Goal: Task Accomplishment & Management: Complete application form

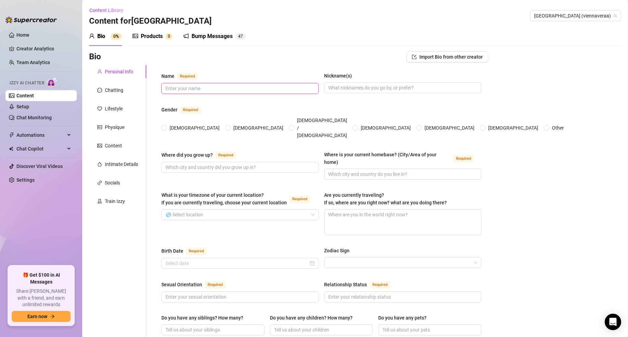
click at [197, 90] on input "Name Required" at bounding box center [240, 89] width 148 height 8
type input "[GEOGRAPHIC_DATA]"
click at [337, 87] on input "Nickname(s)" at bounding box center [402, 88] width 148 height 8
click at [165, 126] on input "[DEMOGRAPHIC_DATA]" at bounding box center [164, 128] width 3 height 4
radio input "true"
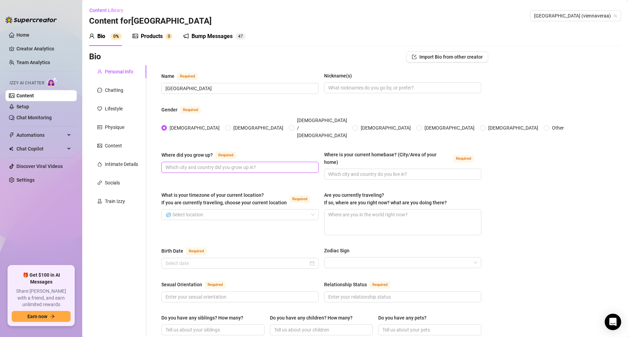
click at [228, 164] on input "Where did you grow up? Required" at bounding box center [240, 168] width 148 height 8
click at [191, 164] on input "Where did you grow up? Required" at bounding box center [240, 168] width 148 height 8
click at [615, 320] on icon "Open Intercom Messenger" at bounding box center [613, 321] width 8 height 9
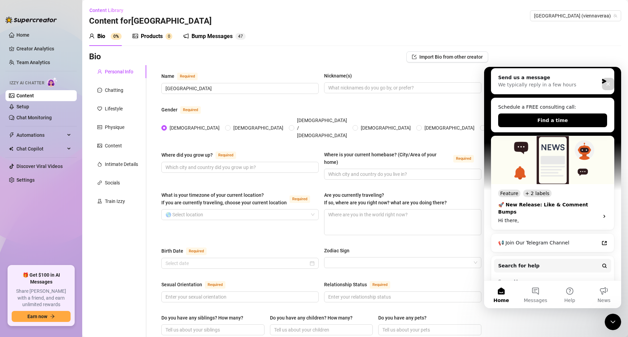
scroll to position [131, 0]
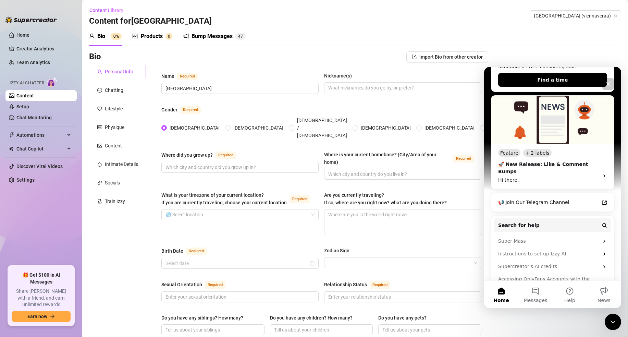
click at [206, 164] on input "Where did you grow up? Required" at bounding box center [240, 168] width 148 height 8
click at [181, 209] on input "What is your timezone of your current location? If you are currently traveling,…" at bounding box center [237, 214] width 143 height 10
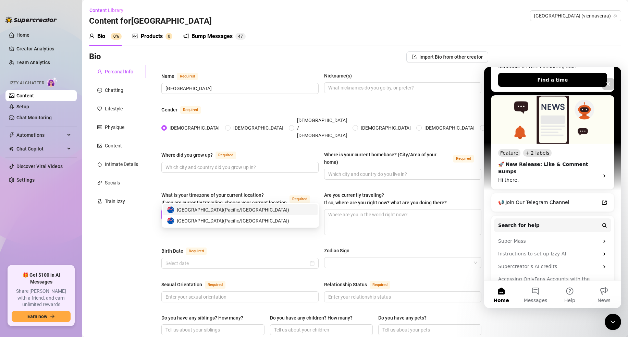
type input "new zeal"
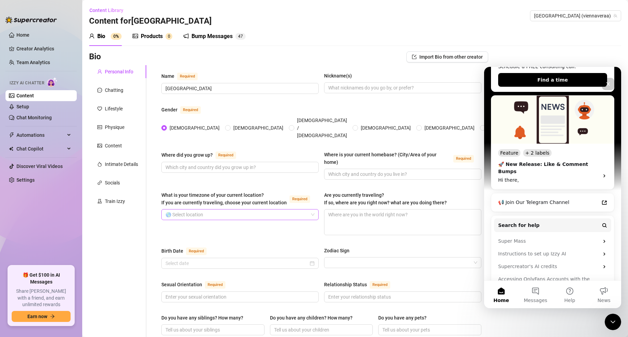
click at [208, 209] on input "What is your timezone of your current location? If you are currently traveling,…" at bounding box center [237, 214] width 143 height 10
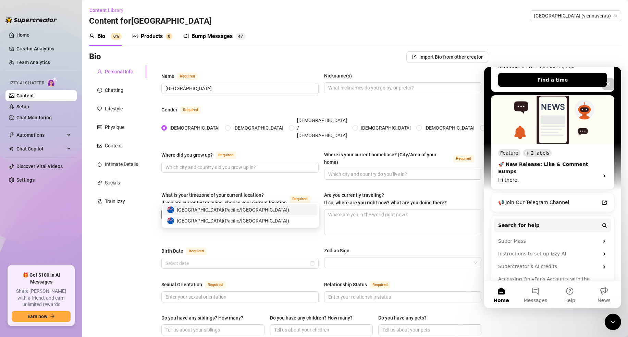
type input "new z"
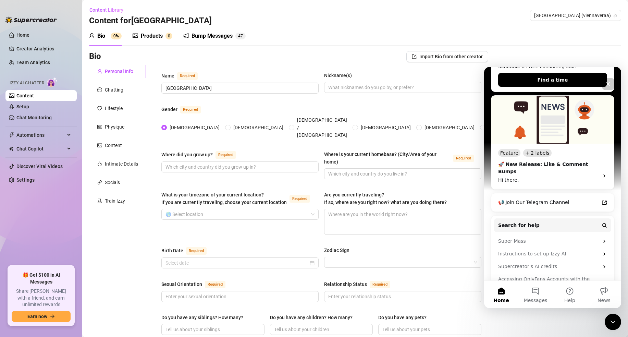
scroll to position [1, 0]
click at [192, 209] on input "What is your timezone of your current location? If you are currently traveling,…" at bounding box center [237, 214] width 143 height 10
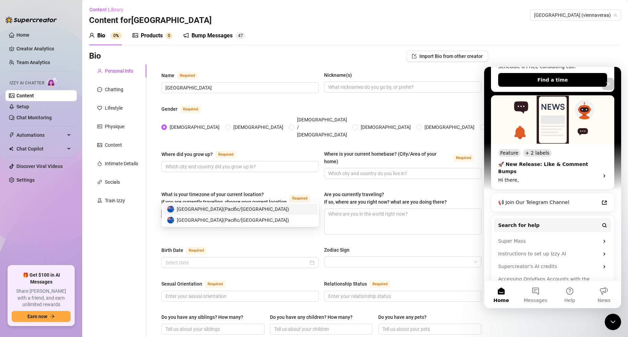
type input "new zea"
click at [202, 209] on span "New Zealand ( Pacific/Auckland )" at bounding box center [233, 209] width 112 height 8
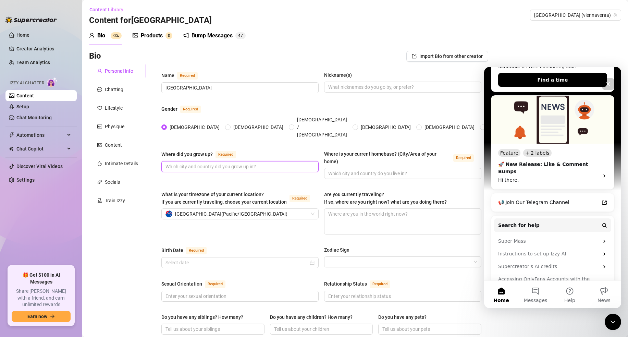
click at [202, 163] on input "Where did you grow up? Required" at bounding box center [240, 167] width 148 height 8
paste input "[GEOGRAPHIC_DATA], [GEOGRAPHIC_DATA]"
drag, startPoint x: 190, startPoint y: 156, endPoint x: 249, endPoint y: 155, distance: 59.0
click at [261, 163] on input "[GEOGRAPHIC_DATA], [GEOGRAPHIC_DATA]" at bounding box center [240, 167] width 148 height 8
type input "[GEOGRAPHIC_DATA], [GEOGRAPHIC_DATA]"
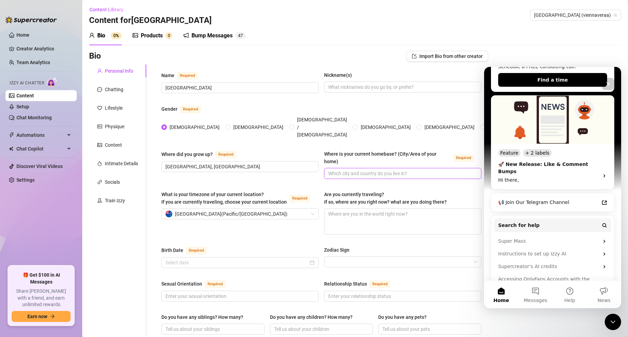
click at [346, 170] on input "Where is your current homebase? (City/Area of your home) Required" at bounding box center [402, 174] width 148 height 8
paste input "[GEOGRAPHIC_DATA], [GEOGRAPHIC_DATA]"
type input "[GEOGRAPHIC_DATA], [GEOGRAPHIC_DATA]"
click at [337, 209] on textarea "Are you currently traveling? If so, where are you right now? what are you doing…" at bounding box center [403, 221] width 157 height 25
type textarea "N"
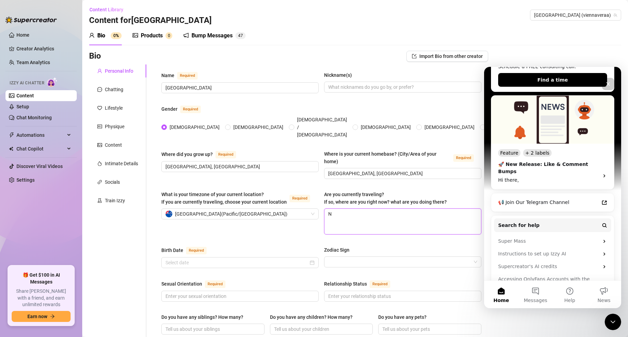
type textarea "No"
type textarea "Not"
type textarea "Not c"
type textarea "Not cu"
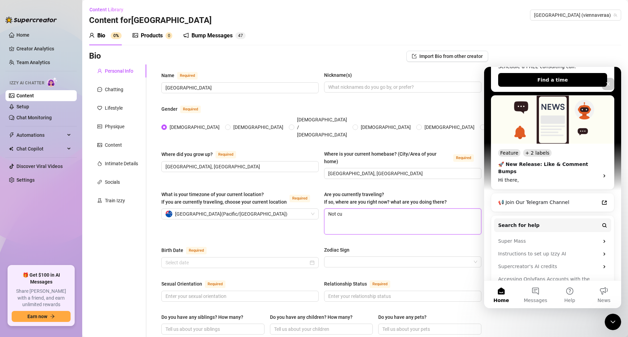
type textarea "Not cur"
type textarea "Not curr"
type textarea "Not curre"
type textarea "Not curren"
type textarea "Not current"
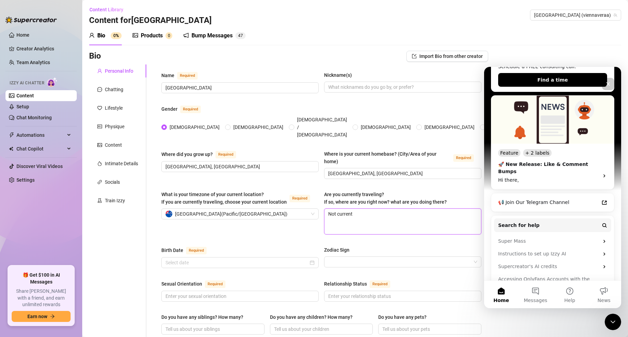
type textarea "Not currentl"
type textarea "Not currently"
type textarea "Not currently t"
type textarea "Not currently tr"
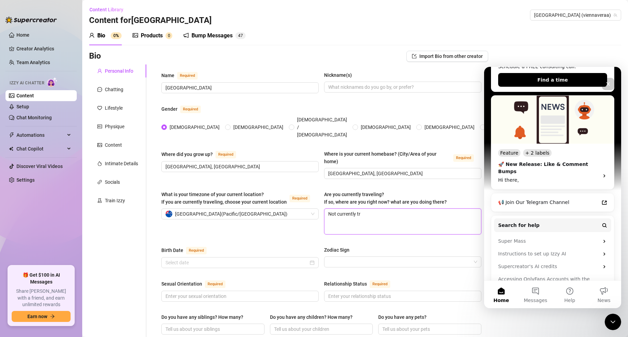
type textarea "Not currently tra"
type textarea "Not currently trav"
type textarea "Not currently trave"
type textarea "Not currently travel"
type textarea "Not currently travell"
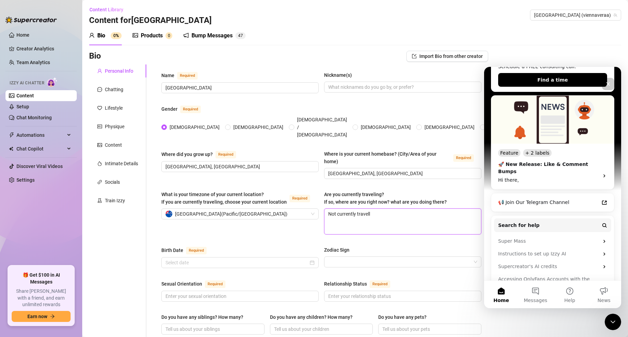
type textarea "Not currently travelli"
type textarea "Not currently travellin"
type textarea "Not currently travelling"
click at [609, 316] on div "Close Intercom Messenger" at bounding box center [612, 321] width 16 height 16
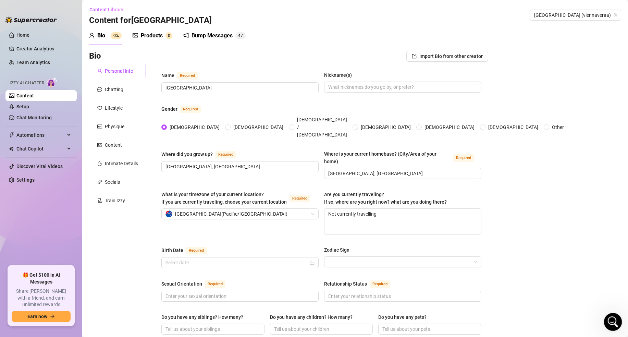
scroll to position [0, 0]
click at [223, 259] on input "Birth Date Required" at bounding box center [237, 263] width 143 height 8
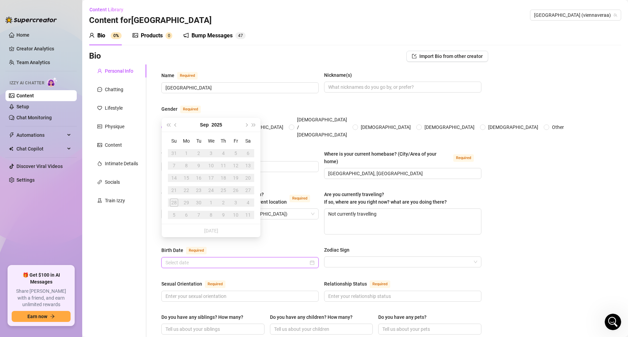
click at [311, 259] on div at bounding box center [240, 263] width 149 height 8
click at [217, 128] on button "2025" at bounding box center [217, 125] width 11 height 14
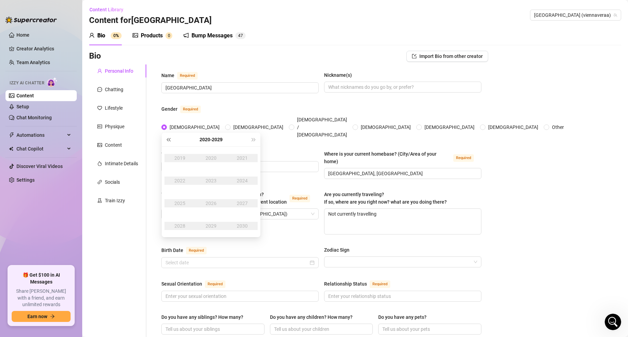
click at [169, 139] on span "Last year (Control + left)" at bounding box center [168, 139] width 3 height 3
click at [254, 140] on span "Next year (Control + right)" at bounding box center [253, 139] width 3 height 3
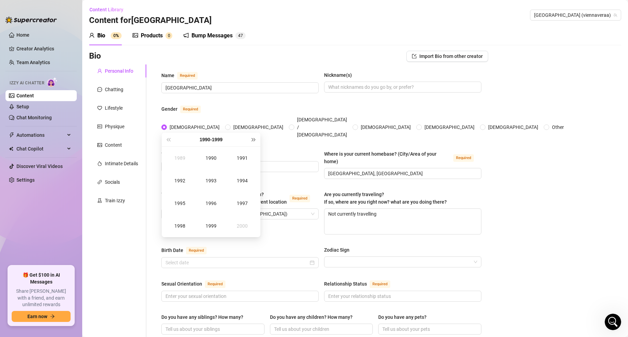
click at [254, 140] on span "Next year (Control + right)" at bounding box center [253, 139] width 3 height 3
click at [237, 160] on div "2001" at bounding box center [242, 158] width 21 height 8
click at [179, 205] on div "Jul" at bounding box center [180, 203] width 21 height 8
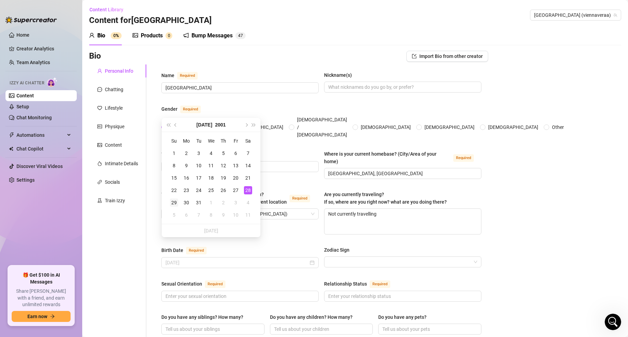
type input "[DATE]"
click at [174, 202] on div "29" at bounding box center [174, 203] width 8 height 8
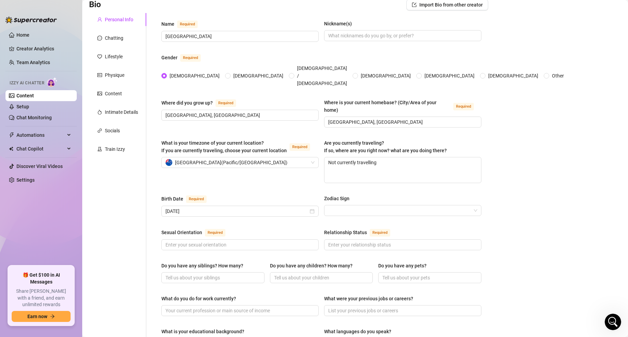
scroll to position [56, 0]
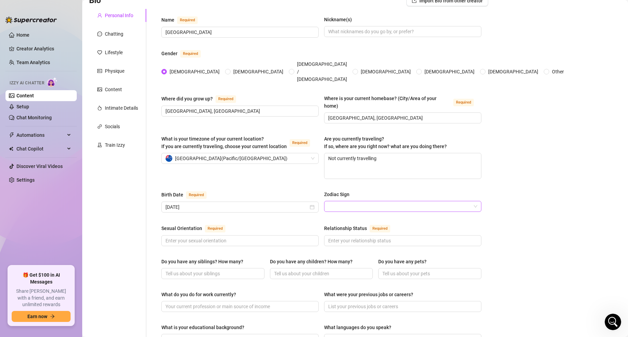
click at [343, 201] on input "Zodiac Sign" at bounding box center [399, 206] width 143 height 10
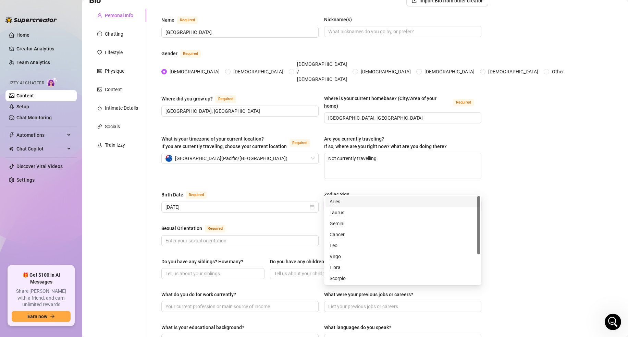
click at [254, 161] on div "What is your timezone of your current location? If you are currently traveling,…" at bounding box center [321, 160] width 320 height 50
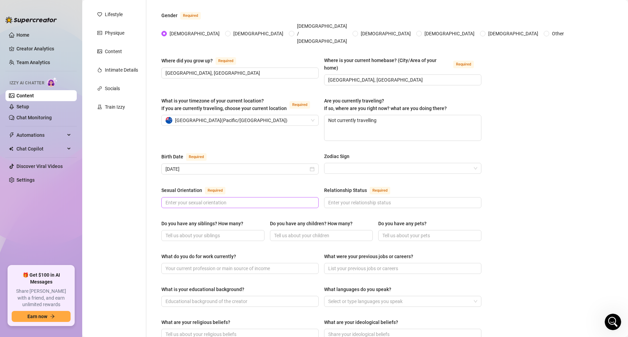
scroll to position [95, 0]
click at [226, 199] on input "Sexual Orientation Required" at bounding box center [240, 203] width 148 height 8
type input "Straight"
type input "Single"
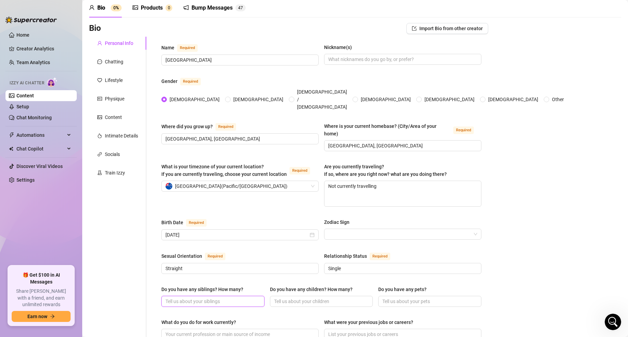
scroll to position [31, 0]
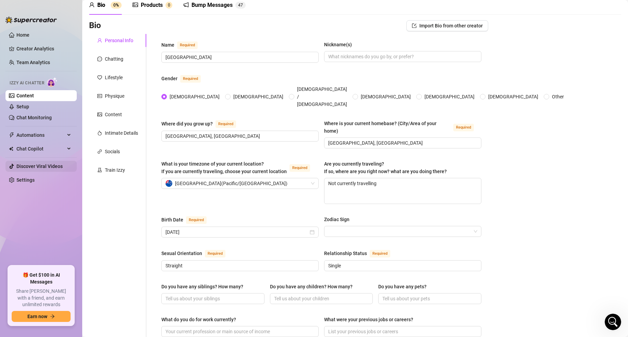
click at [50, 167] on link "Discover Viral Videos" at bounding box center [39, 166] width 46 height 5
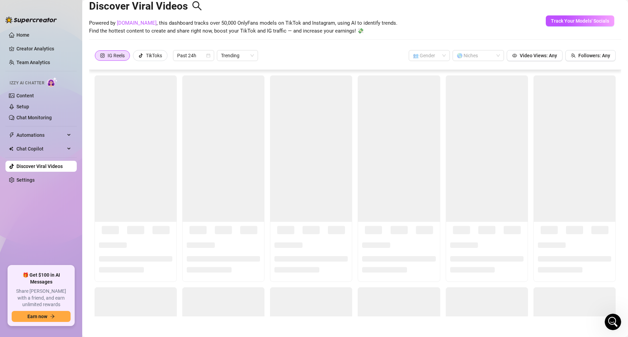
scroll to position [15, 0]
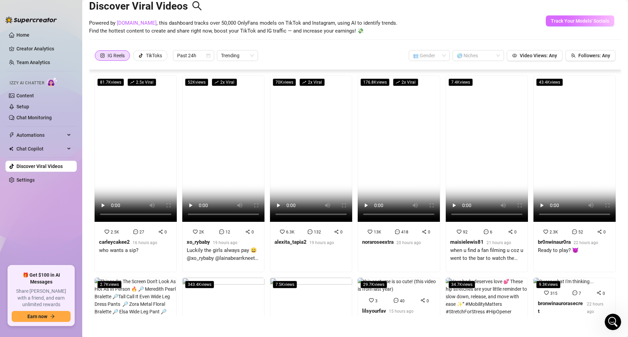
click at [596, 19] on span "Track Your Models' Socials" at bounding box center [580, 20] width 58 height 5
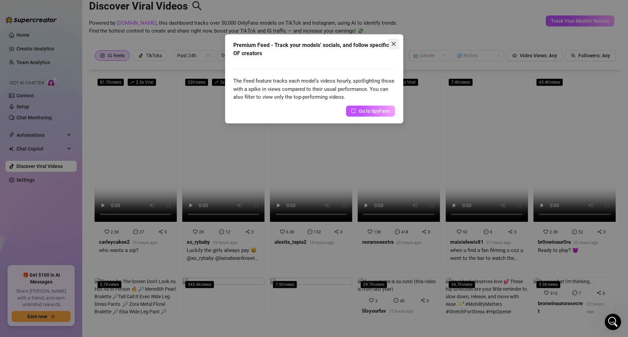
click at [396, 46] on icon "close" at bounding box center [393, 43] width 5 height 5
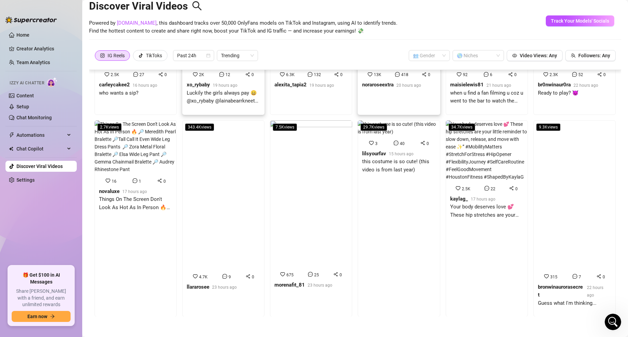
scroll to position [0, 0]
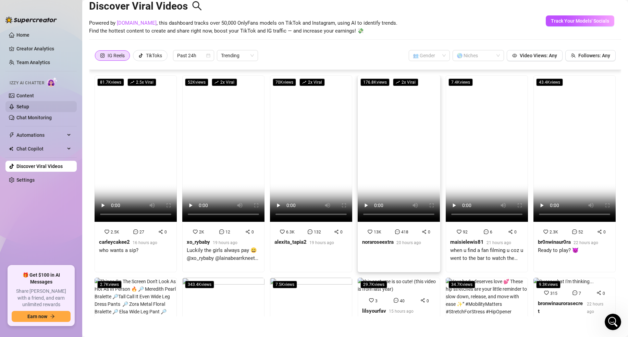
click at [29, 108] on link "Setup" at bounding box center [22, 106] width 13 height 5
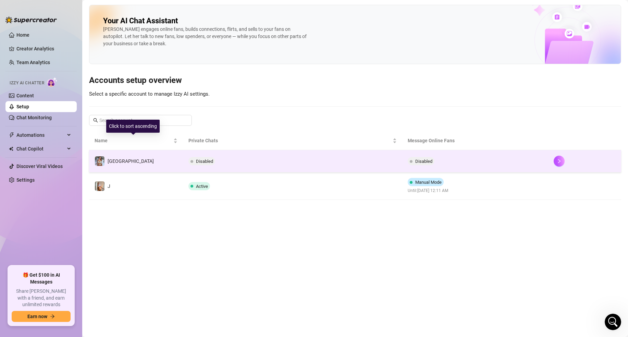
click at [140, 156] on td "[GEOGRAPHIC_DATA]" at bounding box center [136, 161] width 94 height 22
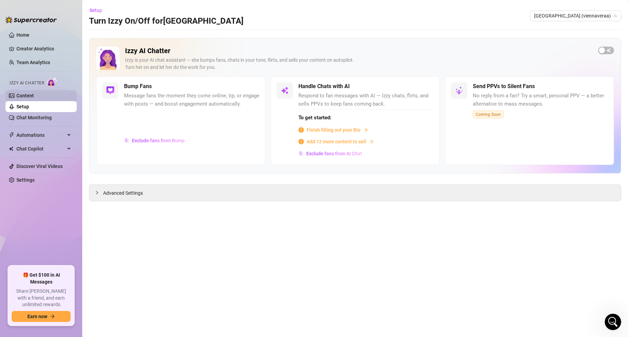
click at [34, 93] on link "Content" at bounding box center [24, 95] width 17 height 5
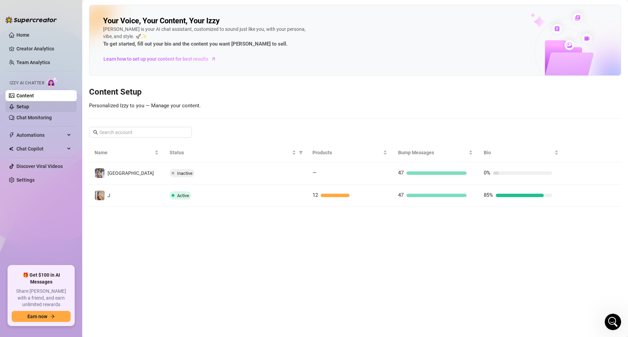
click at [29, 109] on link "Setup" at bounding box center [22, 106] width 13 height 5
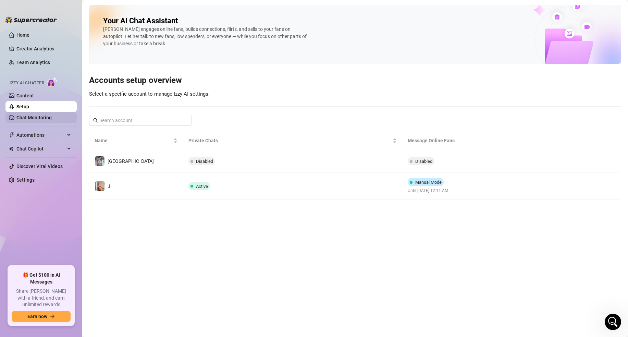
click at [48, 115] on link "Chat Monitoring" at bounding box center [33, 117] width 35 height 5
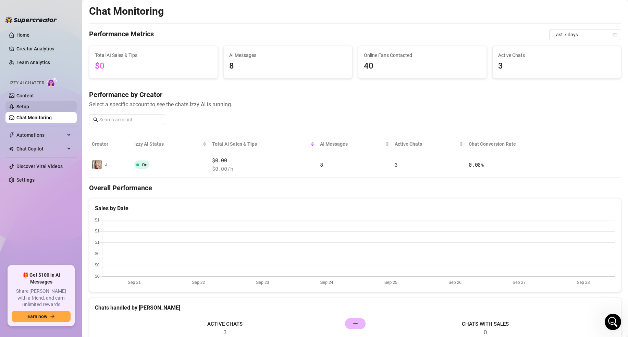
click at [29, 109] on link "Setup" at bounding box center [22, 106] width 13 height 5
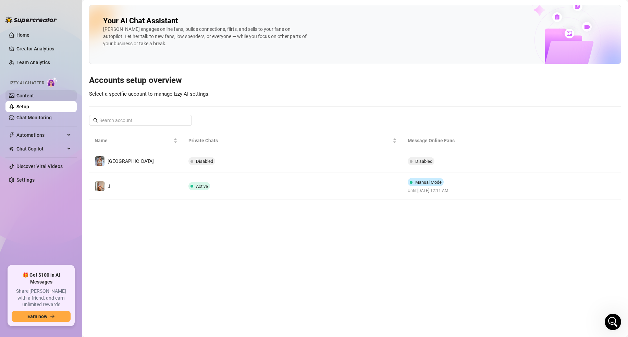
click at [34, 98] on link "Content" at bounding box center [24, 95] width 17 height 5
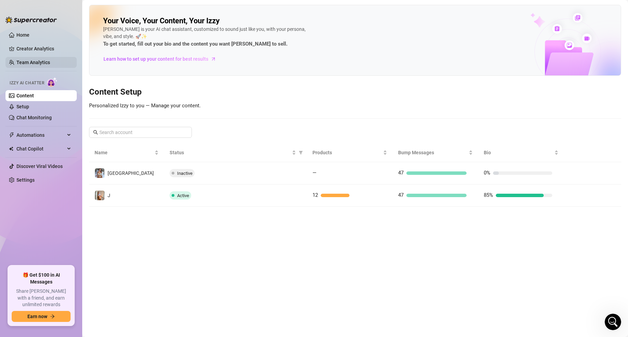
click at [44, 63] on link "Team Analytics" at bounding box center [33, 62] width 34 height 5
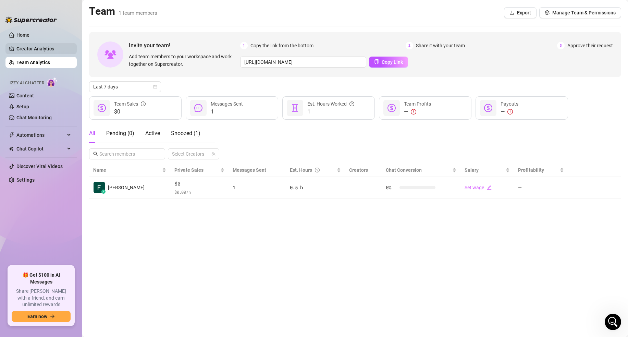
click at [48, 44] on link "Creator Analytics" at bounding box center [43, 48] width 55 height 11
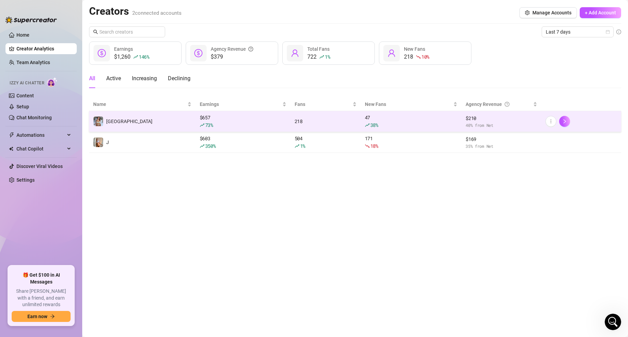
click at [232, 123] on div "73 %" at bounding box center [243, 125] width 87 height 8
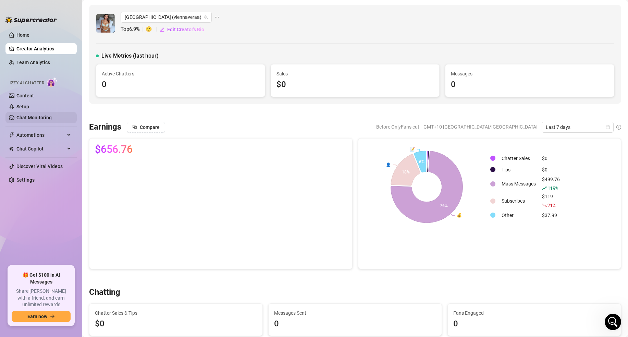
click at [52, 118] on link "Chat Monitoring" at bounding box center [33, 117] width 35 height 5
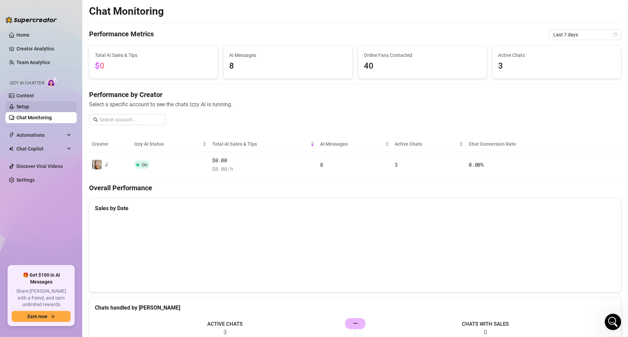
click at [29, 109] on link "Setup" at bounding box center [22, 106] width 13 height 5
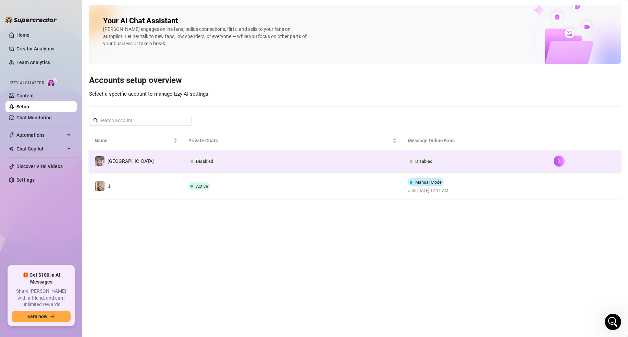
click at [264, 169] on td "Disabled" at bounding box center [292, 161] width 219 height 22
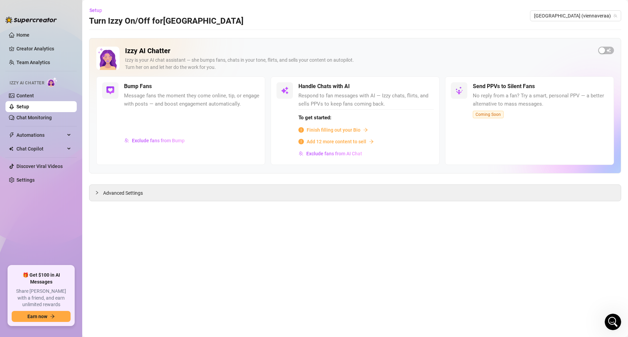
click at [327, 130] on span "Finish filling out your Bio" at bounding box center [334, 130] width 54 height 8
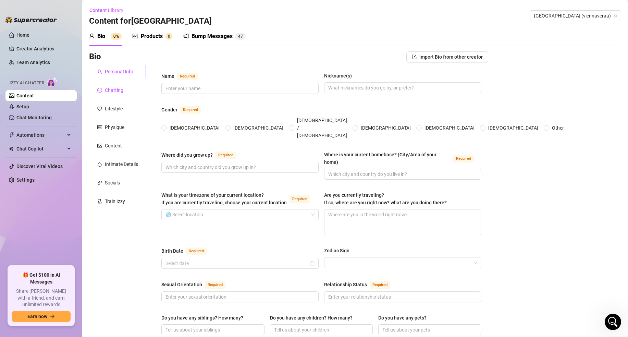
click at [105, 88] on div "Chatting" at bounding box center [114, 90] width 19 height 8
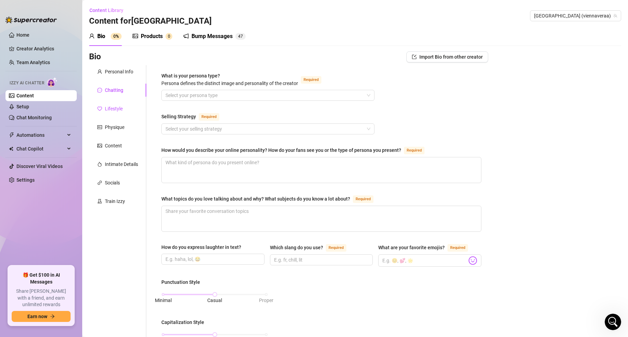
click at [115, 109] on div "Lifestyle" at bounding box center [114, 109] width 18 height 8
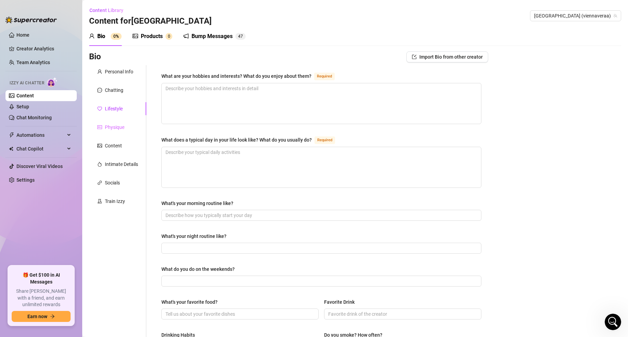
click at [120, 123] on div "Physique" at bounding box center [117, 127] width 57 height 13
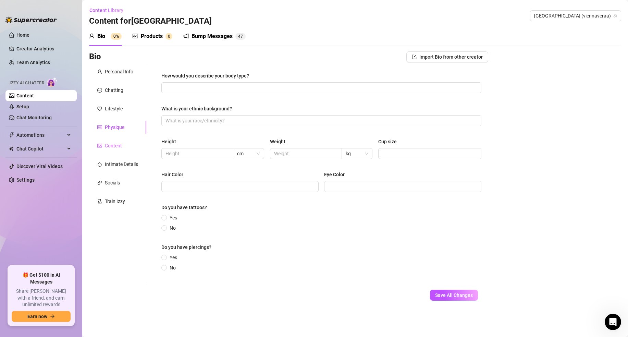
click at [135, 149] on div "Content" at bounding box center [117, 145] width 57 height 13
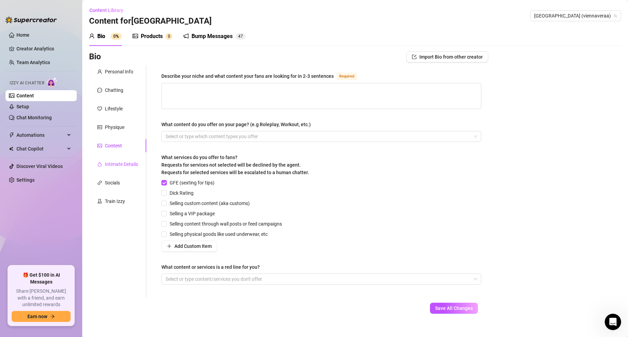
click at [124, 163] on div "Intimate Details" at bounding box center [121, 164] width 33 height 8
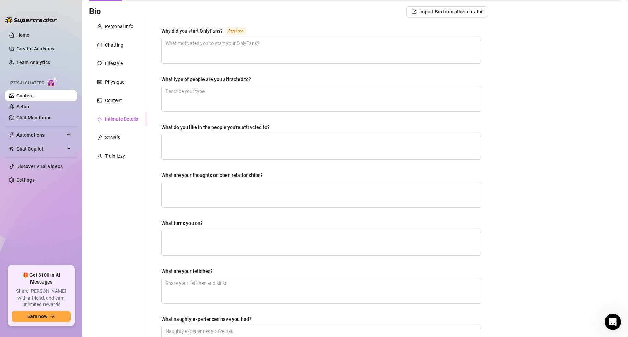
scroll to position [52, 0]
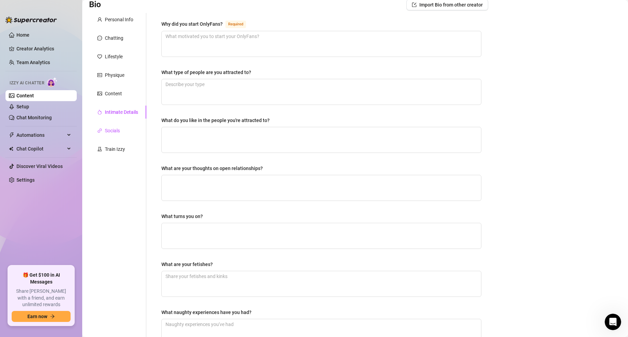
click at [117, 133] on div "Socials" at bounding box center [112, 131] width 15 height 8
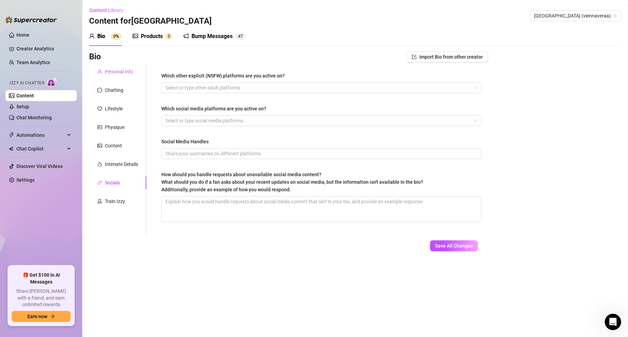
click at [121, 73] on div "Personal Info" at bounding box center [119, 72] width 28 height 8
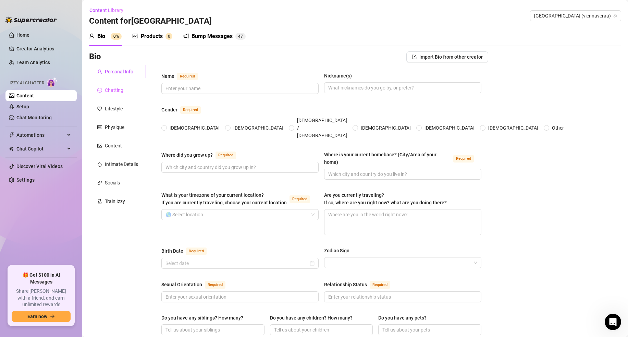
click at [118, 86] on div "Chatting" at bounding box center [114, 90] width 19 height 8
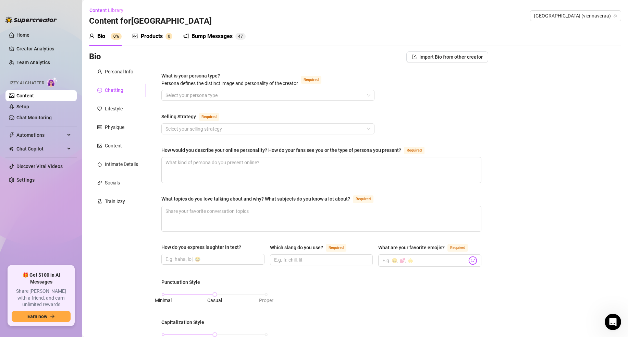
click at [100, 78] on div "Personal Info Chatting Lifestyle Physique Content Intimate Details Socials Trai…" at bounding box center [117, 321] width 57 height 512
click at [100, 74] on div at bounding box center [99, 72] width 5 height 8
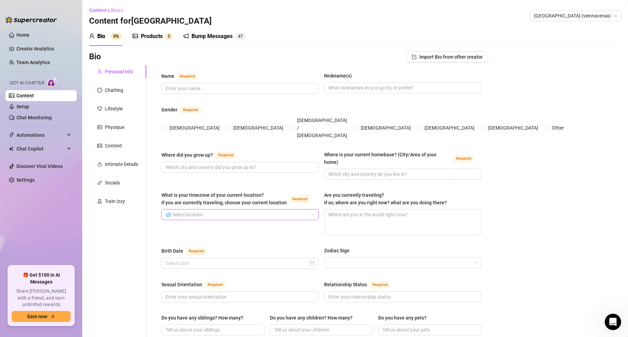
click at [307, 209] on input "What is your timezone of your current location? If you are currently traveling,…" at bounding box center [237, 214] width 143 height 10
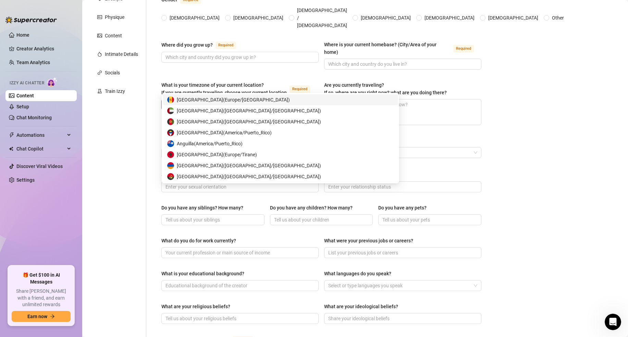
click at [590, 176] on div "Bio Import Bio from other creator Personal Info Chatting Lifestyle Physique Con…" at bounding box center [355, 249] width 532 height 616
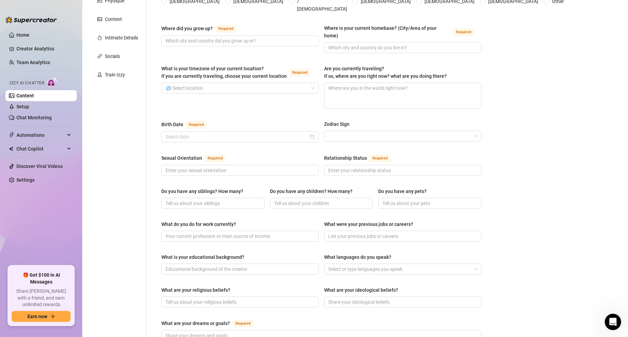
scroll to position [127, 0]
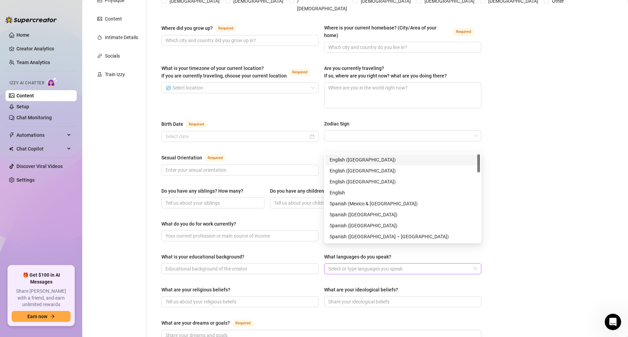
click at [469, 264] on div at bounding box center [399, 269] width 147 height 10
click at [535, 233] on div "Bio Import Bio from other creator Personal Info Chatting Lifestyle Physique Con…" at bounding box center [355, 233] width 532 height 616
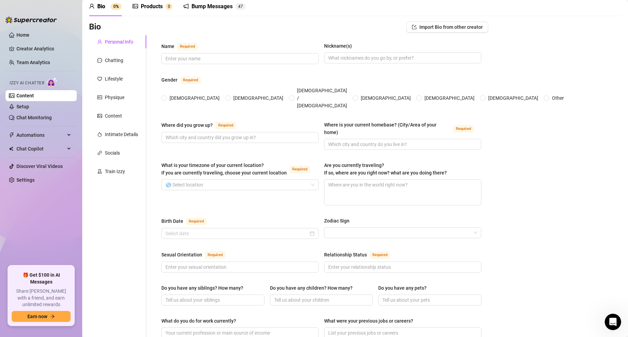
scroll to position [32, 0]
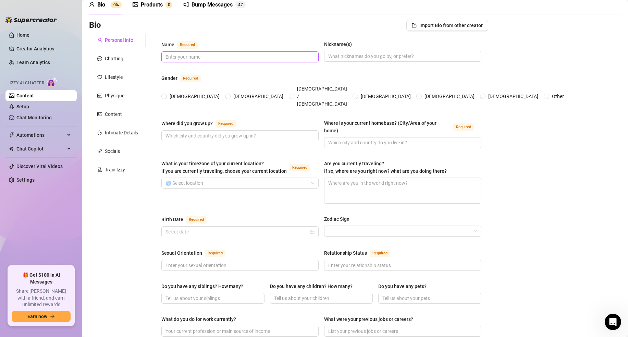
click at [190, 56] on input "Name Required" at bounding box center [240, 57] width 148 height 8
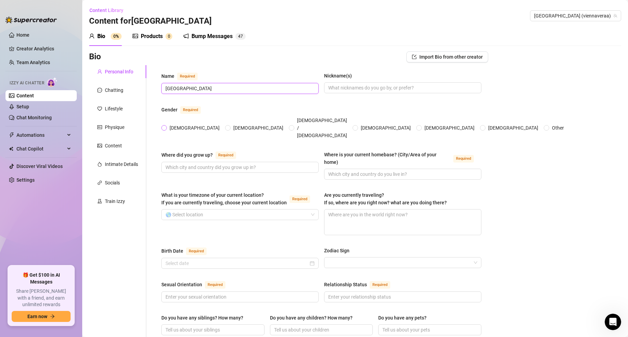
type input "[GEOGRAPHIC_DATA]"
click at [178, 124] on span "[DEMOGRAPHIC_DATA]" at bounding box center [195, 128] width 56 height 8
click at [166, 126] on input "[DEMOGRAPHIC_DATA]" at bounding box center [164, 128] width 3 height 4
radio input "true"
click at [353, 170] on input "Where is your current homebase? (City/Area of your home) Required" at bounding box center [402, 174] width 148 height 8
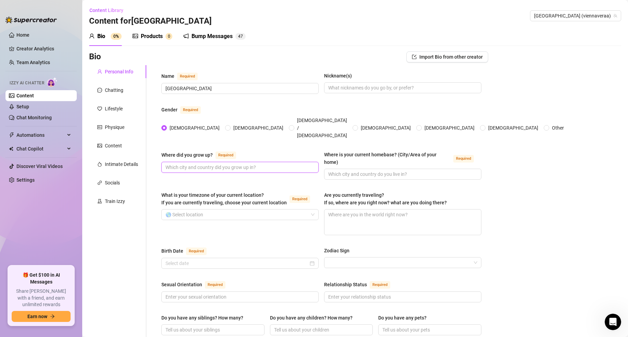
drag, startPoint x: 232, startPoint y: 155, endPoint x: 252, endPoint y: 157, distance: 19.7
click at [232, 164] on input "Where did you grow up? Required" at bounding box center [240, 168] width 148 height 8
paste input "[GEOGRAPHIC_DATA], [GEOGRAPHIC_DATA]"
type input "[GEOGRAPHIC_DATA], [GEOGRAPHIC_DATA]"
click at [360, 170] on input "Where is your current homebase? (City/Area of your home) Required" at bounding box center [402, 174] width 148 height 8
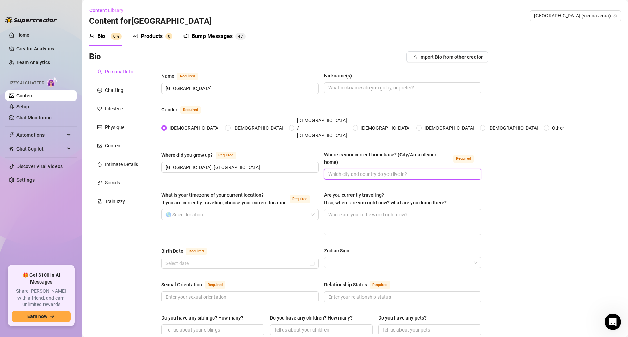
paste input "[GEOGRAPHIC_DATA], [GEOGRAPHIC_DATA]"
type input "[GEOGRAPHIC_DATA], [GEOGRAPHIC_DATA]"
click at [236, 209] on input "What is your timezone of your current location? If you are currently traveling,…" at bounding box center [237, 214] width 143 height 10
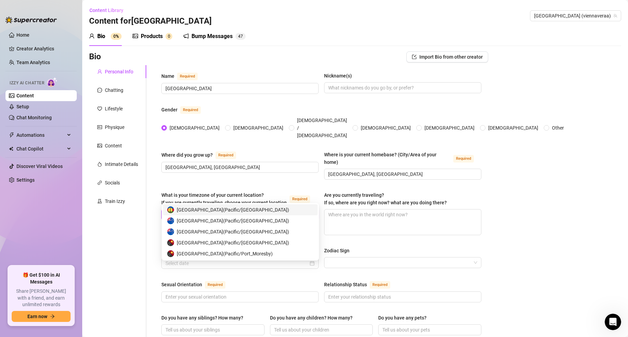
type input "new z"
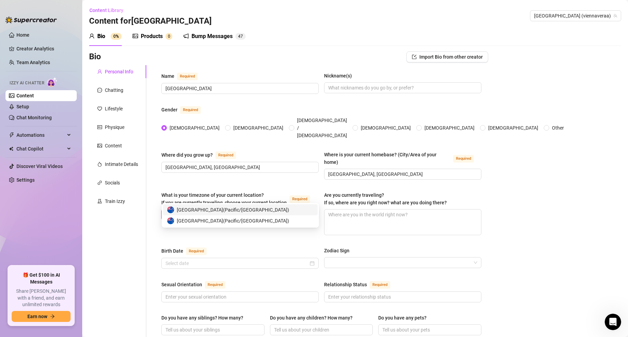
click at [224, 211] on span "New Zealand ( Pacific/Auckland )" at bounding box center [233, 210] width 112 height 8
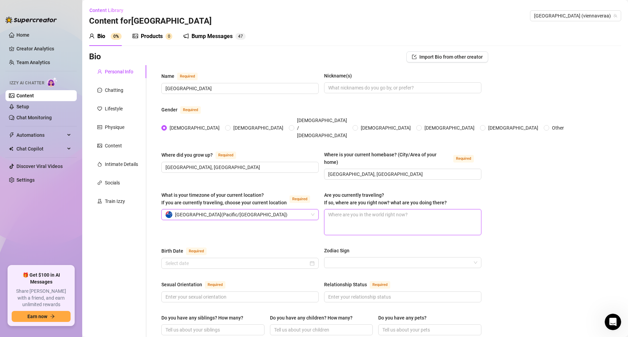
click at [355, 209] on textarea "Are you currently traveling? If so, where are you right now? what are you doing…" at bounding box center [403, 221] width 157 height 25
type textarea "n"
type textarea "not"
type textarea "not t"
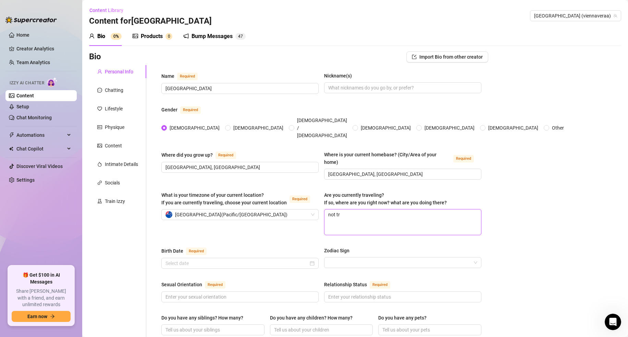
type textarea "not tra"
type textarea "not trav"
type textarea "not trave"
type textarea "not travel"
type textarea "not travell"
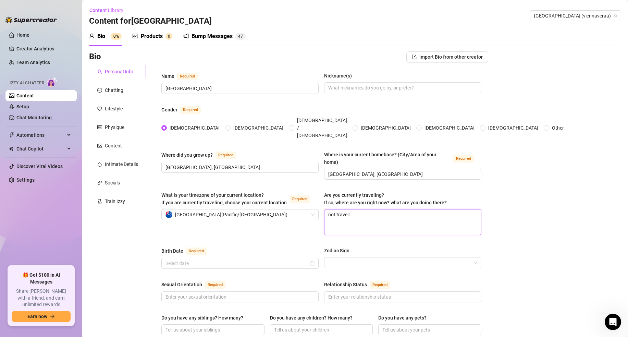
type textarea "not travelli"
type textarea "not travellin"
type textarea "not travelling"
click at [178, 260] on input "Birth Date Required" at bounding box center [237, 264] width 143 height 8
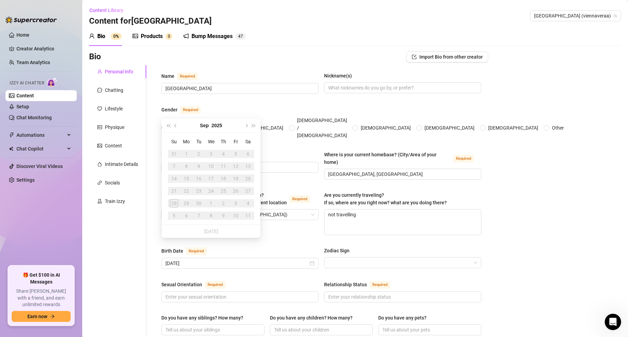
click at [215, 128] on button "2025" at bounding box center [217, 126] width 11 height 14
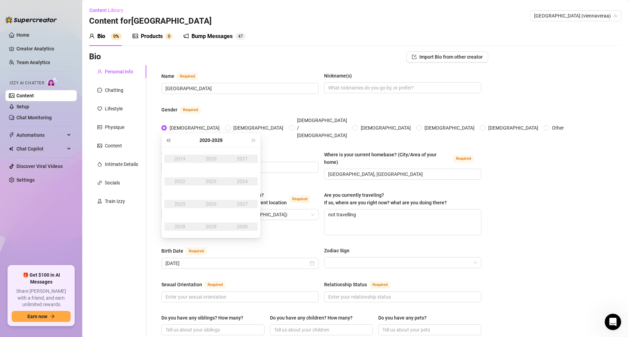
click at [167, 140] on span "Last year (Control + left)" at bounding box center [168, 140] width 3 height 3
click at [250, 142] on button "Next year (Control + right)" at bounding box center [254, 140] width 8 height 14
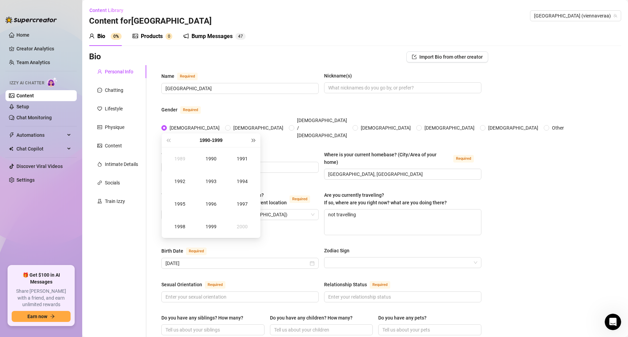
click at [252, 142] on span "Next year (Control + right)" at bounding box center [253, 140] width 3 height 3
click at [249, 156] on div "2001" at bounding box center [242, 159] width 21 height 8
click at [183, 200] on div "Jul" at bounding box center [180, 204] width 21 height 8
type input "[DATE]"
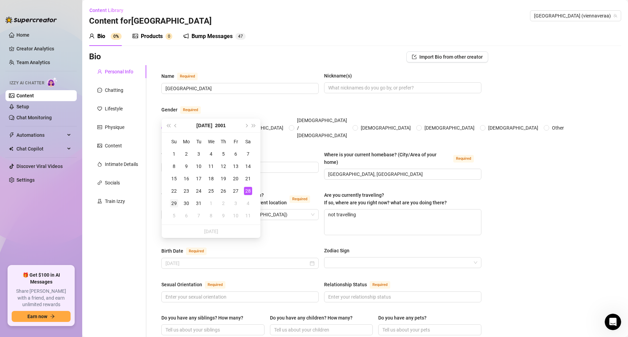
click at [178, 202] on td "29" at bounding box center [174, 203] width 12 height 12
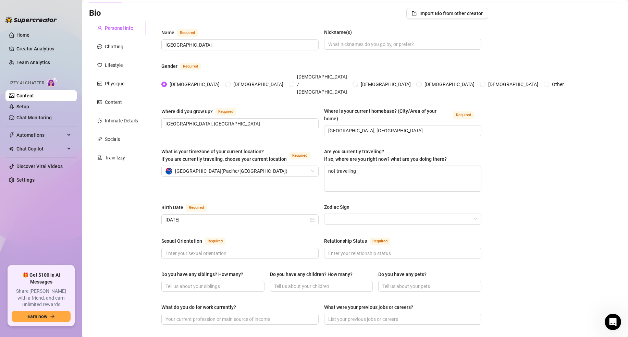
scroll to position [47, 0]
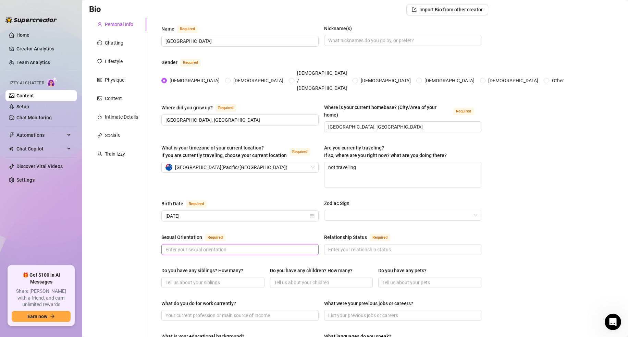
click at [291, 246] on input "Sexual Orientation Required" at bounding box center [240, 250] width 148 height 8
type input "straight"
type input "single"
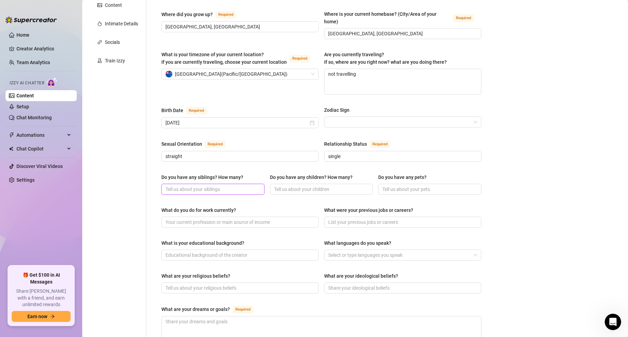
scroll to position [142, 0]
click at [389, 184] on input "Do you have any pets?" at bounding box center [430, 188] width 94 height 8
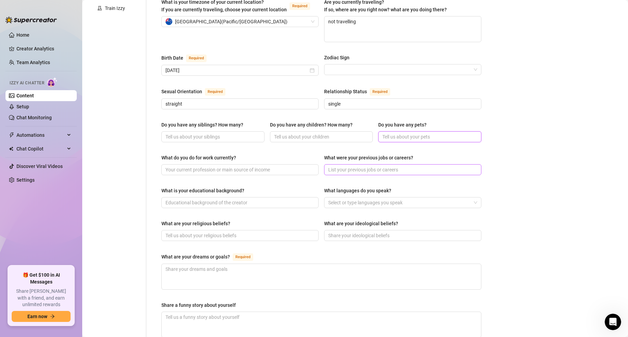
scroll to position [197, 0]
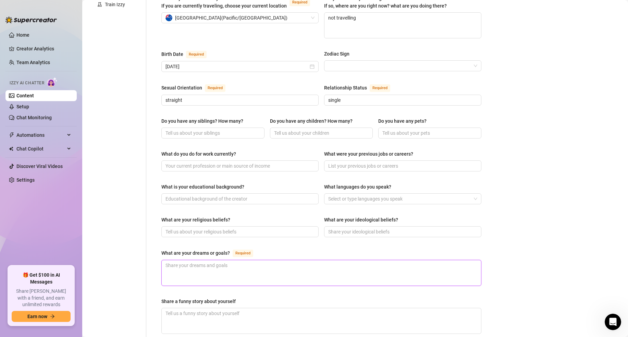
click at [224, 260] on textarea "What are your dreams or goals? Required" at bounding box center [322, 272] width 320 height 25
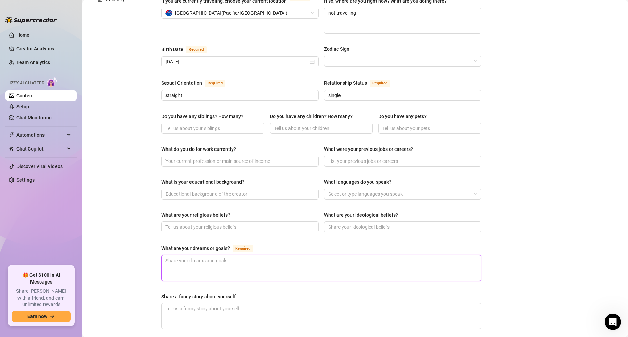
click at [254, 255] on textarea "What are your dreams or goals? Required" at bounding box center [322, 267] width 320 height 25
click at [197, 255] on textarea "What are your dreams or goals? Required" at bounding box center [322, 267] width 320 height 25
type textarea "d"
type textarea "dr"
type textarea "dre"
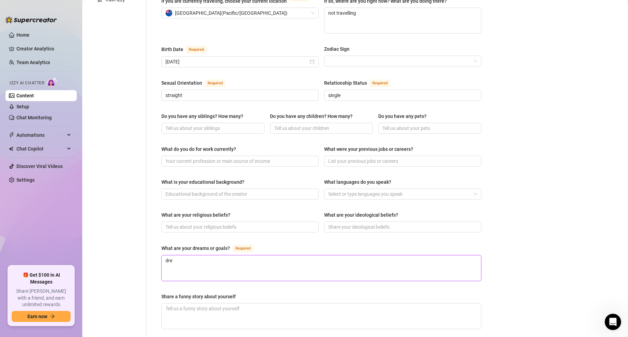
type textarea "drea"
type textarea "dream"
type textarea "dreams"
type textarea "dreams a"
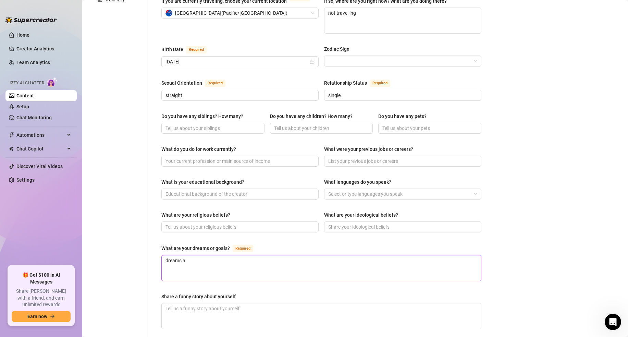
type textarea "dreams ar"
type textarea "dreams are"
type textarea "dreams are t"
type textarea "dreams are to"
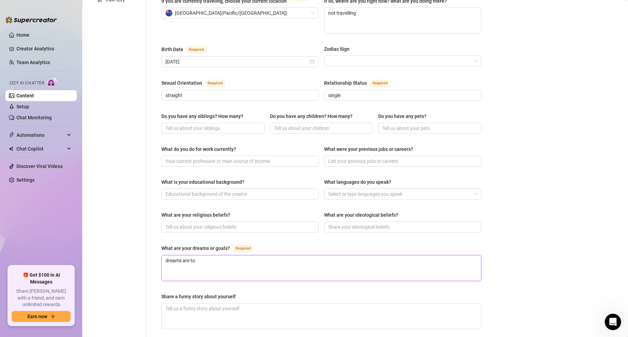
type textarea "dreams are to"
type textarea "dreams are to be"
type textarea "dreams are to bec"
type textarea "dreams are to beco"
type textarea "dreams are to become"
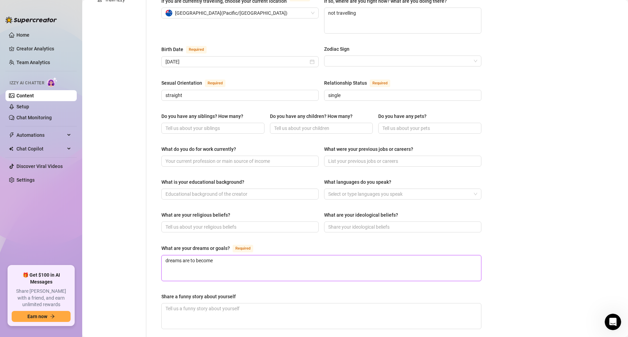
type textarea "dreams are to become"
type textarea "dreams are to become s"
type textarea "dreams are to become su"
type textarea "dreams are to become suc"
type textarea "dreams are to become succ"
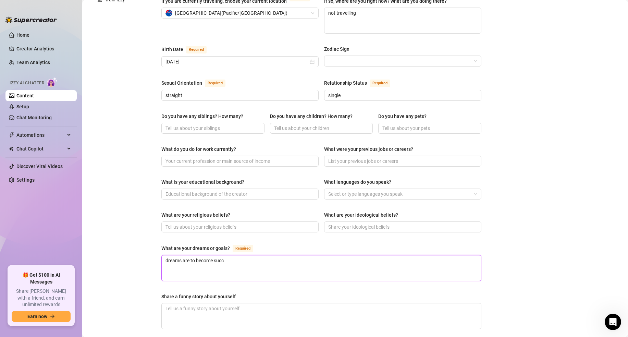
type textarea "dreams are to become succe"
type textarea "dreams are to become succes"
type textarea "dreams are to become success"
type textarea "dreams are to become successf"
type textarea "dreams are to become successfu"
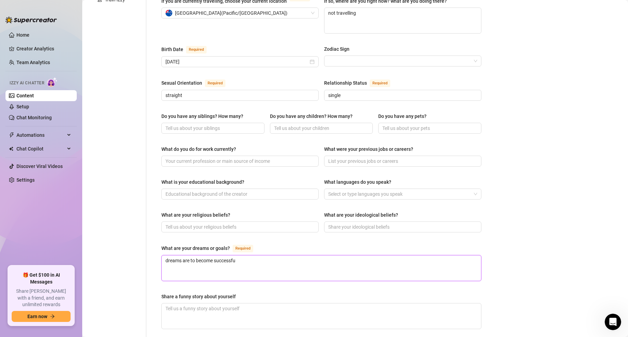
type textarea "dreams are to become successful"
type textarea "dreams are to become successful i"
type textarea "dreams are to become successful in"
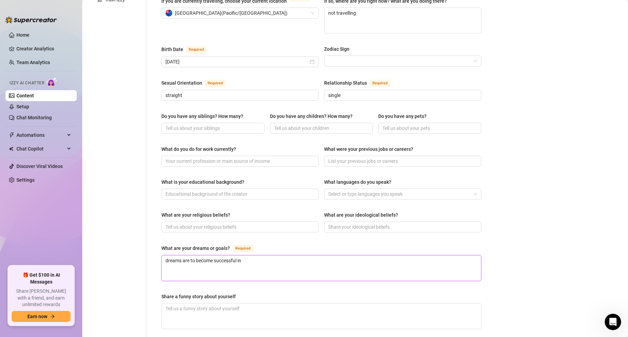
type textarea "dreams are to become successful in w"
type textarea "dreams are to become successful in wh"
type textarea "dreams are to become successful in wha"
type textarea "dreams are to become successful in whate"
type textarea "dreams are to become successful in whatev"
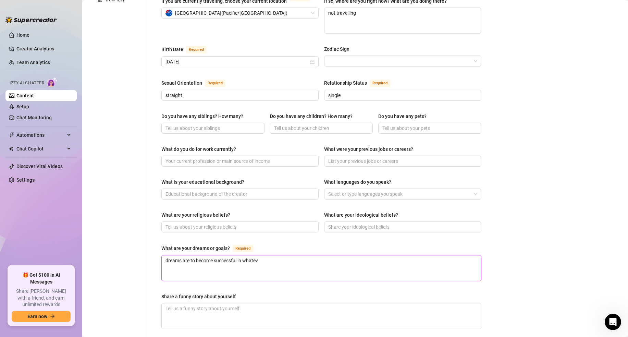
type textarea "dreams are to become successful in whateve"
type textarea "dreams are to become successful in whatever"
type textarea "dreams are to become successful in whatever i"
type textarea "dreams are to become successful in whatever i c"
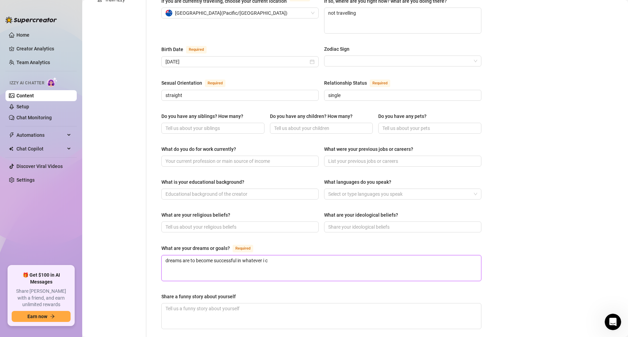
type textarea "dreams are to become successful in whatever i ch"
type textarea "dreams are to become successful in whatever i cho"
type textarea "dreams are to become successful in whatever i choo"
type textarea "dreams are to become successful in whatever i choos"
type textarea "dreams are to become successful in whatever i choose"
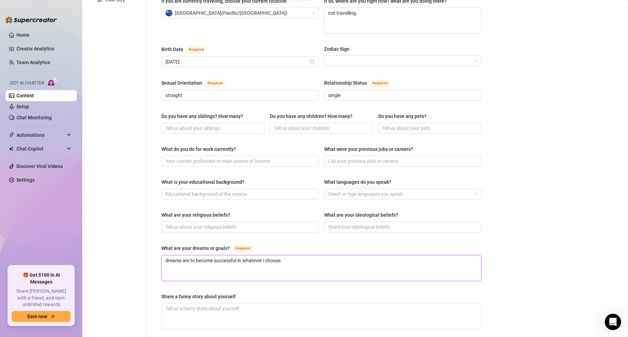
type textarea "dreams are to become successful in whatever i choose"
type textarea "dreams are to become successful in whatever i choose t"
type textarea "dreams are to become successful in whatever i choose to"
type textarea "dreams are to become successful in whatever i choose to d"
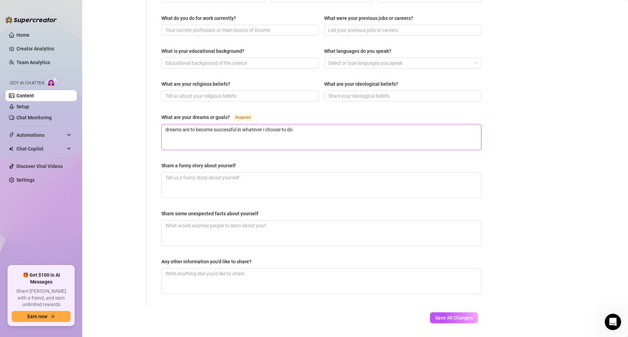
scroll to position [333, 0]
click at [451, 315] on span "Save All Changes" at bounding box center [454, 317] width 38 height 5
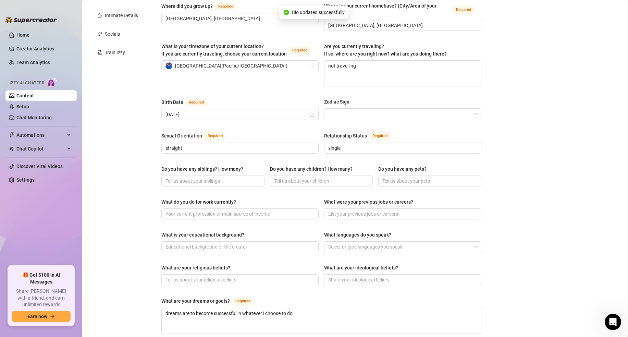
scroll to position [0, 0]
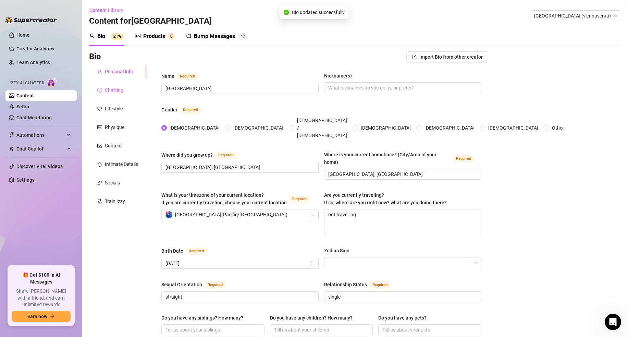
click at [128, 93] on div "Chatting" at bounding box center [117, 90] width 57 height 13
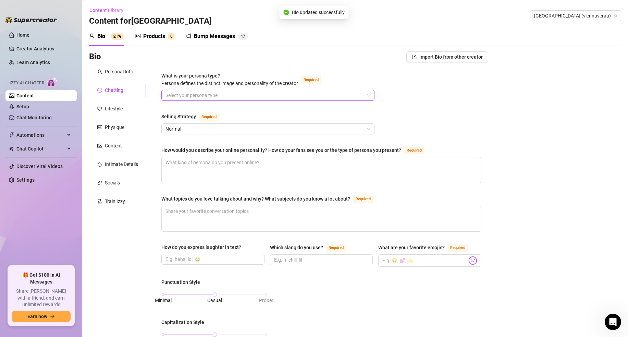
click at [179, 97] on input "What is your persona type? Persona defines the distinct image and personality o…" at bounding box center [265, 95] width 199 height 10
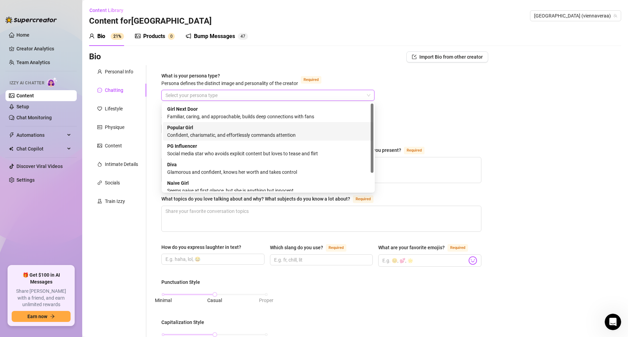
click at [211, 132] on div "Confident, charismatic, and effortlessly commands attention" at bounding box center [268, 135] width 202 height 8
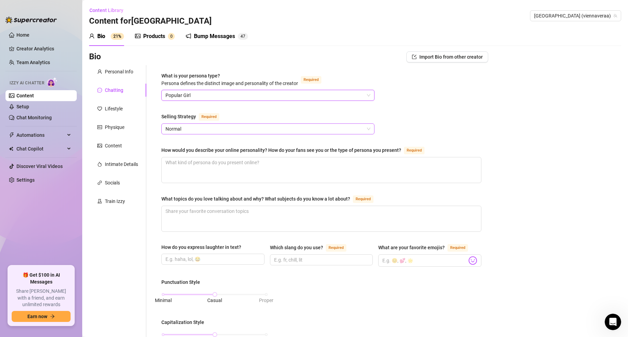
click at [224, 131] on span "Normal" at bounding box center [268, 129] width 205 height 10
click at [215, 179] on textarea "How would you describe your online personality? How do your fans see you or the…" at bounding box center [322, 169] width 320 height 25
click at [197, 165] on textarea "How would you describe your online personality? How do your fans see you or the…" at bounding box center [322, 169] width 320 height 25
paste textarea "very social & bubbly, loves chatting! Extroverted"
click at [194, 212] on textarea "What topics do you love talking about and why? What subjects do you know a lot …" at bounding box center [322, 218] width 320 height 25
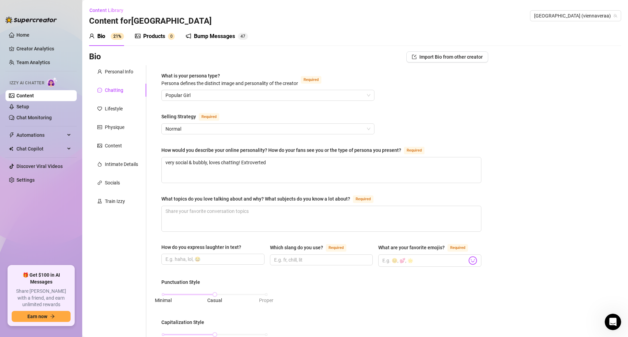
click at [196, 205] on div "What topics do you love talking about and why? What subjects do you know a lot …" at bounding box center [321, 200] width 320 height 11
click at [190, 211] on textarea "What topics do you love talking about and why? What subjects do you know a lot …" at bounding box center [322, 218] width 320 height 25
paste textarea "going to concerts, getting tattoos, going to the beach, going for drives, colou…"
click at [193, 258] on input "How do you express laughter in text?" at bounding box center [213, 259] width 94 height 8
click at [430, 56] on span "Import Bio from other creator" at bounding box center [451, 56] width 63 height 5
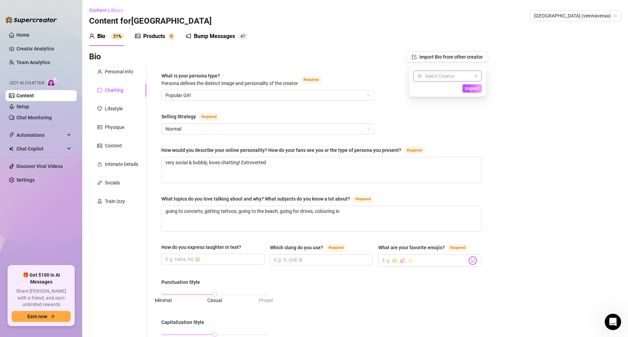
click at [441, 77] on input "search" at bounding box center [445, 76] width 54 height 10
click at [436, 100] on span "( jaadeemee )" at bounding box center [448, 102] width 26 height 8
click at [452, 119] on div "What is your persona type? Persona defines the distinct image and personality o…" at bounding box center [321, 321] width 320 height 498
click at [447, 57] on span "Import Bio from other creator" at bounding box center [451, 56] width 63 height 5
click at [475, 91] on span "Import" at bounding box center [472, 88] width 14 height 5
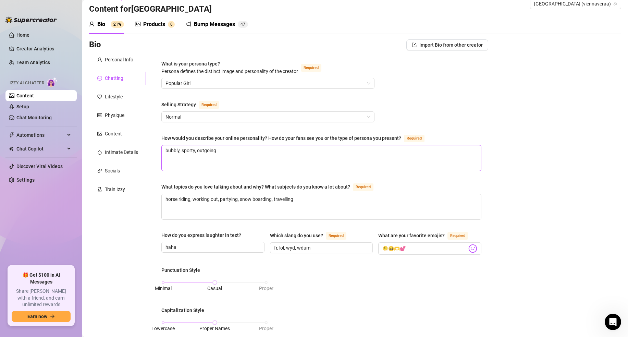
scroll to position [16, 0]
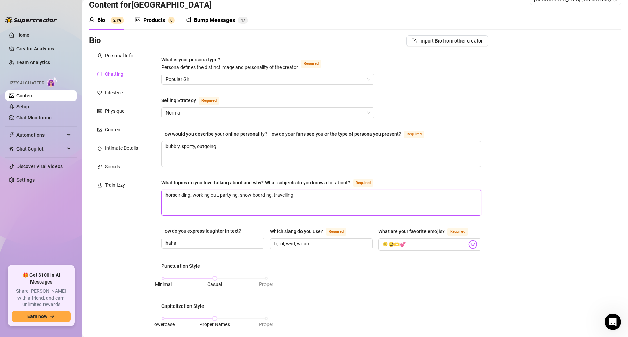
drag, startPoint x: 280, startPoint y: 198, endPoint x: 124, endPoint y: 196, distance: 156.0
click at [124, 196] on div "Personal Info Chatting Lifestyle Physique Content Intimate Details Socials Trai…" at bounding box center [288, 305] width 399 height 512
paste textarea "going to concerts, getting tattoos, going to the beach, going for drives, colou…"
drag, startPoint x: 227, startPoint y: 152, endPoint x: 142, endPoint y: 143, distance: 85.5
click at [142, 143] on div "Personal Info Chatting Lifestyle Physique Content Intimate Details Socials Trai…" at bounding box center [288, 305] width 399 height 512
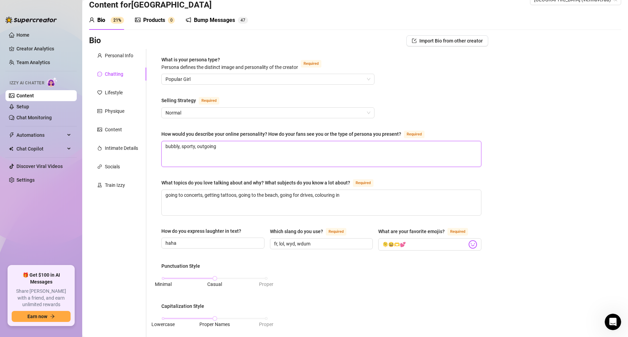
paste textarea "very social & bubbly, loves chatting! Extroverted"
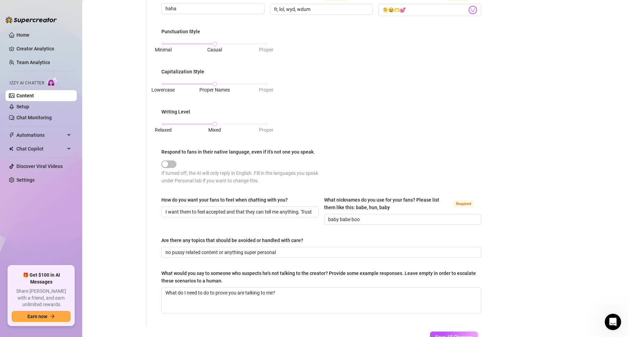
scroll to position [248, 0]
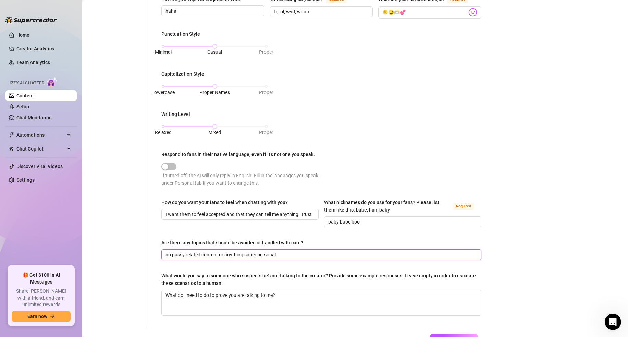
drag, startPoint x: 276, startPoint y: 255, endPoint x: 134, endPoint y: 253, distance: 141.9
click at [134, 253] on div "Personal Info Chatting Lifestyle Physique Content Intimate Details Socials Trai…" at bounding box center [288, 73] width 399 height 512
click at [170, 253] on input "Are there any topics that should be avoided or handled with care?" at bounding box center [321, 255] width 311 height 8
paste input "No anal w toys, no age play"
click at [293, 301] on textarea "What do I need to do to prove you are talking to me?" at bounding box center [322, 302] width 320 height 25
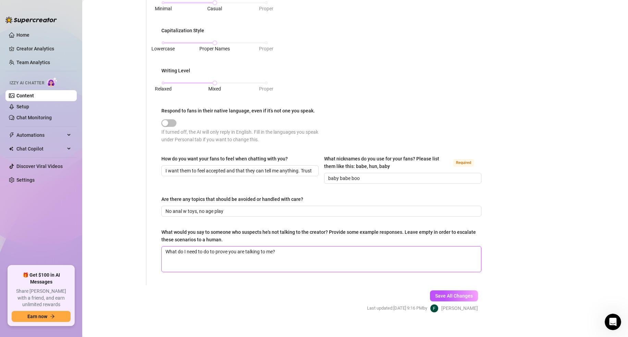
scroll to position [292, 0]
click at [450, 299] on button "Save All Changes" at bounding box center [454, 295] width 48 height 11
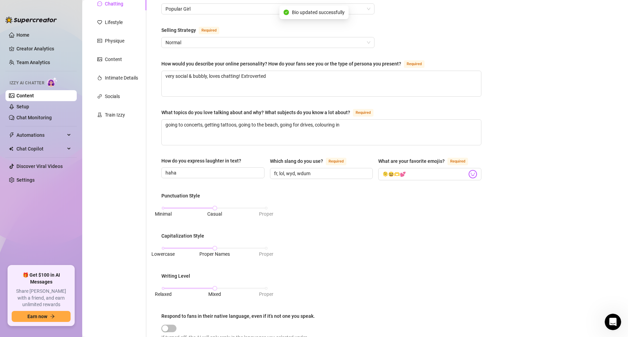
scroll to position [0, 0]
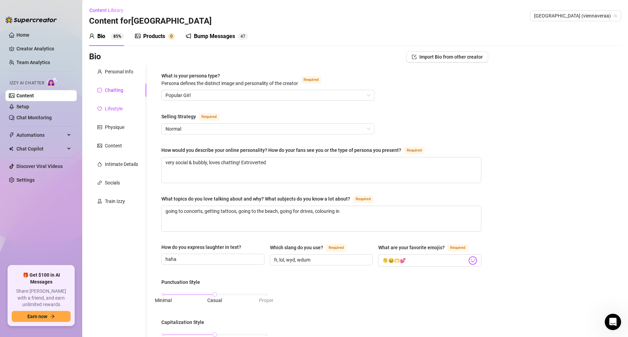
click at [111, 109] on div "Lifestyle" at bounding box center [114, 109] width 18 height 8
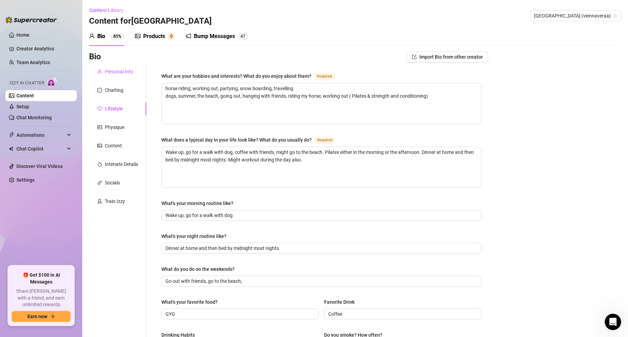
click at [120, 72] on div "Personal Info" at bounding box center [119, 72] width 28 height 8
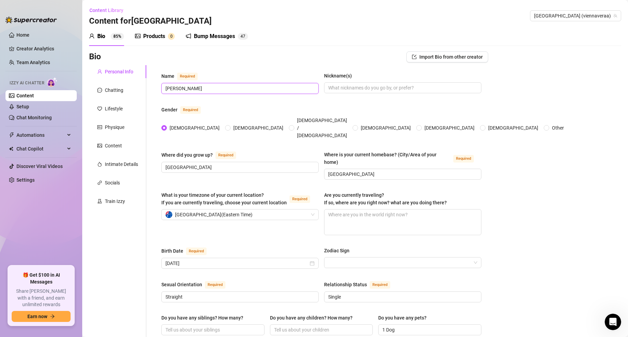
click at [203, 91] on input "Jade Mckinven" at bounding box center [240, 89] width 148 height 8
click at [107, 107] on div "Lifestyle" at bounding box center [114, 109] width 18 height 8
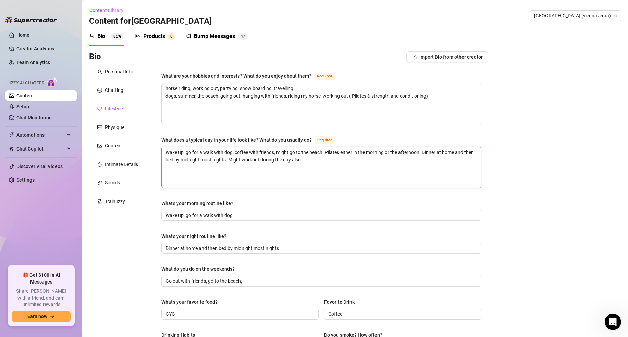
click at [245, 159] on textarea "Wake up, go for a walk with dog, coffee with friends, might go to the beach. Pi…" at bounding box center [322, 167] width 320 height 40
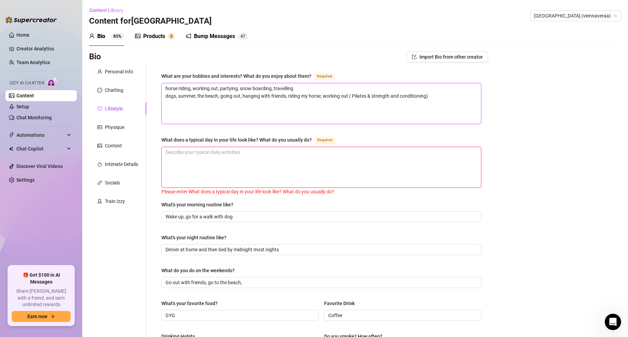
click at [279, 118] on textarea "horse riding, working out, partying, snow boarding, travelling dogs, summer, th…" at bounding box center [322, 103] width 320 height 40
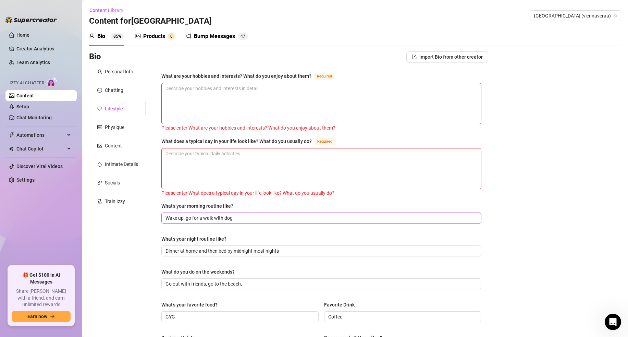
click at [245, 221] on input "Wake up, go for a walk with dog" at bounding box center [321, 218] width 311 height 8
click at [229, 250] on input "Dinner at home and then bed by midnight most nights" at bounding box center [321, 251] width 311 height 8
click at [218, 284] on input "Go out with friends, go to the beach," at bounding box center [321, 284] width 311 height 8
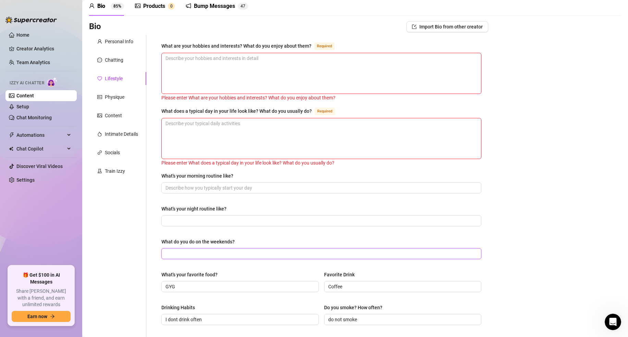
scroll to position [56, 0]
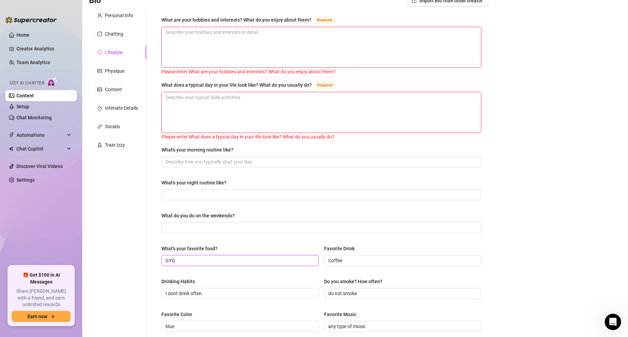
drag, startPoint x: 173, startPoint y: 256, endPoint x: 134, endPoint y: 250, distance: 39.2
click at [134, 250] on div "Personal Info Chatting Lifestyle Physique Content Intimate Details Socials Trai…" at bounding box center [288, 241] width 399 height 465
drag, startPoint x: 391, startPoint y: 262, endPoint x: 260, endPoint y: 257, distance: 131.4
click at [260, 257] on div "What's your favorite food? Favorite Drink Coffee" at bounding box center [321, 258] width 320 height 27
click at [205, 288] on span "I dont drink often" at bounding box center [239, 293] width 157 height 11
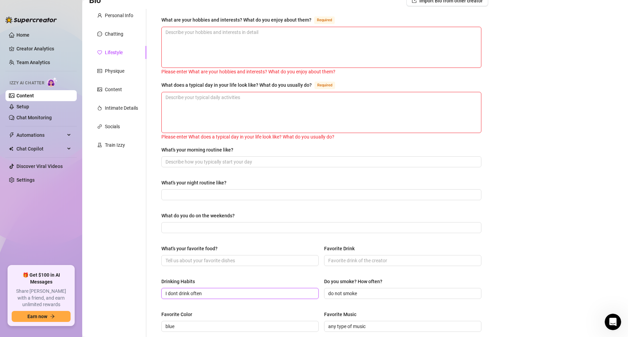
click at [209, 291] on input "I dont drink often" at bounding box center [240, 294] width 148 height 8
click at [358, 296] on input "do not smoke" at bounding box center [402, 294] width 148 height 8
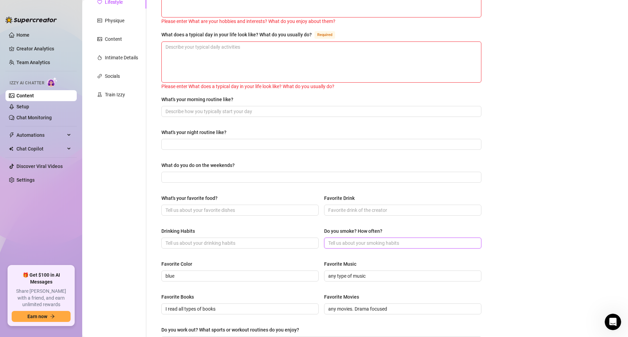
scroll to position [141, 0]
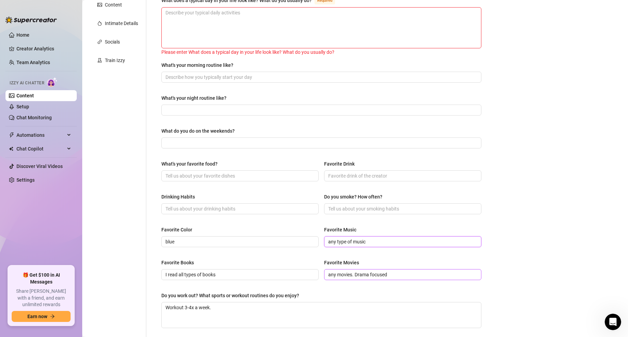
drag, startPoint x: 362, startPoint y: 242, endPoint x: 353, endPoint y: 270, distance: 29.3
click at [310, 243] on div "Favorite Color blue Favorite Music any type of music" at bounding box center [321, 239] width 320 height 27
drag, startPoint x: 392, startPoint y: 275, endPoint x: 269, endPoint y: 278, distance: 122.8
click at [271, 278] on div "Favorite Books I read all types of books Favorite Movies any movies. Drama focu…" at bounding box center [321, 272] width 320 height 27
drag, startPoint x: 256, startPoint y: 274, endPoint x: 98, endPoint y: 275, distance: 157.4
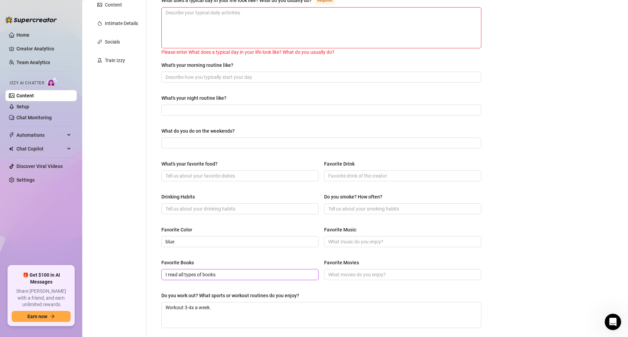
click at [96, 276] on div "Personal Info Chatting Lifestyle Physique Content Intimate Details Socials Trai…" at bounding box center [288, 156] width 399 height 465
drag, startPoint x: 229, startPoint y: 315, endPoint x: 110, endPoint y: 307, distance: 118.9
click at [111, 308] on div "Personal Info Chatting Lifestyle Physique Content Intimate Details Socials Trai…" at bounding box center [288, 156] width 399 height 465
drag, startPoint x: 176, startPoint y: 244, endPoint x: 146, endPoint y: 240, distance: 30.0
click at [146, 240] on div "Personal Info Chatting Lifestyle Physique Content Intimate Details Socials Trai…" at bounding box center [288, 156] width 399 height 465
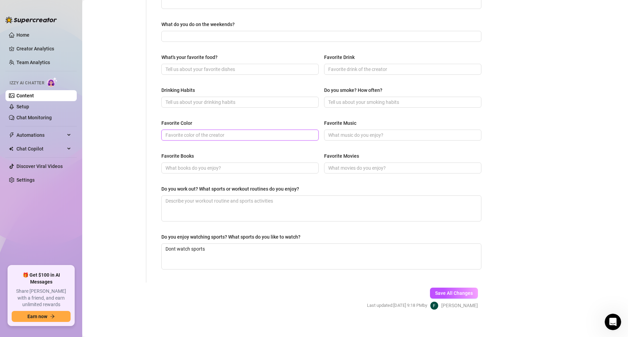
scroll to position [250, 0]
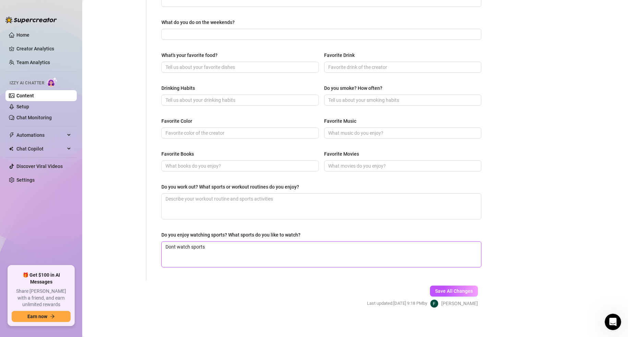
drag, startPoint x: 217, startPoint y: 250, endPoint x: 71, endPoint y: 246, distance: 146.1
click at [70, 247] on div "Home Creator Analytics Team Analytics Izzy AI Chatter Content Setup Chat Monito…" at bounding box center [314, 168] width 628 height 337
click at [467, 293] on span "Save All Changes" at bounding box center [454, 290] width 38 height 5
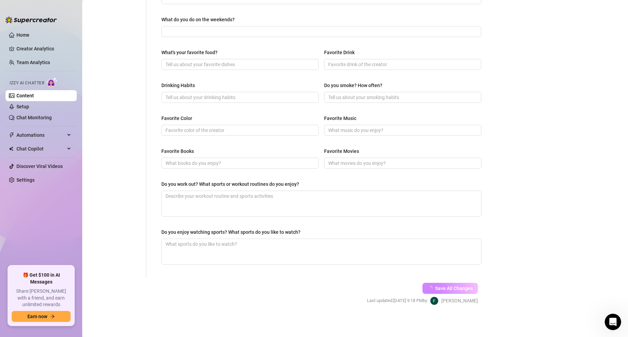
scroll to position [0, 0]
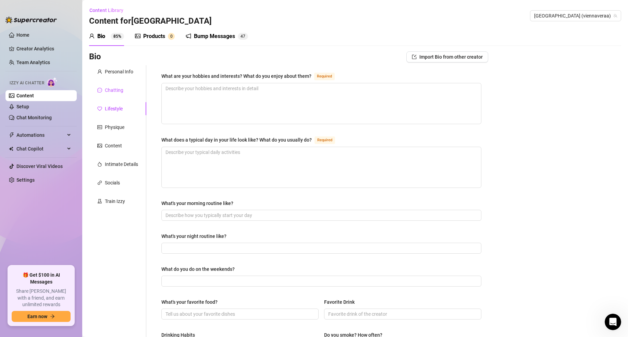
click at [109, 93] on div "Chatting" at bounding box center [114, 90] width 19 height 8
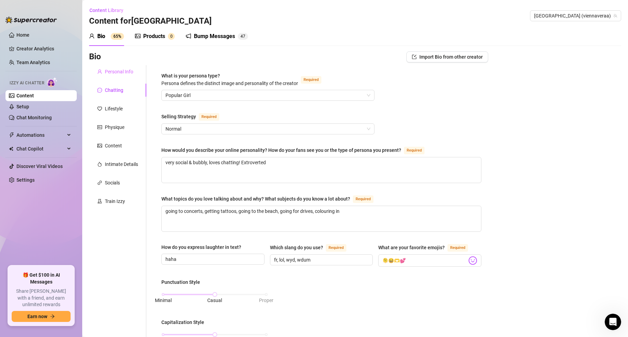
click at [112, 76] on div "Personal Info" at bounding box center [117, 71] width 57 height 13
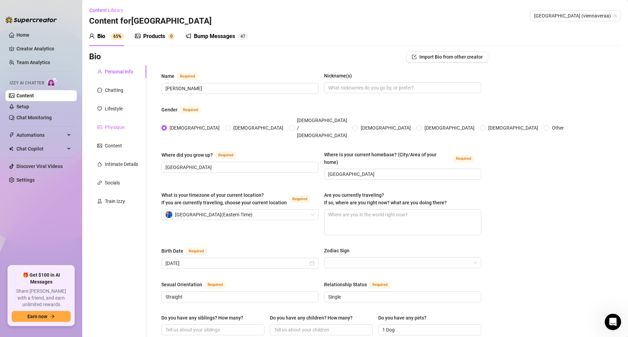
click at [127, 128] on div "Physique" at bounding box center [117, 127] width 57 height 13
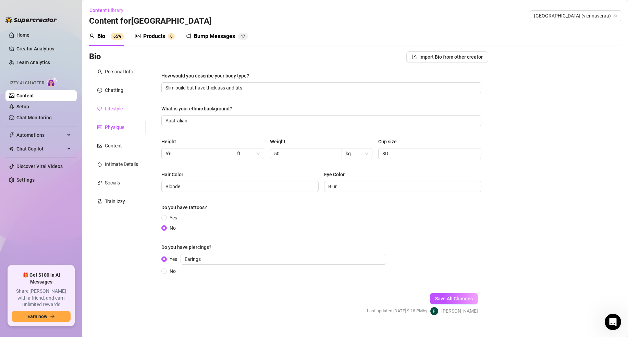
click at [118, 115] on div "Personal Info Chatting Lifestyle Physique Content Intimate Details Socials Trai…" at bounding box center [117, 176] width 57 height 223
click at [117, 109] on div "Lifestyle" at bounding box center [114, 109] width 18 height 8
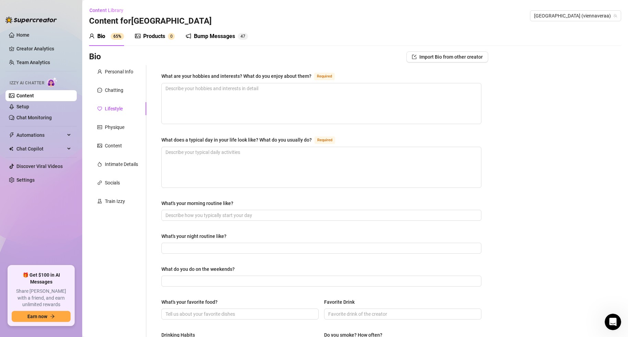
click at [121, 134] on div "Personal Info Chatting Lifestyle Physique Content Intimate Details Socials Trai…" at bounding box center [117, 296] width 57 height 462
click at [114, 127] on div "Physique" at bounding box center [115, 127] width 20 height 8
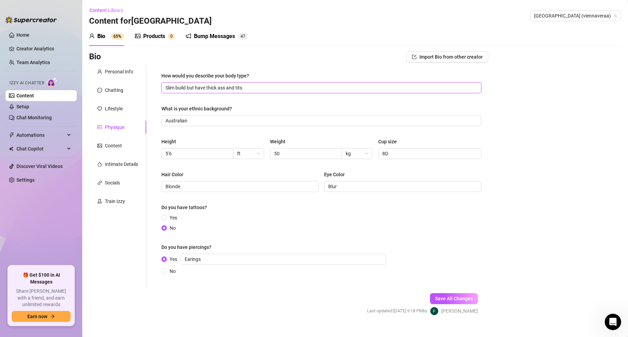
drag, startPoint x: 245, startPoint y: 88, endPoint x: 228, endPoint y: 88, distance: 17.1
click at [228, 88] on input "Slim build but have thick ass and tits" at bounding box center [321, 88] width 311 height 8
drag, startPoint x: 201, startPoint y: 120, endPoint x: 147, endPoint y: 119, distance: 54.5
click at [148, 119] on div "How would you describe your body type? Slim build but have thick ass What is yo…" at bounding box center [317, 176] width 342 height 223
click at [191, 153] on input "5'6" at bounding box center [197, 154] width 62 height 8
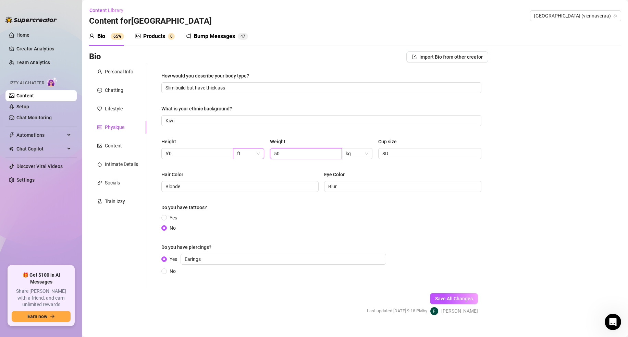
drag, startPoint x: 292, startPoint y: 152, endPoint x: 259, endPoint y: 153, distance: 33.3
click at [259, 153] on div "Height 5'0 ft Weight 50 kg Cup size 8D" at bounding box center [321, 151] width 320 height 27
drag, startPoint x: 191, startPoint y: 187, endPoint x: 141, endPoint y: 185, distance: 49.4
click at [140, 185] on div "Personal Info Chatting Lifestyle Physique Content Intimate Details Socials Trai…" at bounding box center [288, 176] width 399 height 223
click at [166, 218] on span at bounding box center [163, 217] width 5 height 5
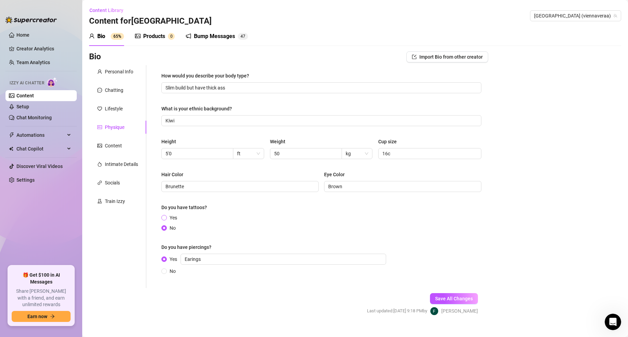
click at [166, 218] on input "Yes" at bounding box center [164, 218] width 3 height 4
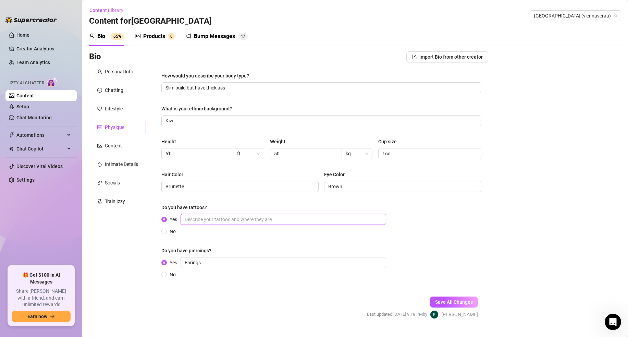
click at [212, 218] on input "Yes" at bounding box center [284, 219] width 206 height 11
click at [204, 264] on input "Earings" at bounding box center [284, 262] width 206 height 11
drag, startPoint x: 383, startPoint y: 187, endPoint x: 282, endPoint y: 180, distance: 101.0
click at [282, 180] on div "Hair Color Brunette Eye Color Brown" at bounding box center [321, 184] width 320 height 27
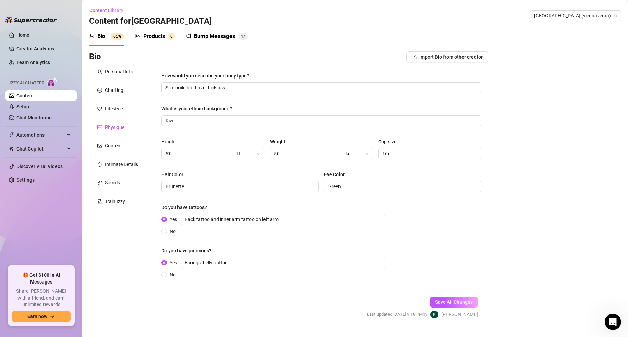
click at [434, 295] on div "Save All Changes Last updated: Sep 28, 2025 9:18 PM by Fraser H." at bounding box center [423, 307] width 132 height 33
click at [445, 303] on span "Save All Changes" at bounding box center [454, 301] width 38 height 5
click at [115, 142] on div "Content" at bounding box center [113, 146] width 17 height 8
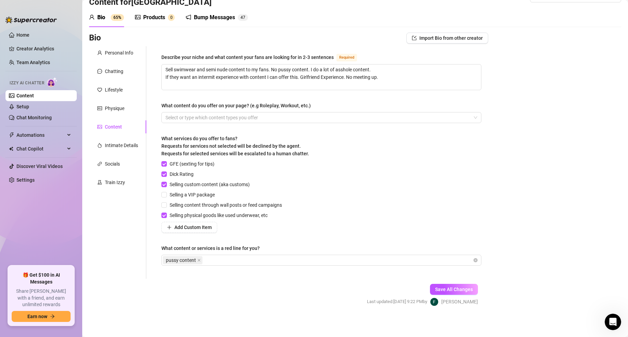
scroll to position [21, 0]
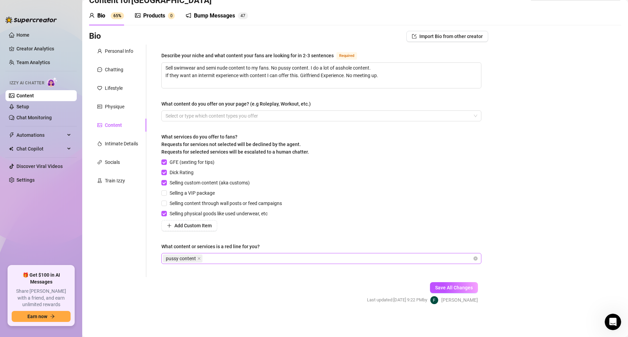
click at [199, 259] on icon "close" at bounding box center [198, 258] width 3 height 3
click at [180, 259] on div at bounding box center [318, 259] width 310 height 10
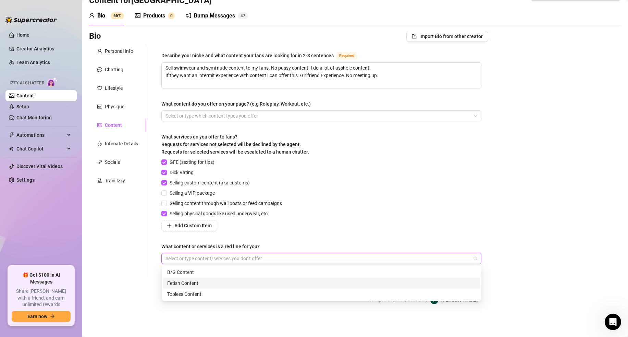
drag, startPoint x: 169, startPoint y: 259, endPoint x: 164, endPoint y: 255, distance: 6.4
click at [169, 259] on div at bounding box center [318, 259] width 310 height 10
paste input "search"
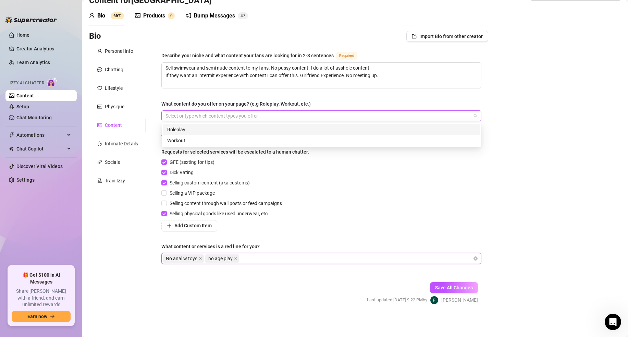
click at [262, 116] on div at bounding box center [318, 116] width 310 height 10
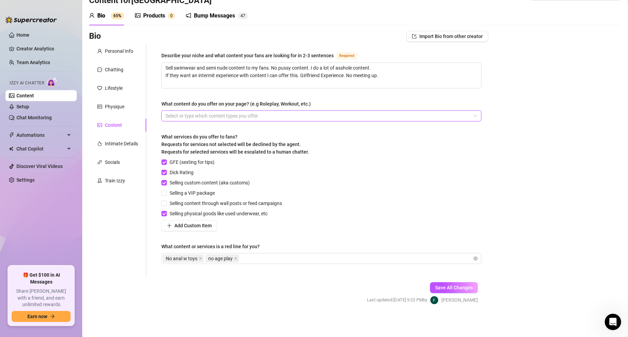
click at [262, 116] on div at bounding box center [318, 116] width 310 height 10
click at [188, 113] on div at bounding box center [318, 116] width 310 height 10
click at [346, 187] on div "GFE (sexting for tips) Dick Rating Selling custom content (aka customs) Selling…" at bounding box center [321, 194] width 320 height 73
click at [258, 115] on icon "close" at bounding box center [257, 115] width 3 height 3
click at [258, 117] on div at bounding box center [318, 116] width 310 height 10
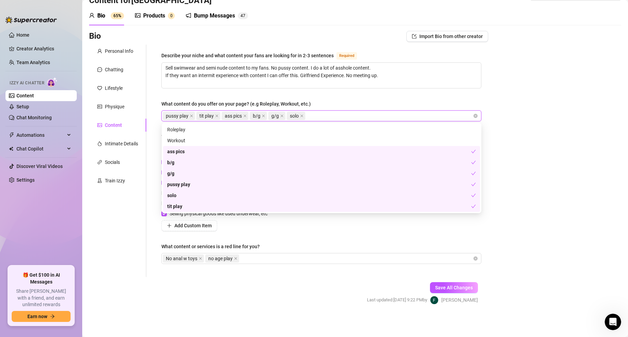
click at [541, 183] on div "Bio Import Bio from other creator Personal Info Chatting Lifestyle Physique Con…" at bounding box center [355, 174] width 532 height 286
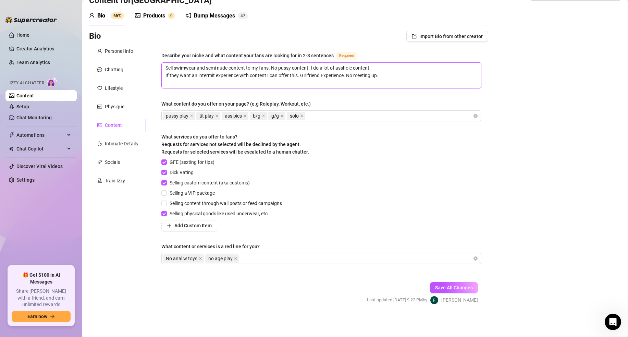
click at [218, 77] on textarea "Sell swimwear and semi nude content to my fans. No pussy content. I do a lot of…" at bounding box center [322, 75] width 320 height 25
drag, startPoint x: 271, startPoint y: 68, endPoint x: 124, endPoint y: 65, distance: 146.8
click at [124, 65] on div "Personal Info Chatting Lifestyle Physique Content Intimate Details Socials Trai…" at bounding box center [288, 161] width 399 height 232
drag, startPoint x: 200, startPoint y: 68, endPoint x: 248, endPoint y: 75, distance: 48.8
click at [229, 69] on textarea "Kiwi PAWG, No pussy content. I do a lot of asshole content. If they want an int…" at bounding box center [322, 75] width 320 height 25
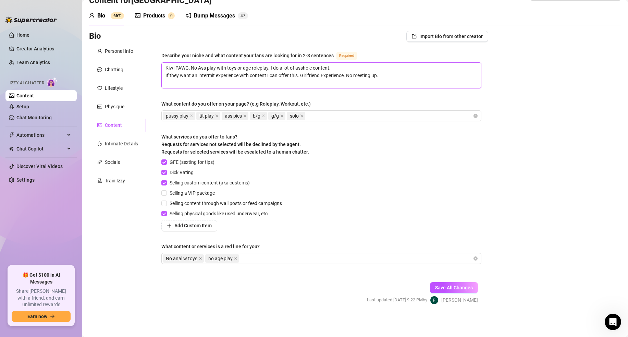
drag, startPoint x: 272, startPoint y: 68, endPoint x: 356, endPoint y: 68, distance: 84.0
click at [356, 68] on textarea "Kiwi PAWG, No Ass play with toys or age roleplay. I do a lot of asshole content…" at bounding box center [322, 75] width 320 height 25
click at [455, 292] on button "Save All Changes" at bounding box center [454, 287] width 48 height 11
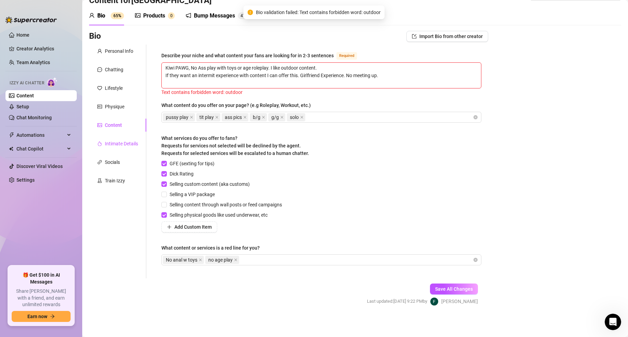
click at [126, 144] on div "Intimate Details" at bounding box center [121, 144] width 33 height 8
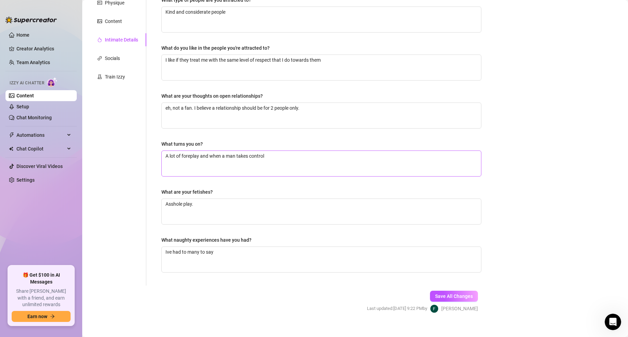
scroll to position [125, 0]
click at [294, 162] on textarea "A lot of foreplay and when a man takes control" at bounding box center [322, 163] width 320 height 25
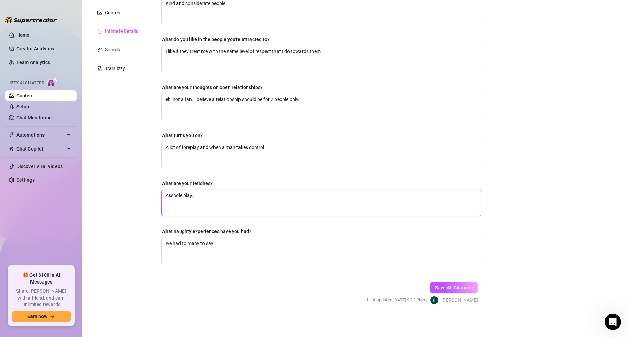
drag, startPoint x: 179, startPoint y: 197, endPoint x: 145, endPoint y: 193, distance: 34.2
click at [145, 193] on div "Personal Info Chatting Lifestyle Physique Content Intimate Details Socials Trai…" at bounding box center [288, 104] width 399 height 345
click at [441, 284] on button "Save All Changes" at bounding box center [454, 287] width 48 height 11
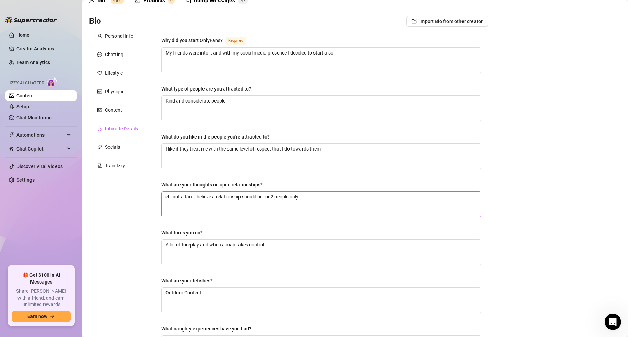
scroll to position [0, 0]
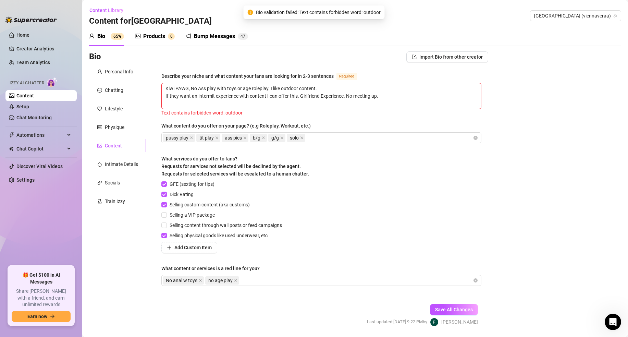
click at [114, 150] on div "Content" at bounding box center [117, 145] width 57 height 13
click at [225, 104] on textarea "Kiwi PAWG, No Ass play with toys or age roleplay. I like outdoor content. If th…" at bounding box center [322, 95] width 320 height 25
click at [293, 88] on textarea "Kiwi PAWG, No Ass play with toys or age roleplay. I like outdoor content. If th…" at bounding box center [322, 95] width 320 height 25
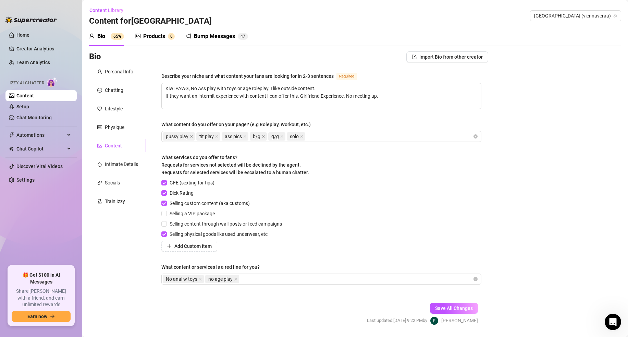
click at [339, 288] on div "Describe your niche and what content your fans are looking for in 2-3 sentences…" at bounding box center [321, 181] width 320 height 219
click at [466, 308] on span "Save All Changes" at bounding box center [454, 307] width 38 height 5
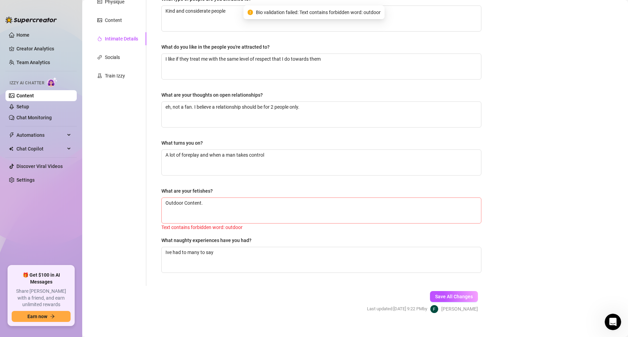
scroll to position [134, 0]
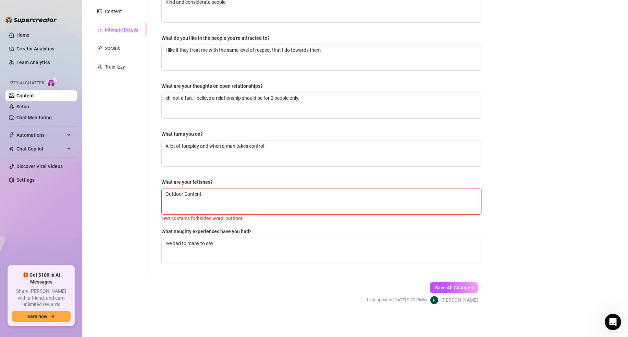
drag, startPoint x: 183, startPoint y: 195, endPoint x: 174, endPoint y: 194, distance: 8.6
click at [174, 195] on textarea "Outdoor Content." at bounding box center [322, 201] width 320 height 25
click at [449, 289] on span "Save All Changes" at bounding box center [454, 287] width 38 height 5
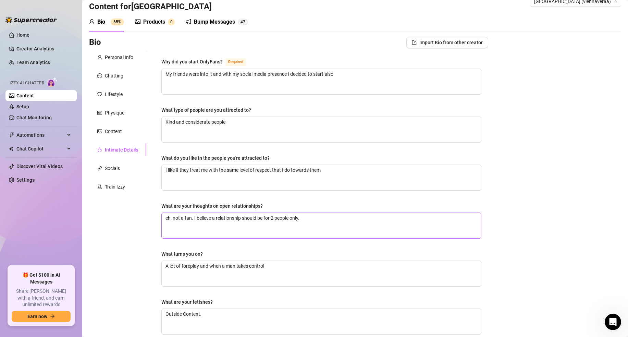
scroll to position [0, 0]
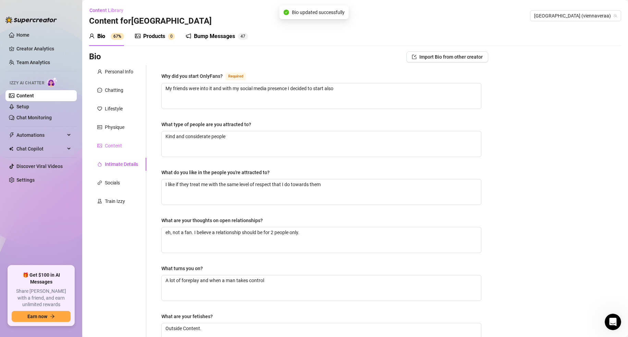
click at [110, 149] on div "Content" at bounding box center [117, 145] width 57 height 13
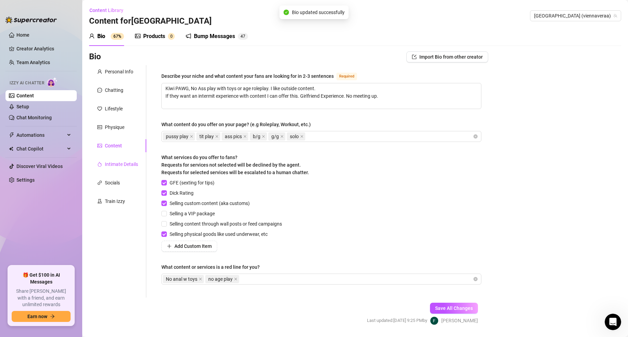
click at [117, 162] on div "Intimate Details" at bounding box center [121, 164] width 33 height 8
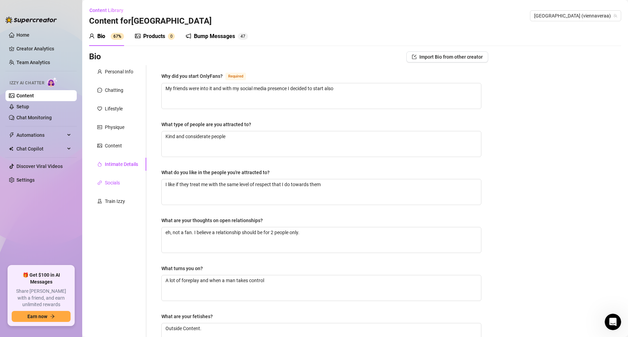
click at [118, 180] on div "Socials" at bounding box center [112, 183] width 15 height 8
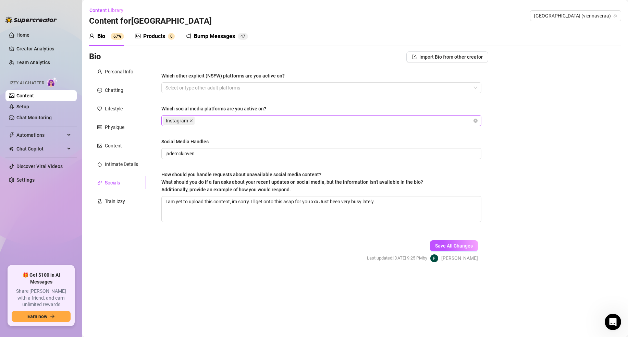
click at [191, 121] on icon "close" at bounding box center [191, 120] width 3 height 3
drag, startPoint x: 198, startPoint y: 154, endPoint x: 149, endPoint y: 157, distance: 48.8
click at [134, 151] on div "Personal Info Chatting Lifestyle Physique Content Intimate Details Socials Trai…" at bounding box center [288, 150] width 399 height 170
click at [256, 214] on textarea "I am yet to upload this content, im sorry. Ill get onto this asap for you xxx J…" at bounding box center [322, 208] width 320 height 25
click at [175, 144] on div "Social Media Handles" at bounding box center [184, 142] width 47 height 8
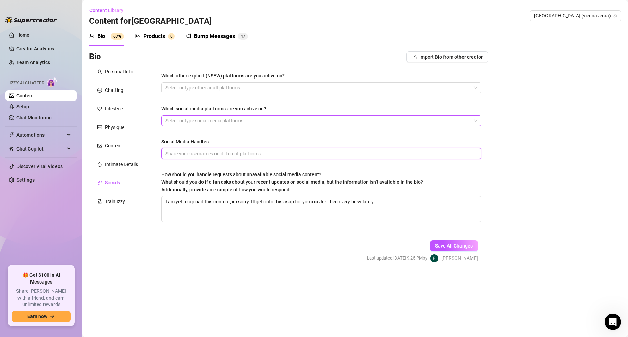
click at [175, 150] on input "Social Media Handles" at bounding box center [321, 154] width 311 height 8
click at [183, 153] on input "Social Media Handles" at bounding box center [321, 154] width 311 height 8
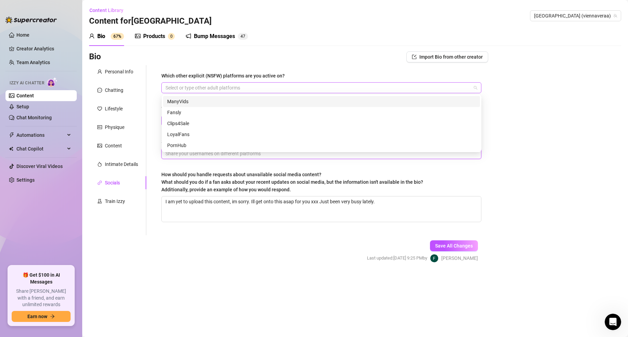
click at [192, 91] on div at bounding box center [318, 88] width 310 height 10
click at [192, 89] on div at bounding box center [318, 88] width 310 height 10
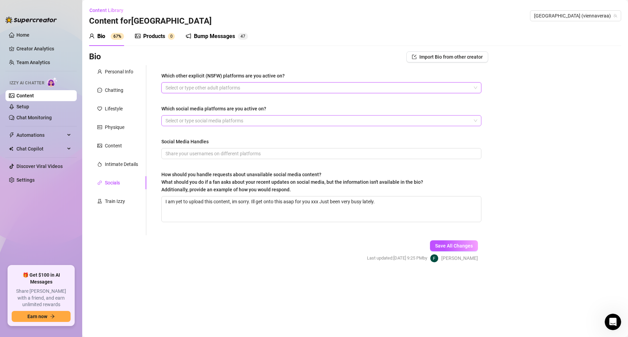
click at [183, 123] on div at bounding box center [318, 121] width 310 height 10
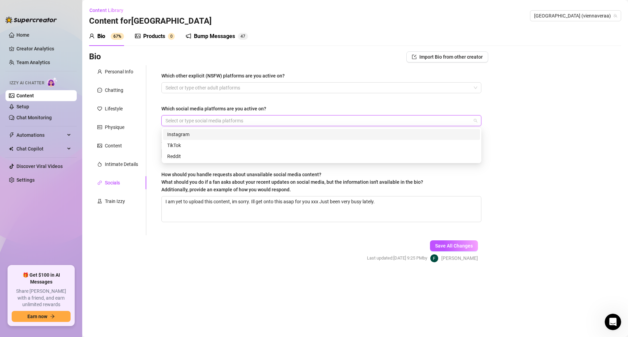
click at [184, 134] on div "Instagram" at bounding box center [321, 135] width 309 height 8
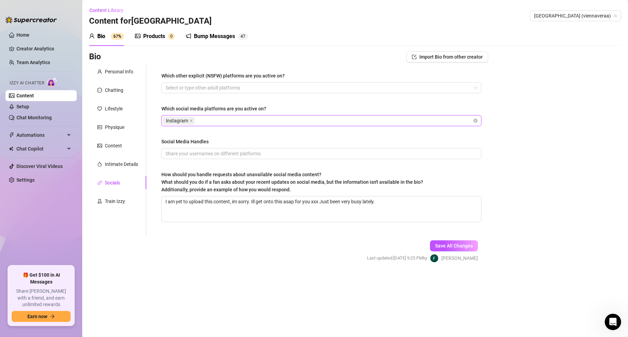
click at [153, 170] on div "Which other explicit (NSFW) platforms are you active on? Select or type other a…" at bounding box center [317, 150] width 342 height 170
click at [172, 153] on input "Social Media Handles" at bounding box center [321, 154] width 311 height 8
click at [197, 155] on input "Social Media Handles" at bounding box center [321, 154] width 311 height 8
click at [463, 247] on span "Save All Changes" at bounding box center [454, 245] width 38 height 5
click at [124, 168] on div "Intimate Details" at bounding box center [121, 164] width 33 height 8
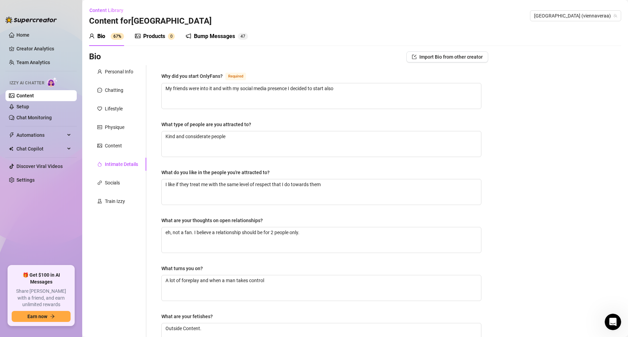
click at [105, 153] on div "Personal Info Chatting Lifestyle Physique Content Intimate Details Socials Trai…" at bounding box center [117, 237] width 57 height 345
click at [107, 147] on div "Content" at bounding box center [113, 146] width 17 height 8
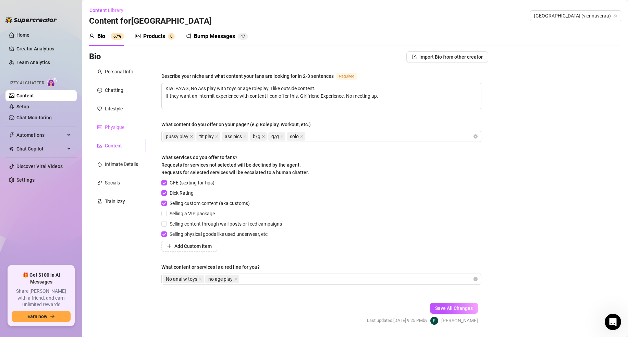
click at [108, 131] on div "Physique" at bounding box center [117, 127] width 57 height 13
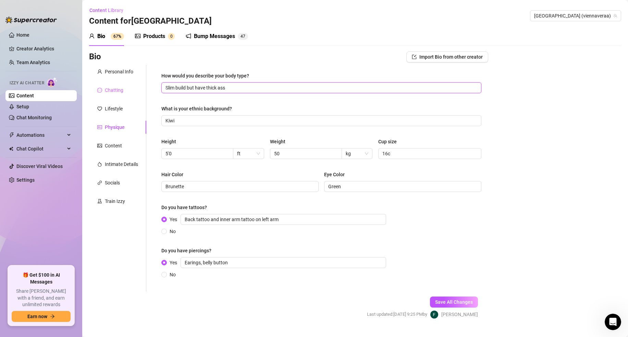
drag, startPoint x: 176, startPoint y: 89, endPoint x: 128, endPoint y: 84, distance: 47.9
click at [128, 84] on div "Personal Info Chatting Lifestyle Physique Content Intimate Details Socials Trai…" at bounding box center [288, 178] width 399 height 226
click at [453, 303] on span "Save All Changes" at bounding box center [454, 301] width 38 height 5
click at [118, 111] on div "Lifestyle" at bounding box center [114, 109] width 18 height 8
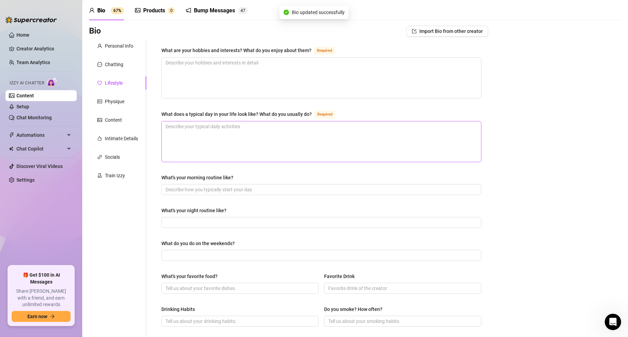
scroll to position [33, 0]
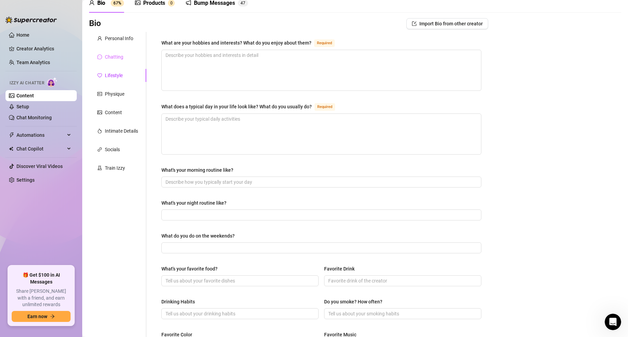
click at [128, 63] on div "Chatting" at bounding box center [117, 56] width 57 height 13
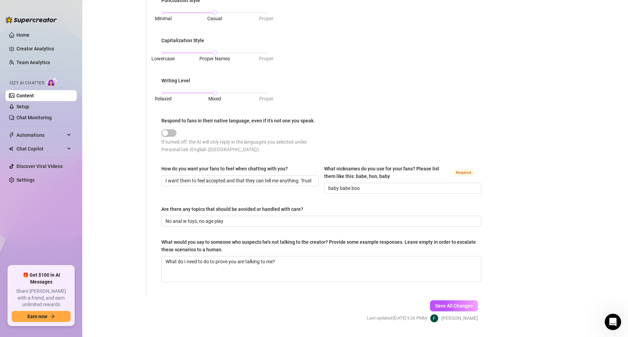
scroll to position [300, 0]
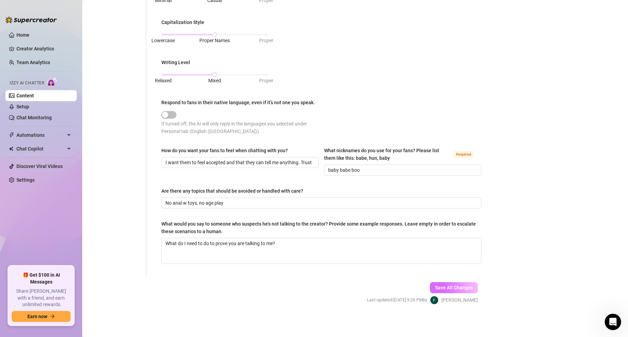
click at [456, 289] on span "Save All Changes" at bounding box center [454, 287] width 38 height 5
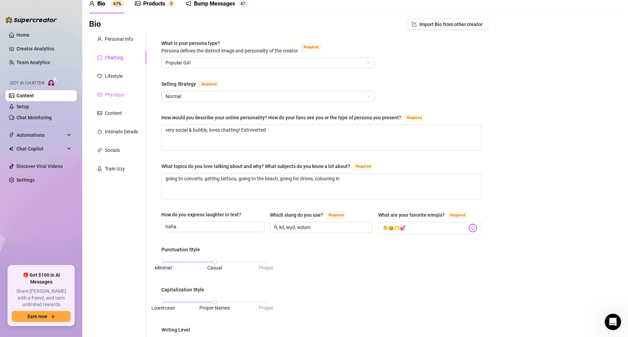
scroll to position [0, 0]
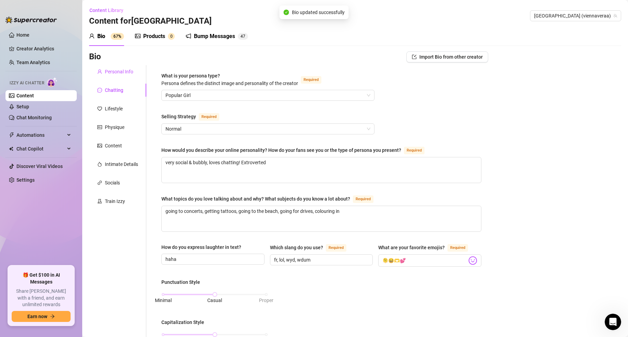
click at [109, 74] on div "Personal Info" at bounding box center [119, 72] width 28 height 8
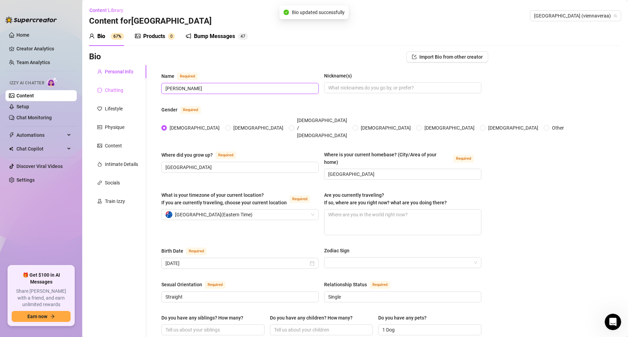
drag, startPoint x: 208, startPoint y: 88, endPoint x: 106, endPoint y: 86, distance: 102.2
drag, startPoint x: 204, startPoint y: 156, endPoint x: 113, endPoint y: 151, distance: 91.0
click at [224, 164] on input "Sunshine Coast" at bounding box center [240, 168] width 148 height 8
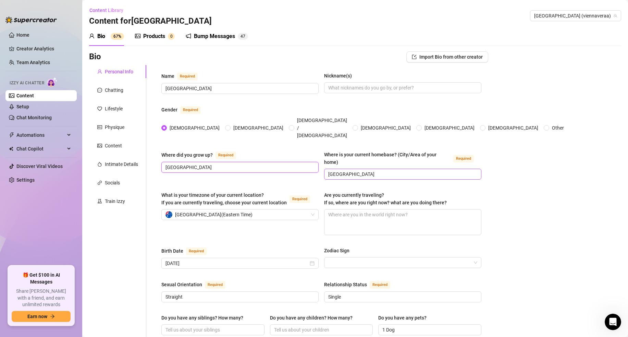
paste input "[GEOGRAPHIC_DATA], [GEOGRAPHIC_DATA]"
click at [365, 170] on input "Sunshine Coast" at bounding box center [402, 174] width 148 height 8
paste input "[GEOGRAPHIC_DATA], [GEOGRAPHIC_DATA]"
click at [285, 209] on div "Australia ( Eastern Time )" at bounding box center [237, 214] width 143 height 10
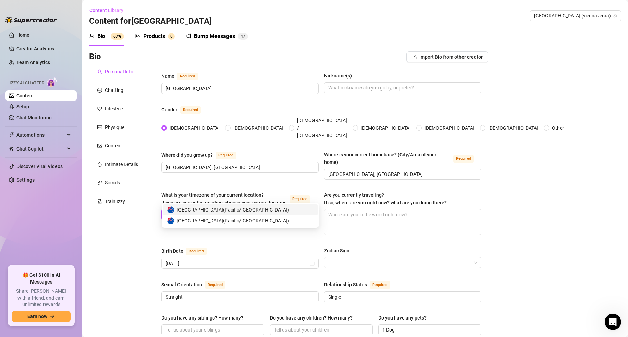
click at [274, 210] on div "New Zealand ( Pacific/Auckland )" at bounding box center [240, 210] width 146 height 8
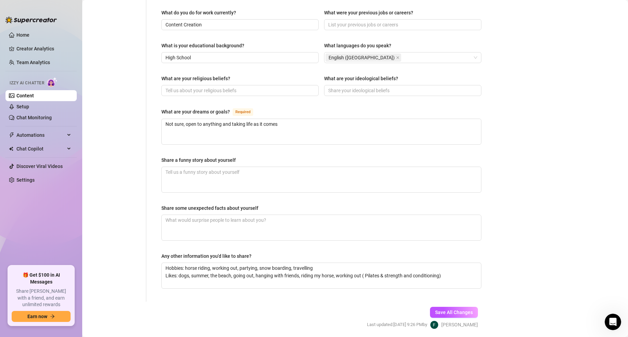
scroll to position [338, 0]
click at [225, 263] on textarea "Hobbies: horse riding, working out, partying, snow boarding, travelling Likes: …" at bounding box center [322, 275] width 320 height 25
paste textarea "going to concerts, getting tattoos, going to the beach, going for drives, colou…"
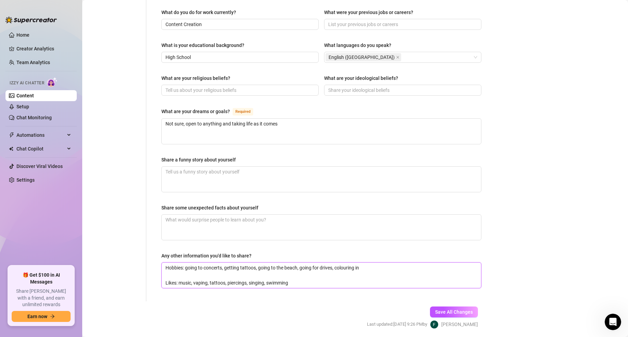
click at [192, 263] on textarea "Hobbies: going to concerts, getting tattoos, going to the beach, going for driv…" at bounding box center [322, 275] width 320 height 25
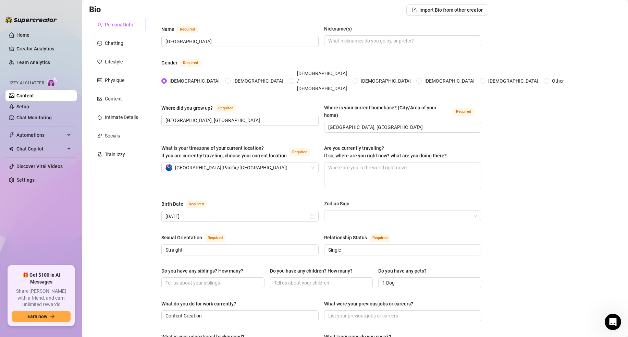
scroll to position [47, 0]
click at [312, 214] on icon "close-circle" at bounding box center [312, 216] width 5 height 5
click at [278, 212] on input "Birth Date Required" at bounding box center [237, 216] width 143 height 8
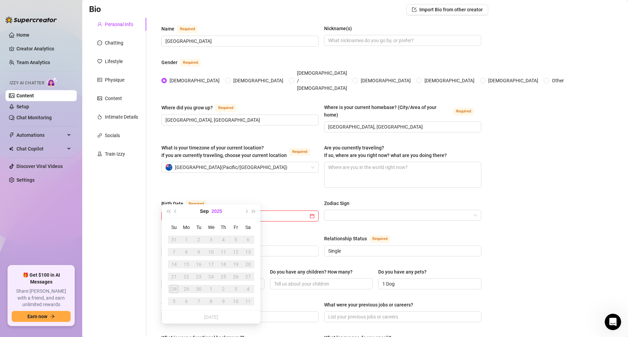
click at [216, 213] on button "2025" at bounding box center [217, 211] width 11 height 14
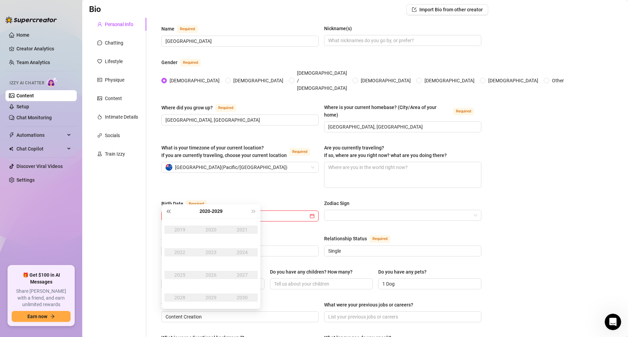
click at [171, 213] on button "Last year (Control + left)" at bounding box center [169, 211] width 8 height 14
click at [242, 228] on div "2001" at bounding box center [242, 230] width 21 height 8
click at [180, 275] on div "Jul" at bounding box center [180, 275] width 21 height 8
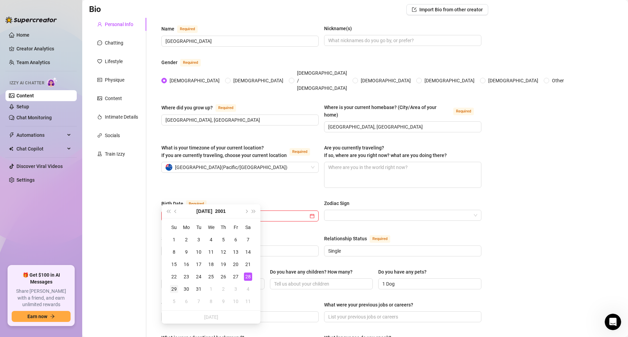
click at [172, 287] on div "29" at bounding box center [174, 289] width 8 height 8
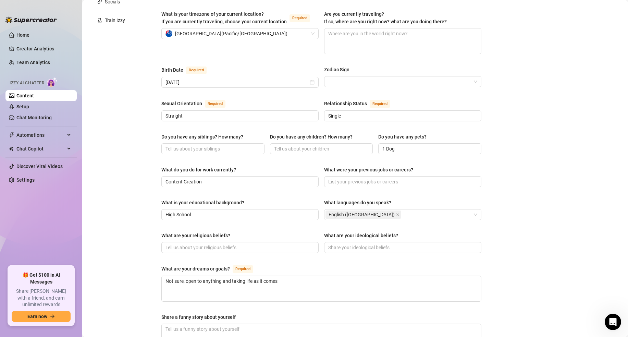
scroll to position [344, 0]
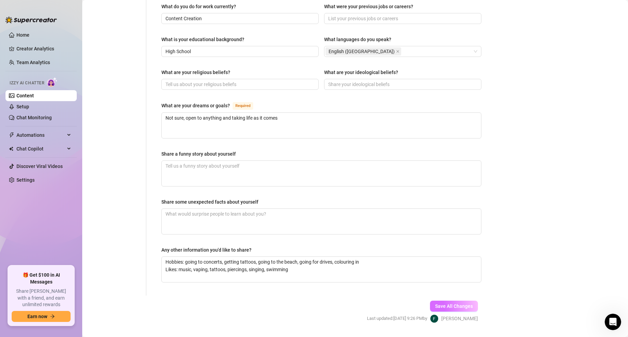
click at [430, 296] on div "Save All Changes Last updated: Sep 28, 2025 9:26 PM by Fraser H." at bounding box center [423, 312] width 132 height 33
click at [433, 301] on button "Save All Changes" at bounding box center [454, 306] width 48 height 11
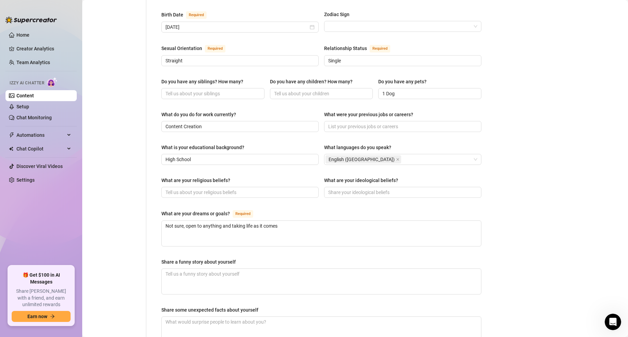
scroll to position [0, 0]
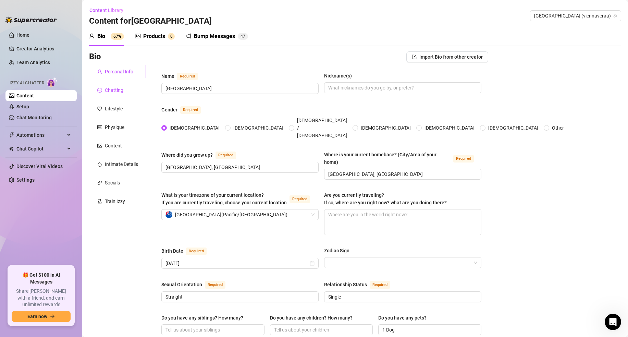
click at [107, 94] on div "Chatting" at bounding box center [114, 90] width 19 height 8
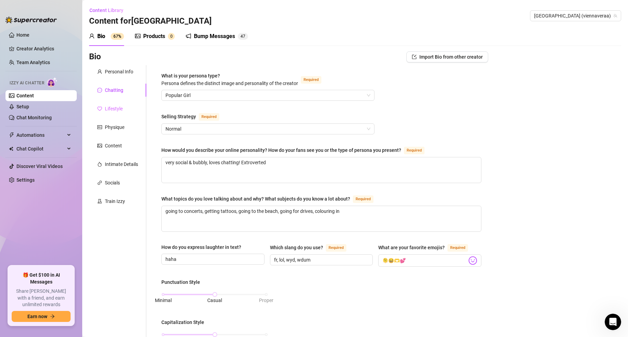
click at [129, 105] on div "Lifestyle" at bounding box center [117, 108] width 57 height 13
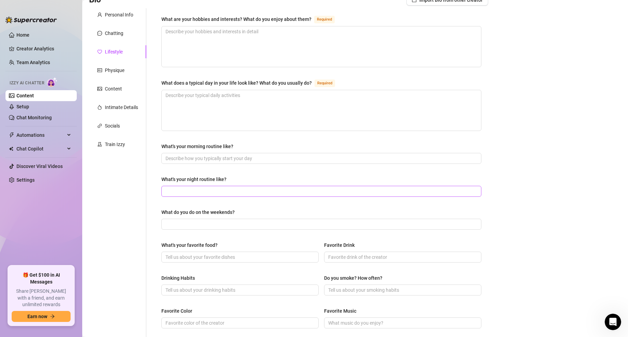
scroll to position [56, 0]
click at [209, 50] on textarea "What are your hobbies and interests? What do you enjoy about them? Required" at bounding box center [322, 47] width 320 height 40
paste textarea "Hobbies: going to concerts, getting tattoos, going to the beach, going for driv…"
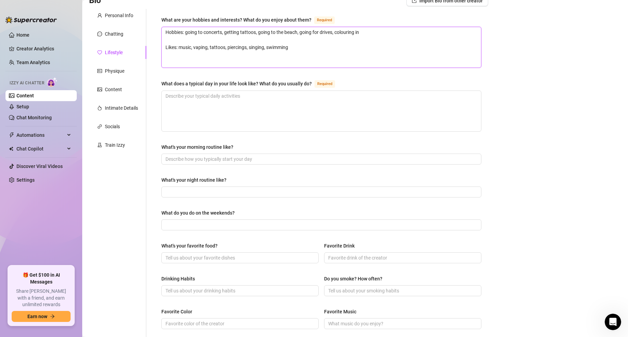
click at [177, 38] on textarea "Hobbies: going to concerts, getting tattoos, going to the beach, going for driv…" at bounding box center [322, 47] width 320 height 40
click at [218, 113] on textarea "What does a typical day in your life look like? What do you usually do? Required" at bounding box center [322, 111] width 320 height 40
paste textarea "I wake up slow with some music playing — I can’t start the day without it. Firs…"
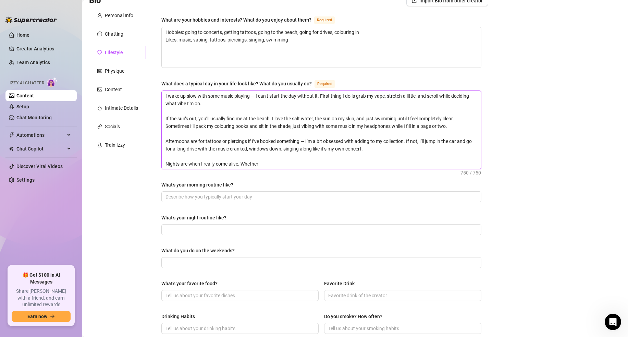
scroll to position [0, 0]
click at [214, 198] on input "What's your morning routine like?" at bounding box center [321, 197] width 311 height 8
click at [213, 198] on input "What's your morning routine like?" at bounding box center [321, 197] width 311 height 8
paste input "I usually wake up with music playing softly in the background — it sets the ton…"
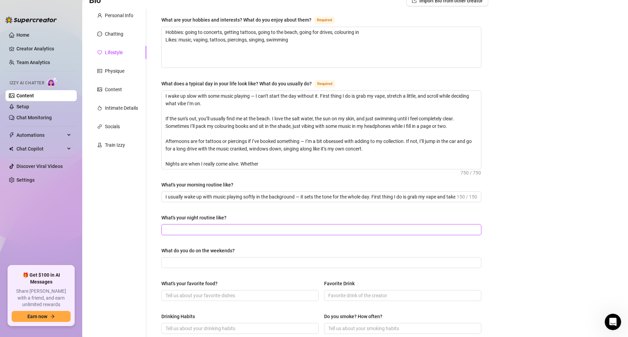
click at [203, 228] on input "What's your night routine like?" at bounding box center [321, 230] width 311 height 8
paste input "Most nights I’ll have a long shower, moisturise, and slip into something comfy.…"
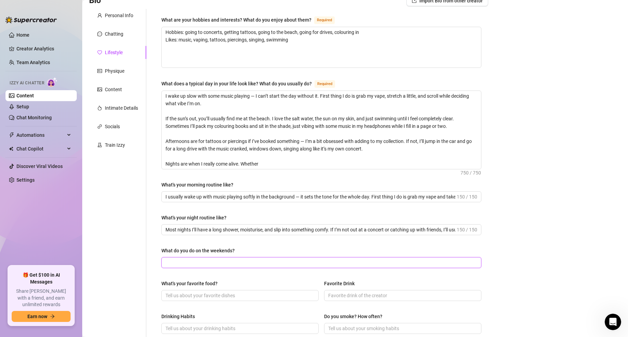
click at [196, 261] on input "What do you do on the weekends?" at bounding box center [321, 263] width 311 height 8
paste input "Weekends are my time to let loose. If there’s a gig or concert on, I’m there — …"
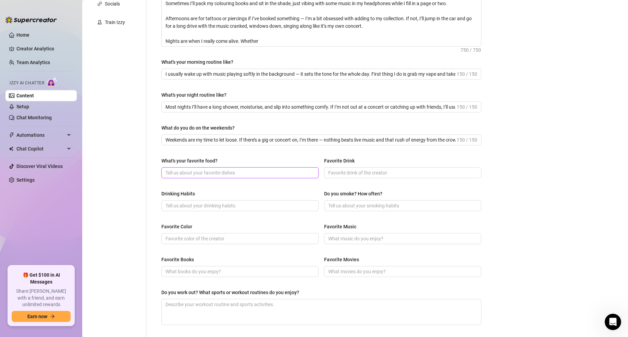
click at [202, 171] on input "What's your favorite food?" at bounding box center [240, 173] width 148 height 8
click at [189, 206] on input "Drinking Habits" at bounding box center [240, 206] width 148 height 8
click at [221, 204] on input "Drinking Habits" at bounding box center [240, 206] width 148 height 8
paste input "Social drinker — I’ll have a few on weekends or when I’m out with friends, but …"
click at [371, 203] on input "Do you smoke? How often?" at bounding box center [402, 206] width 148 height 8
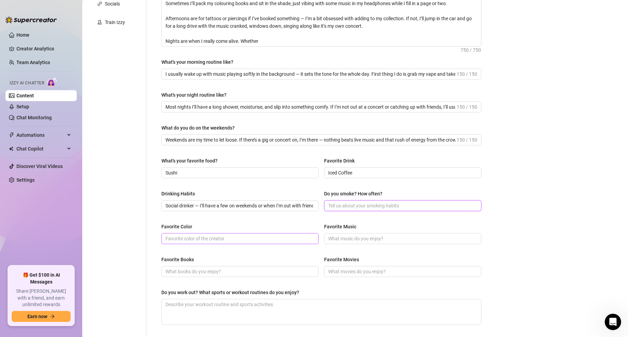
paste input "Yes, I vape daily — it’s definitely my go-to."
click at [245, 244] on div "Favorite Color Favorite Music" at bounding box center [321, 236] width 320 height 27
click at [242, 241] on input "Favorite Color" at bounding box center [240, 239] width 148 height 8
drag, startPoint x: 236, startPoint y: 269, endPoint x: 206, endPoint y: 272, distance: 29.9
click at [235, 269] on input "Favorite Books" at bounding box center [240, 272] width 148 height 8
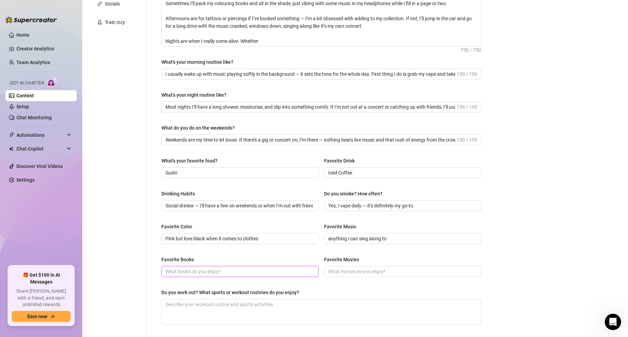
paste input "I don’t read a ton, but I like light, easy reads or anything true-crime related."
click at [345, 269] on input "Favorite Movies" at bounding box center [402, 272] width 148 height 8
paste input "Horror and thrillers all the way 🔪🍿 But I’ve got a soft spot for a good rom-com…"
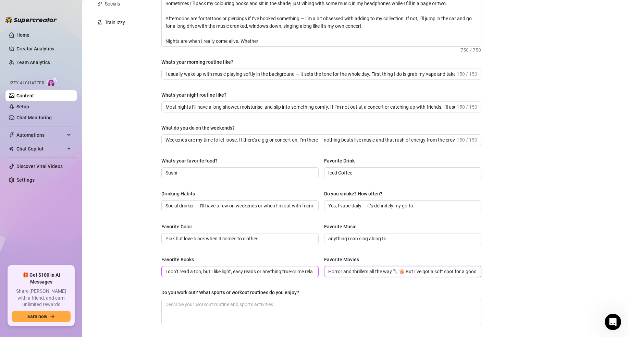
scroll to position [0, 32]
drag, startPoint x: 367, startPoint y: 269, endPoint x: 361, endPoint y: 270, distance: 5.8
click at [361, 270] on input "Horror and thrillers all the way 🔪🍿 But I’ve got a soft spot for a good rom-com…" at bounding box center [402, 272] width 148 height 8
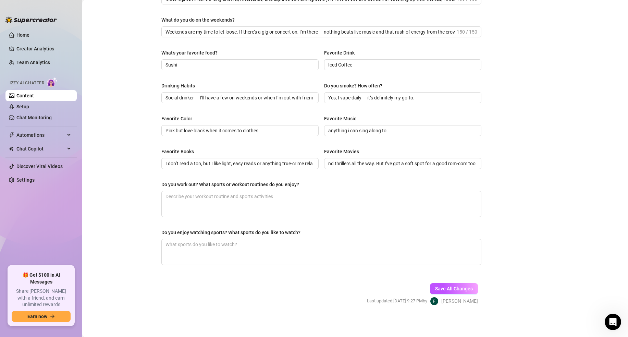
scroll to position [0, 0]
click at [209, 206] on textarea "Do you work out? What sports or workout routines do you enjoy?" at bounding box center [322, 203] width 320 height 25
paste textarea "m not a gym junkie, but I love swimming, beach walks, and staying active outdoo…"
click at [194, 244] on textarea "Do you enjoy watching sports? What sports do you like to watch?" at bounding box center [322, 251] width 320 height 25
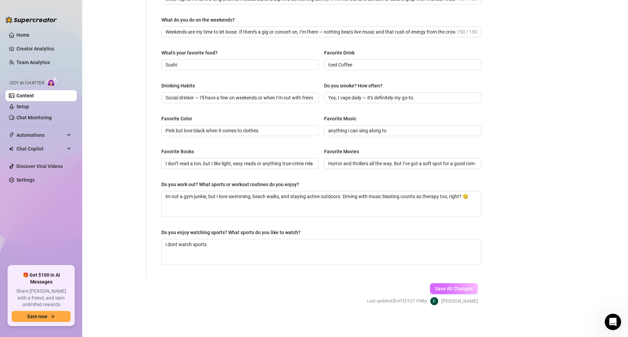
click at [467, 291] on span "Save All Changes" at bounding box center [454, 288] width 38 height 5
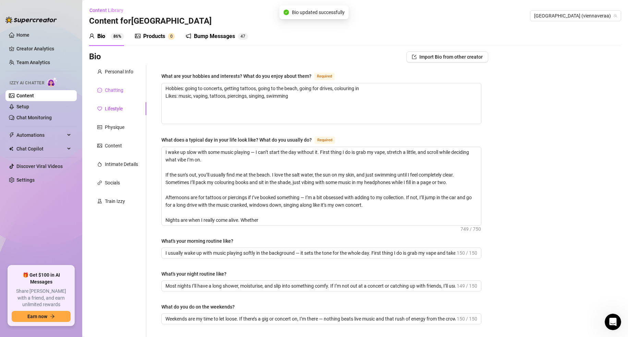
click at [120, 90] on div "Chatting" at bounding box center [114, 90] width 19 height 8
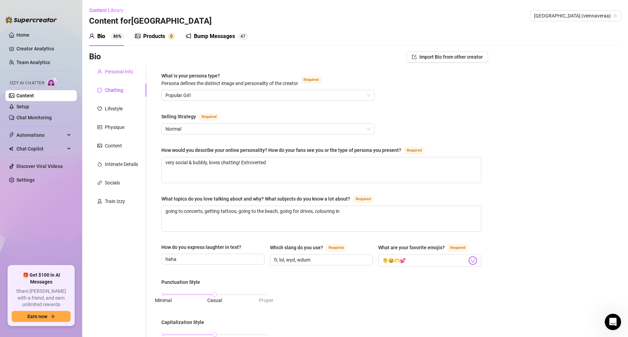
click at [111, 73] on div "Personal Info" at bounding box center [119, 72] width 28 height 8
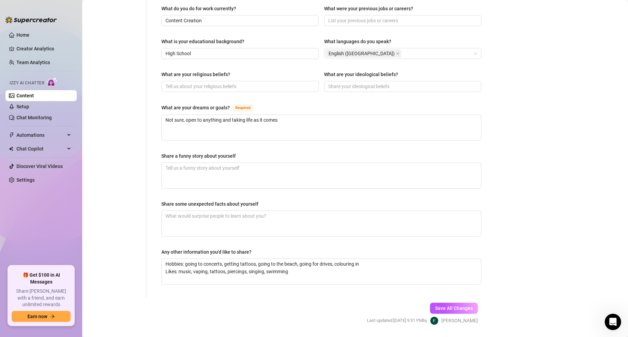
scroll to position [344, 0]
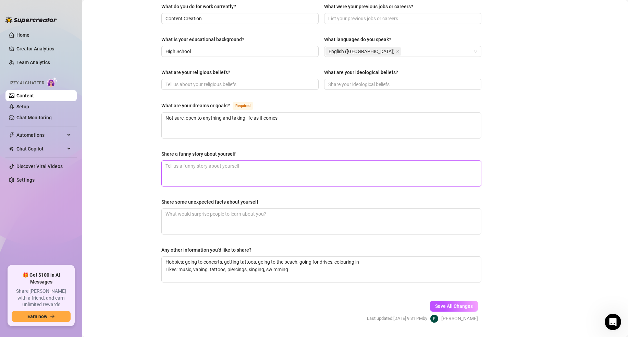
click at [189, 161] on textarea "Share a funny story about yourself" at bounding box center [322, 173] width 320 height 25
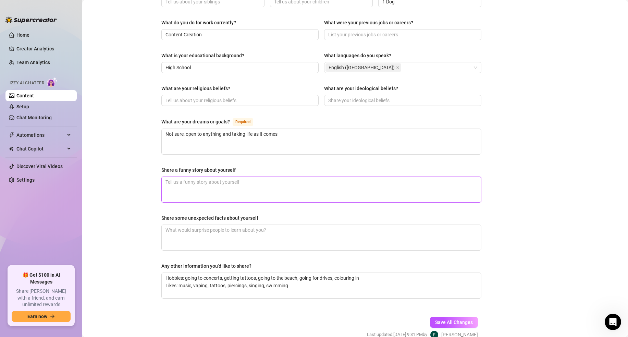
drag, startPoint x: 208, startPoint y: 172, endPoint x: 203, endPoint y: 171, distance: 4.8
click at [207, 177] on textarea "Share a funny story about yourself" at bounding box center [322, 189] width 320 height 25
paste textarea "One time I went to the beach with friends and thought I was being cute running …"
drag, startPoint x: 247, startPoint y: 217, endPoint x: 258, endPoint y: 221, distance: 11.4
click at [247, 225] on textarea "Share some unexpected facts about yourself" at bounding box center [322, 237] width 320 height 25
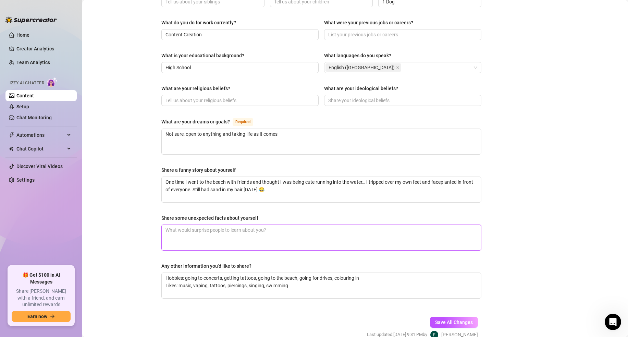
paste textarea "• I actually love colouring-in books — it’s my way to relax. • I can sing prett…"
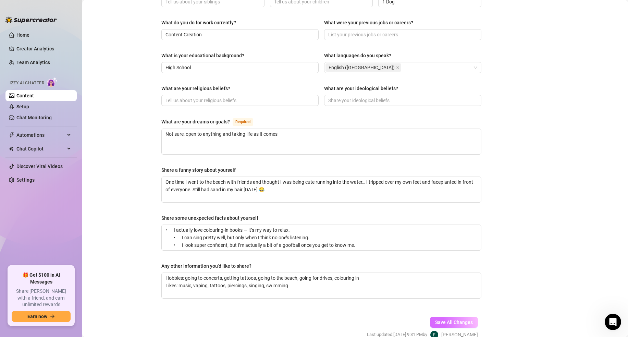
click at [440, 317] on button "Save All Changes" at bounding box center [454, 322] width 48 height 11
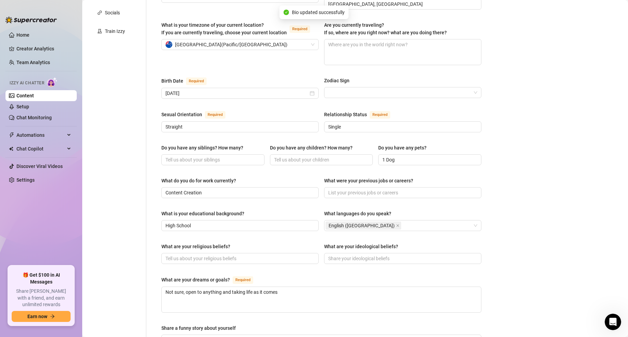
scroll to position [0, 0]
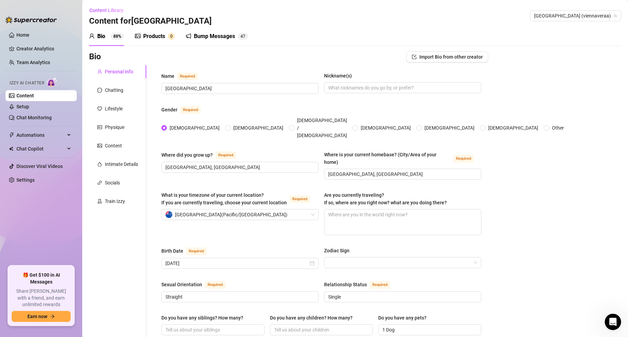
click at [159, 40] on div "Products" at bounding box center [154, 36] width 22 height 8
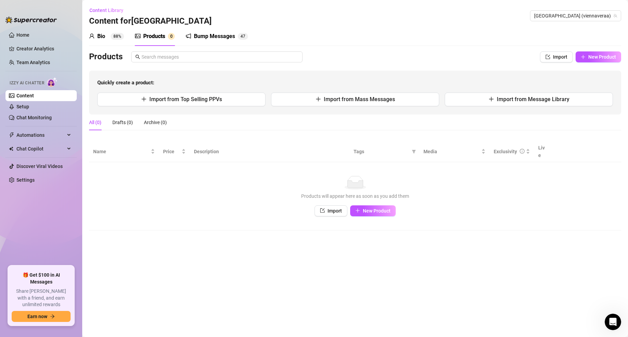
click at [111, 35] on sup "88%" at bounding box center [117, 36] width 13 height 7
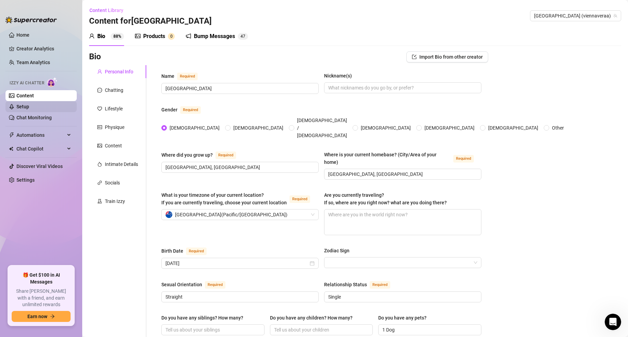
click at [29, 106] on link "Setup" at bounding box center [22, 106] width 13 height 5
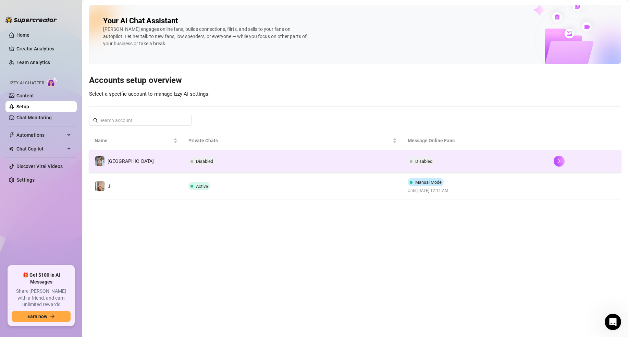
click at [256, 156] on td "Disabled" at bounding box center [292, 161] width 219 height 22
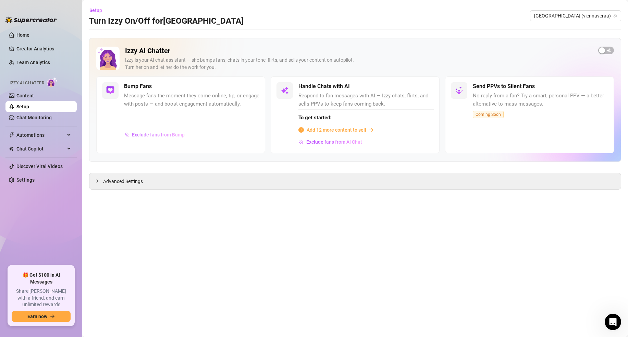
click at [163, 134] on span "Exclude fans from Bump" at bounding box center [158, 134] width 53 height 5
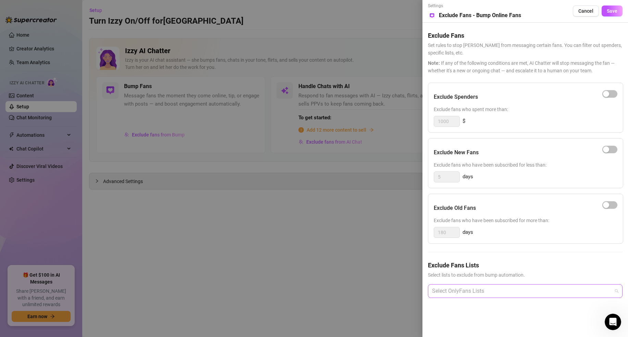
click at [492, 293] on div at bounding box center [522, 291] width 185 height 12
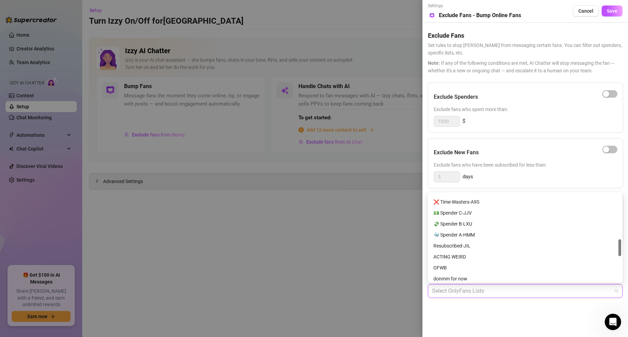
scroll to position [362, 0]
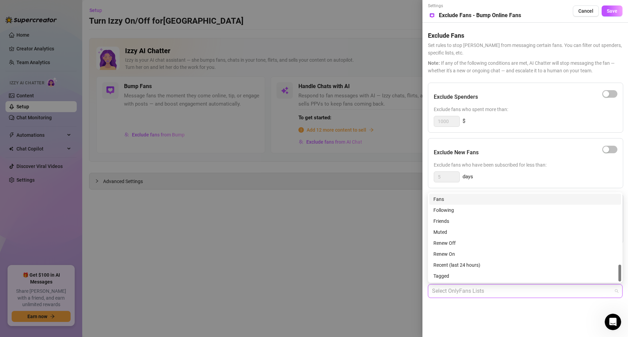
click at [497, 176] on div "5 days" at bounding box center [526, 176] width 184 height 11
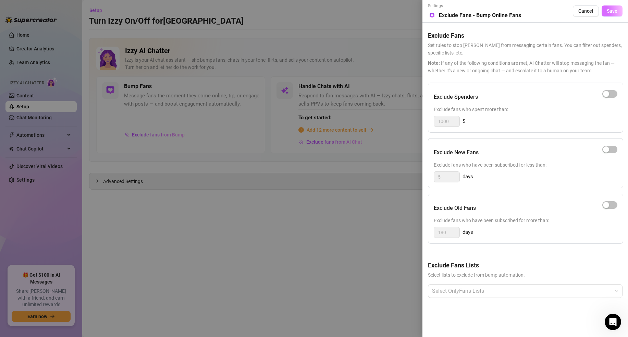
click at [613, 12] on span "Save" at bounding box center [612, 10] width 11 height 5
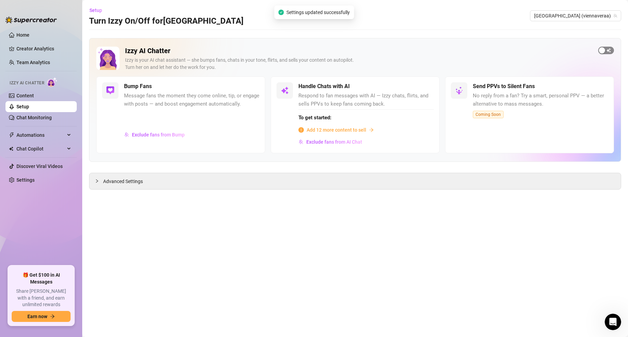
click at [610, 50] on span "button" at bounding box center [607, 51] width 16 height 8
click at [355, 129] on span "Add 12 more content to sell" at bounding box center [337, 130] width 60 height 8
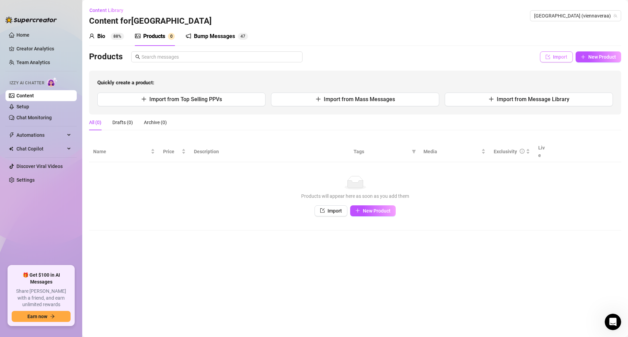
click at [554, 59] on span "Import" at bounding box center [560, 56] width 14 height 5
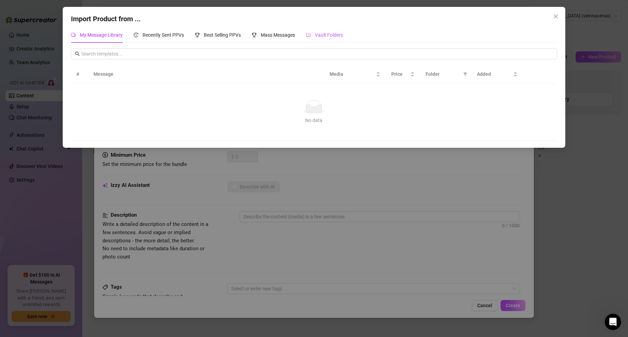
click at [330, 36] on span "Vault Folders" at bounding box center [329, 34] width 28 height 5
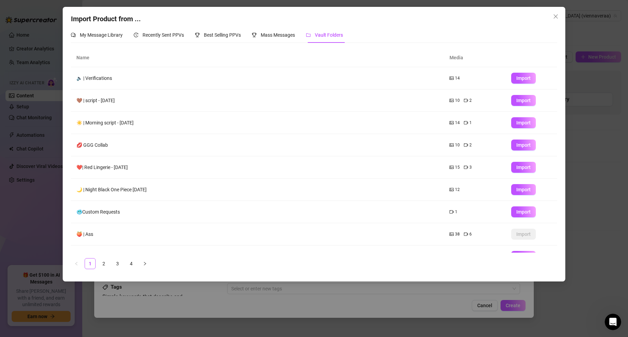
drag, startPoint x: 107, startPoint y: 166, endPoint x: 158, endPoint y: 169, distance: 50.5
click at [158, 169] on td "❤️| Red Lingerie - 04.30.25" at bounding box center [257, 167] width 373 height 22
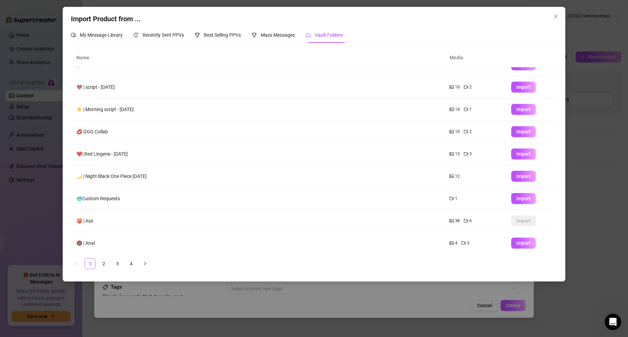
scroll to position [37, 0]
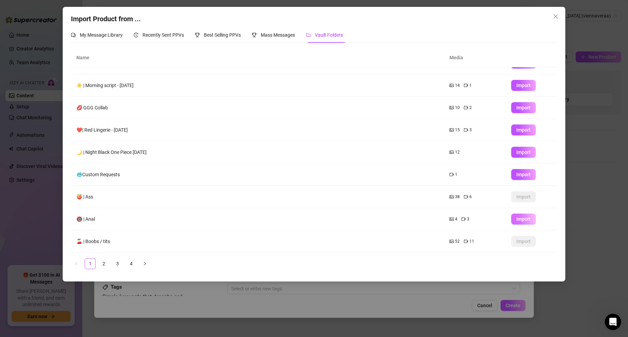
click at [525, 222] on button "Import" at bounding box center [524, 219] width 25 height 11
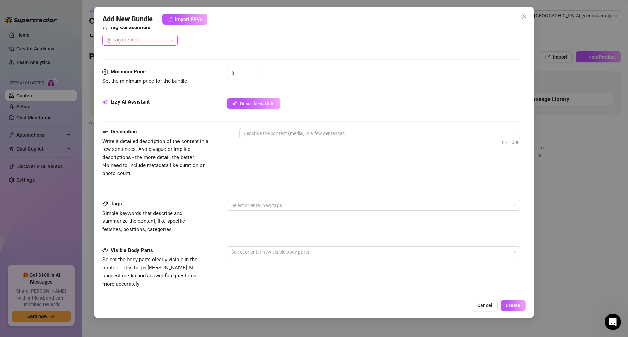
scroll to position [0, 0]
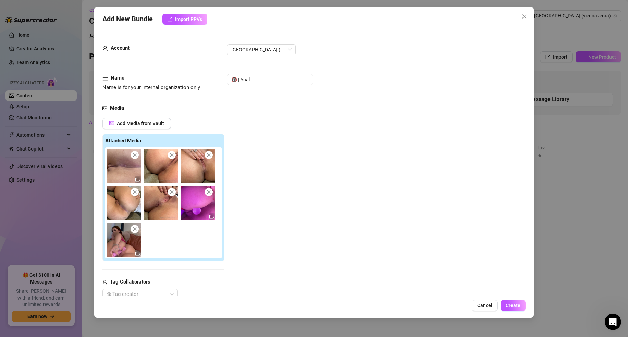
click at [135, 155] on icon "close" at bounding box center [134, 155] width 5 height 5
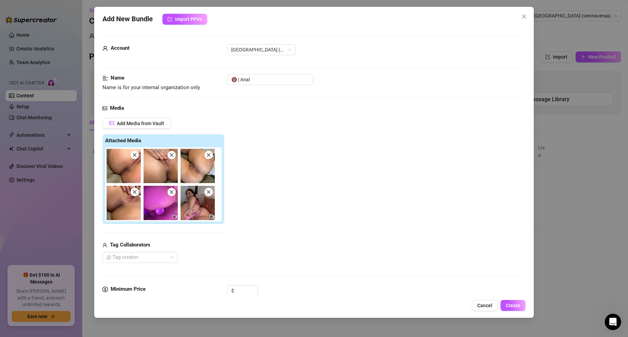
click at [135, 155] on icon "close" at bounding box center [134, 155] width 5 height 5
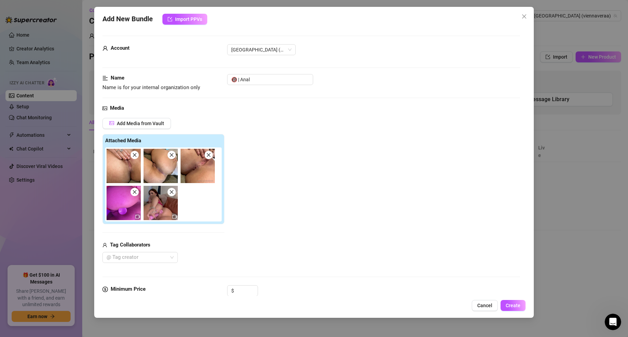
click at [135, 155] on icon "close" at bounding box center [134, 155] width 5 height 5
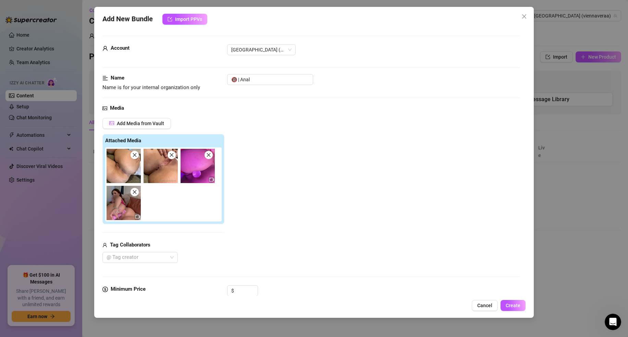
click at [135, 155] on icon "close" at bounding box center [134, 155] width 5 height 5
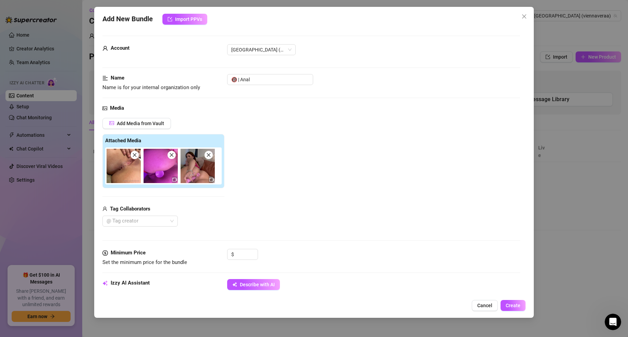
click at [135, 155] on icon "close" at bounding box center [134, 155] width 5 height 5
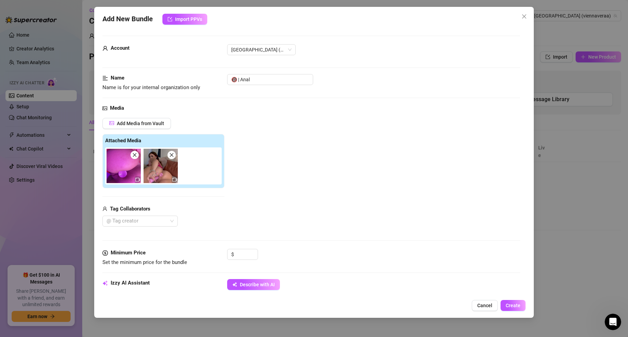
click at [135, 155] on icon "close" at bounding box center [134, 155] width 5 height 5
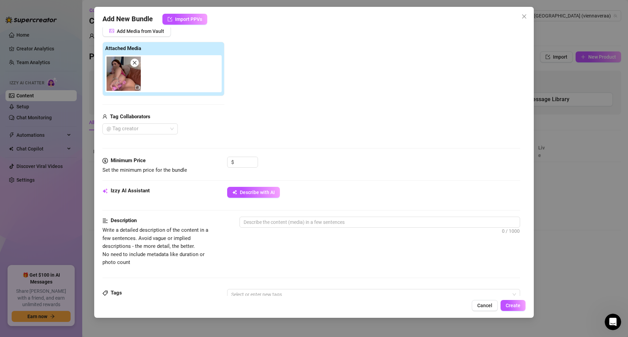
scroll to position [94, 0]
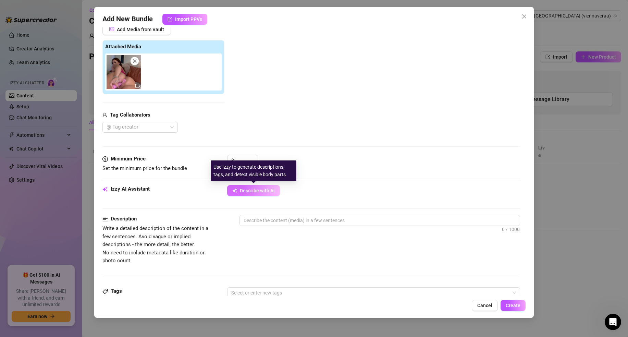
click at [249, 190] on span "Describe with AI" at bounding box center [257, 190] width 35 height 5
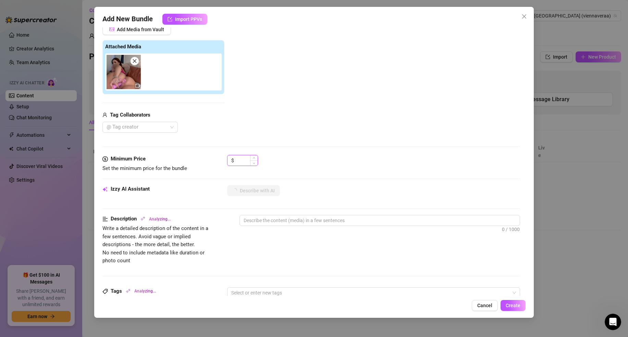
click at [238, 160] on input at bounding box center [247, 160] width 22 height 10
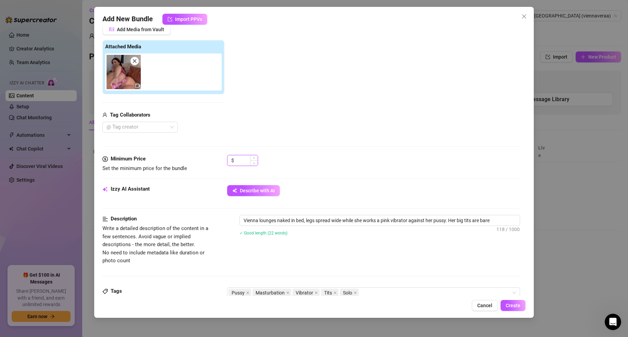
click at [240, 161] on input at bounding box center [247, 160] width 22 height 10
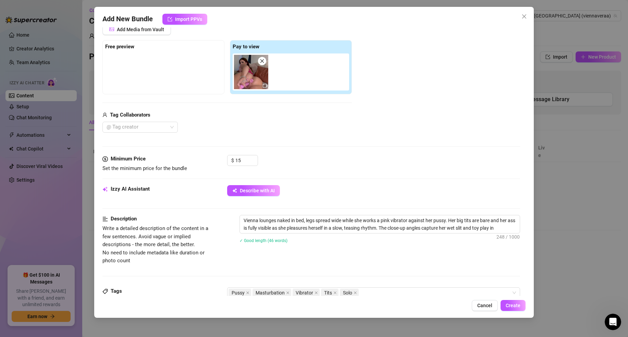
click at [314, 145] on div "Media Add Media from Vault Free preview Pay to view Tag Collaborators @ Tag cre…" at bounding box center [312, 82] width 418 height 145
click at [253, 77] on img at bounding box center [251, 72] width 34 height 34
drag, startPoint x: 244, startPoint y: 159, endPoint x: 221, endPoint y: 159, distance: 22.6
click at [221, 159] on div "Minimum Price Set the minimum price for the bundle $ 15" at bounding box center [312, 163] width 418 height 17
click at [298, 157] on div "$ 30" at bounding box center [373, 163] width 293 height 17
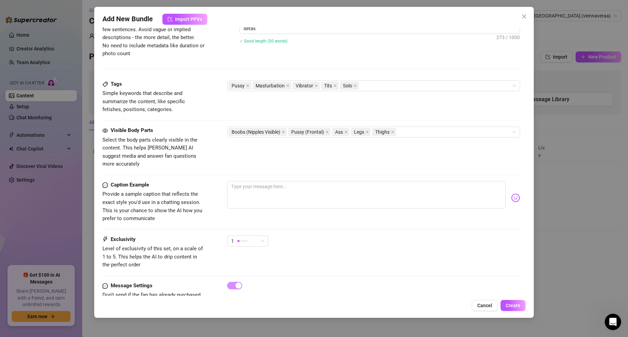
scroll to position [317, 0]
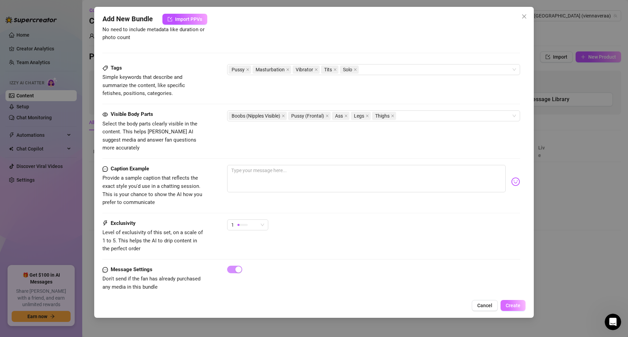
click at [509, 307] on span "Create" at bounding box center [513, 305] width 15 height 5
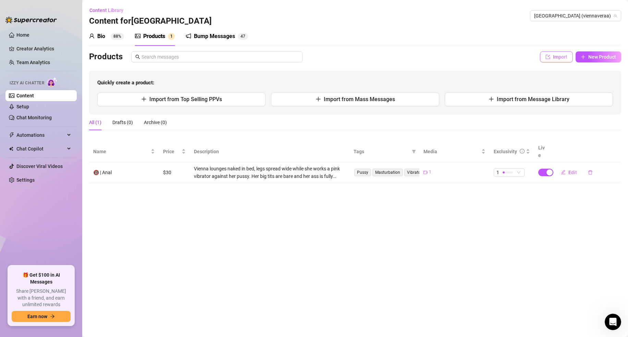
click at [552, 57] on button "Import" at bounding box center [556, 56] width 33 height 11
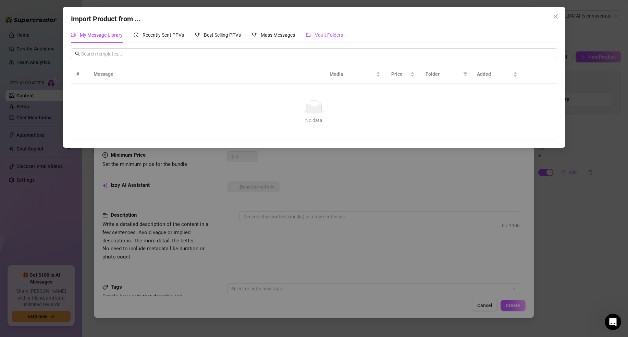
click at [334, 37] on span "Vault Folders" at bounding box center [329, 34] width 28 height 5
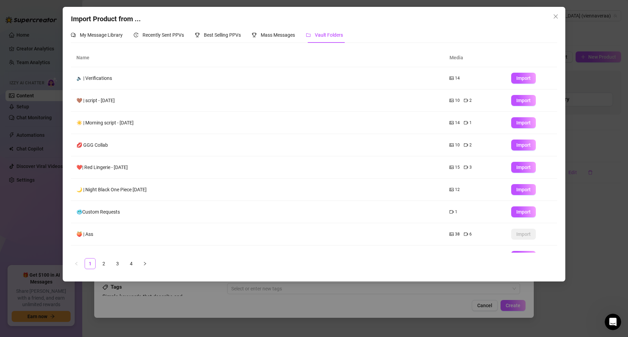
scroll to position [37, 0]
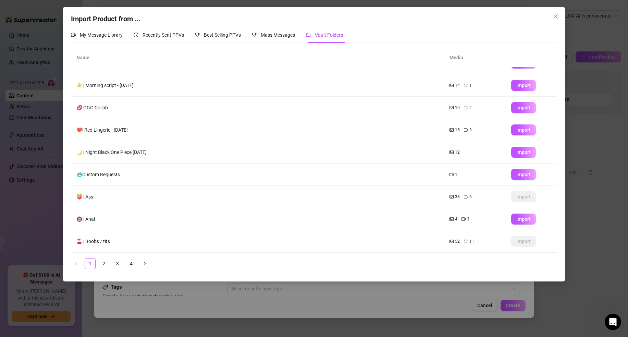
click at [519, 220] on span "Import" at bounding box center [524, 218] width 14 height 5
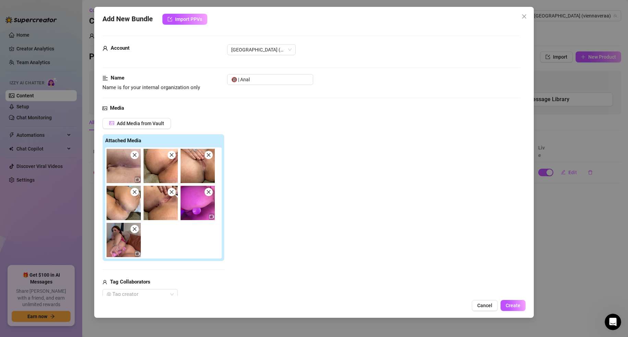
click at [136, 154] on icon "close" at bounding box center [134, 155] width 5 height 5
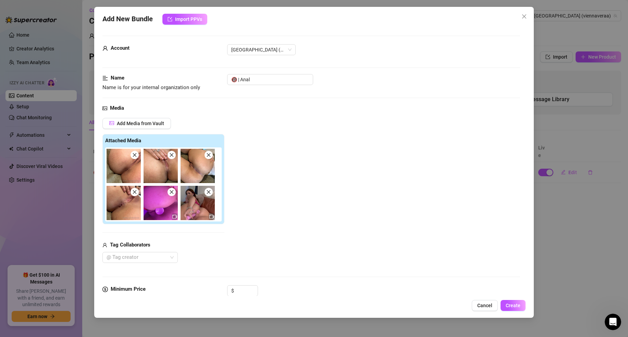
click at [134, 153] on icon "close" at bounding box center [134, 155] width 5 height 5
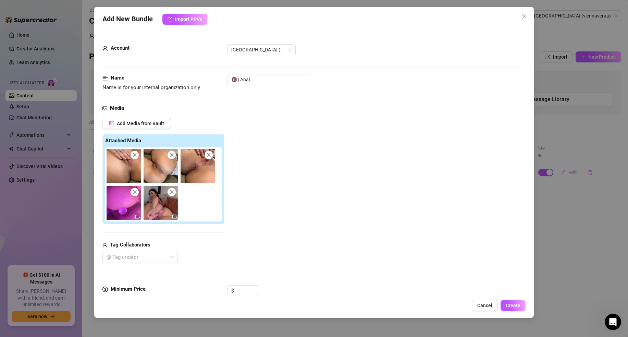
click at [134, 153] on icon "close" at bounding box center [134, 155] width 5 height 5
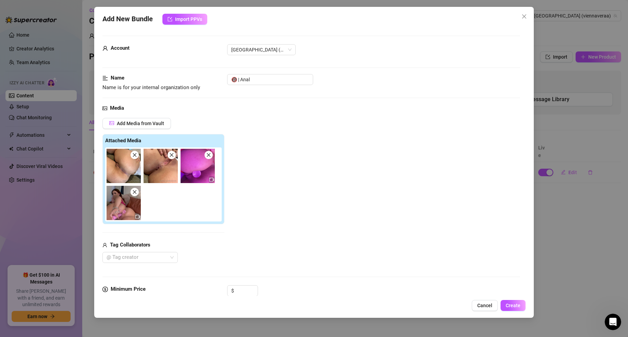
click at [134, 153] on icon "close" at bounding box center [134, 155] width 5 height 5
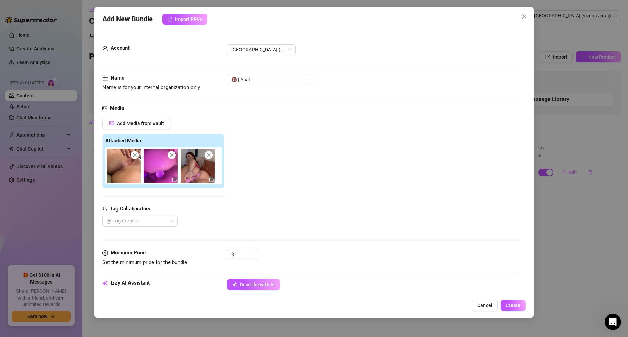
click at [134, 153] on icon "close" at bounding box center [134, 155] width 5 height 5
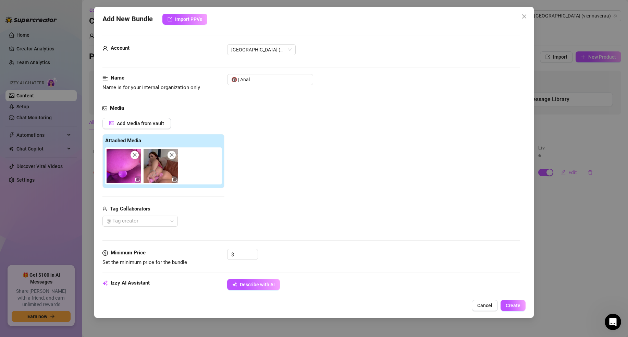
click at [171, 154] on icon "close" at bounding box center [171, 155] width 5 height 5
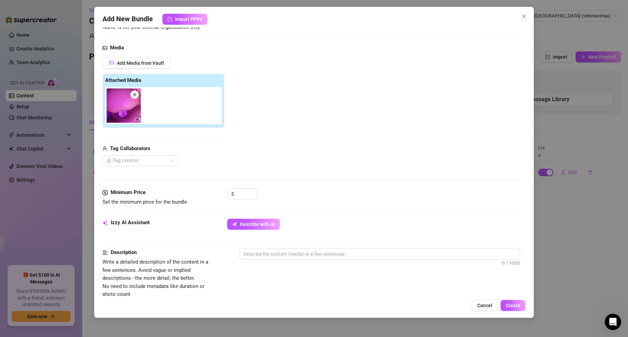
scroll to position [61, 0]
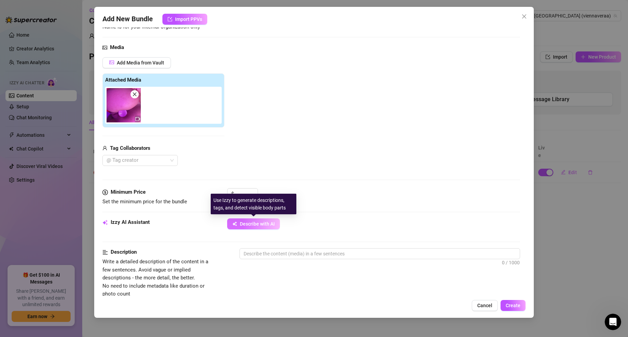
click at [249, 227] on button "Describe with AI" at bounding box center [253, 223] width 53 height 11
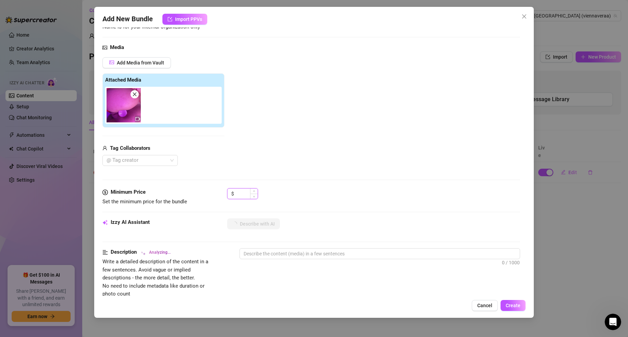
click at [237, 195] on input at bounding box center [247, 194] width 22 height 10
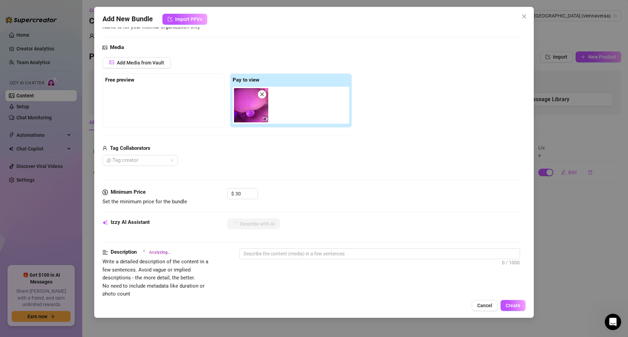
click at [267, 166] on div "Media Add Media from Vault Free preview Pay to view Tag Collaborators @ Tag cre…" at bounding box center [312, 116] width 418 height 145
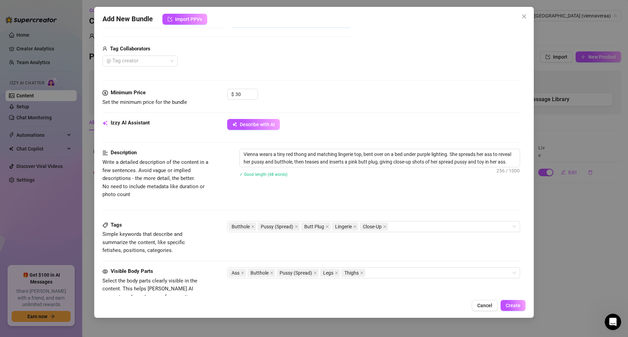
scroll to position [0, 0]
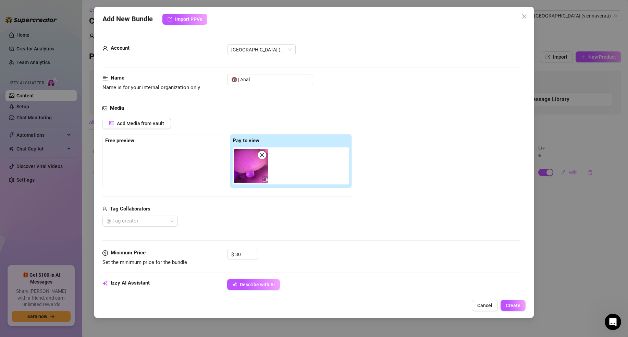
click at [513, 299] on div "Add New Bundle Import PPVs Account vienna (@viennaveraa) Name Name is for your …" at bounding box center [314, 162] width 440 height 311
click at [512, 301] on button "Create" at bounding box center [513, 305] width 25 height 11
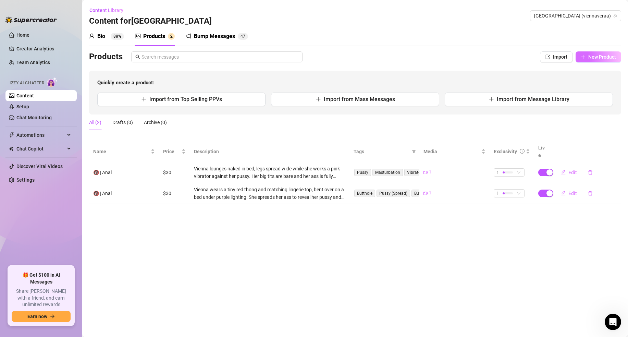
click at [588, 59] on button "New Product" at bounding box center [599, 56] width 46 height 11
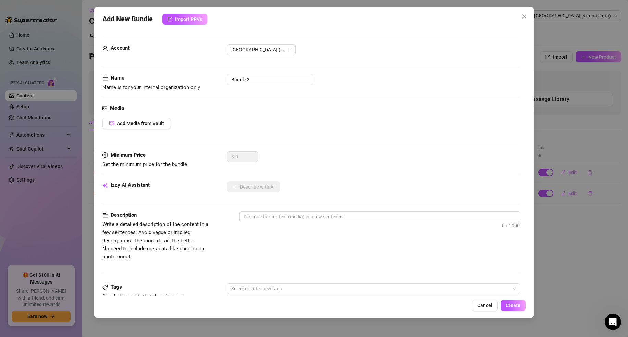
drag, startPoint x: 622, startPoint y: 166, endPoint x: 600, endPoint y: 160, distance: 22.5
click at [622, 166] on div "Add New Bundle Import PPVs Account vienna (@viennaveraa) Name Name is for your …" at bounding box center [314, 168] width 628 height 337
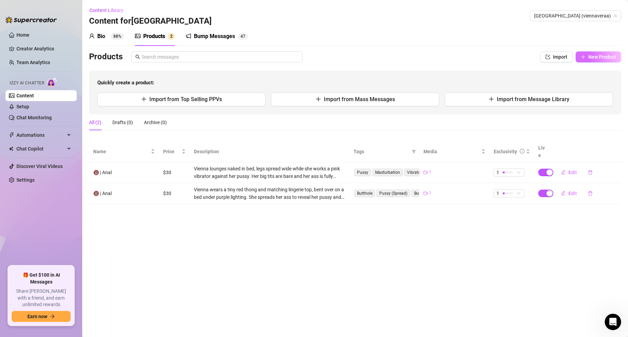
click at [598, 60] on button "New Product" at bounding box center [599, 56] width 46 height 11
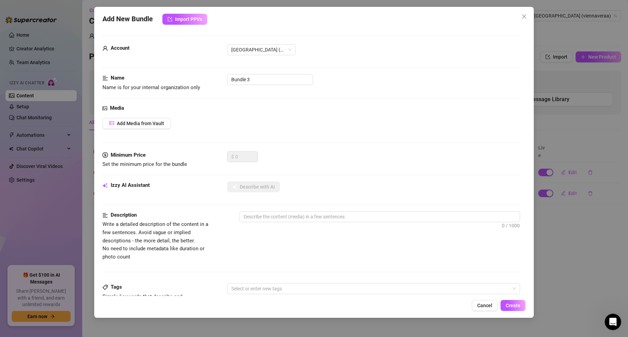
click at [604, 144] on div "Add New Bundle Import PPVs Account vienna (@viennaveraa) Name Name is for your …" at bounding box center [314, 168] width 628 height 337
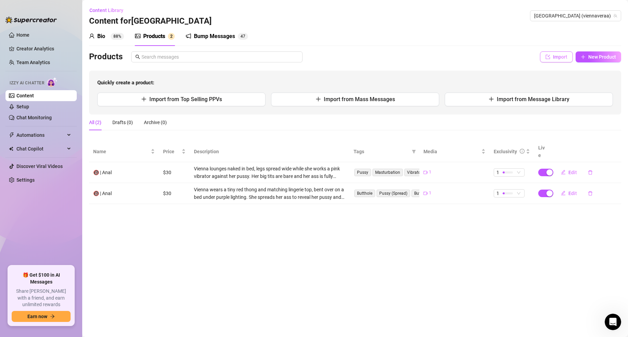
click at [555, 58] on span "Import" at bounding box center [560, 56] width 14 height 5
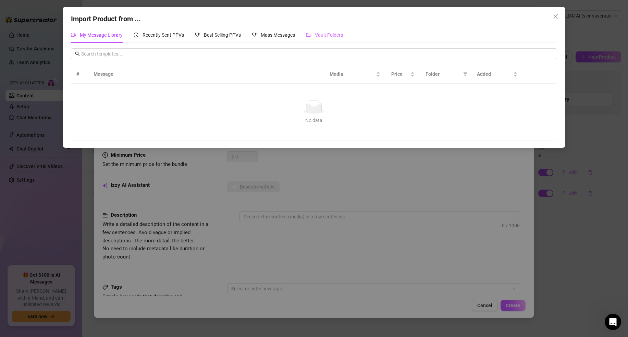
click at [321, 40] on div "Vault Folders" at bounding box center [324, 35] width 37 height 16
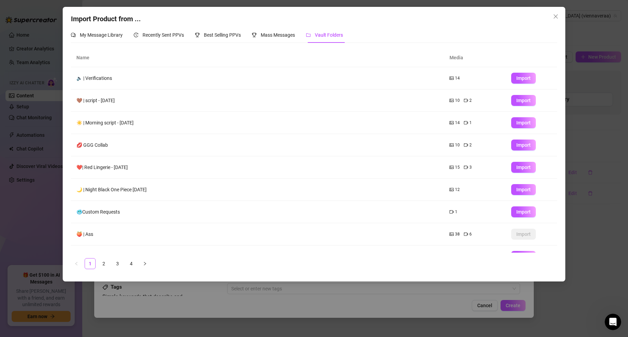
scroll to position [37, 0]
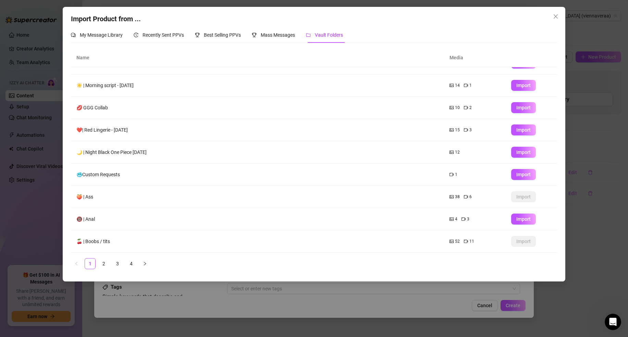
click at [517, 218] on span "Import" at bounding box center [524, 218] width 14 height 5
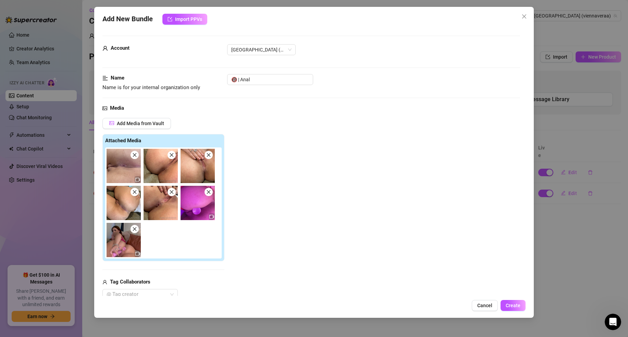
click at [136, 155] on div at bounding box center [164, 202] width 119 height 111
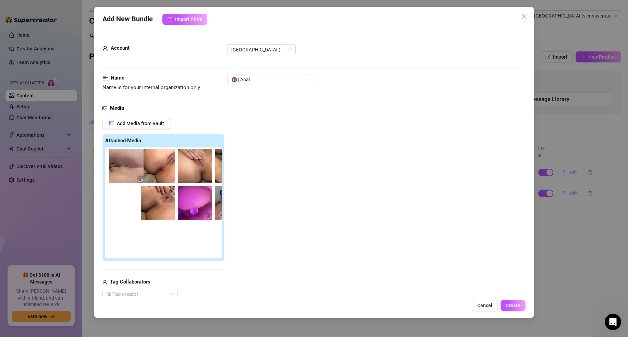
click at [136, 155] on div at bounding box center [164, 202] width 119 height 111
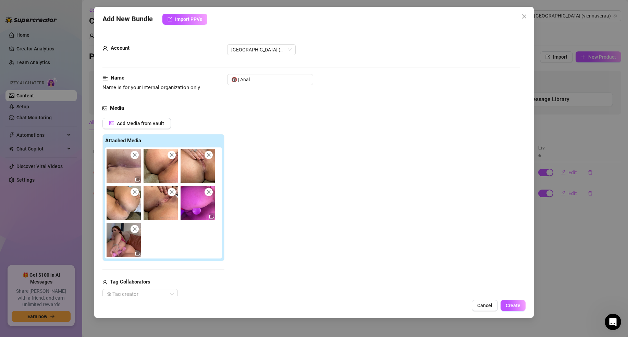
click at [137, 155] on icon "close" at bounding box center [134, 155] width 5 height 5
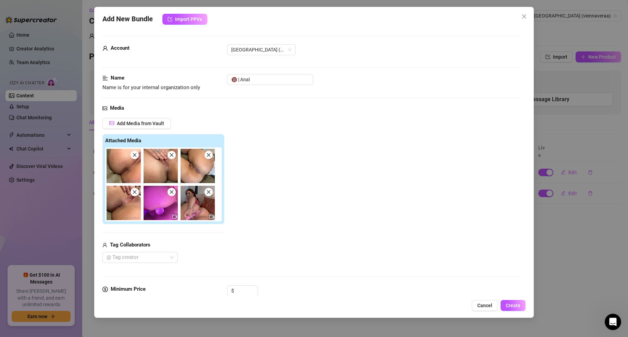
click at [137, 155] on icon "close" at bounding box center [134, 155] width 5 height 5
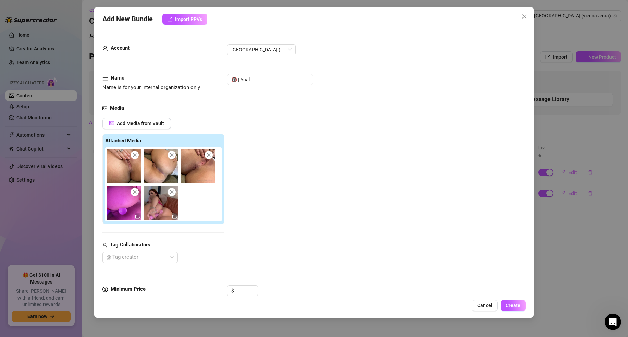
click at [137, 155] on icon "close" at bounding box center [134, 155] width 5 height 5
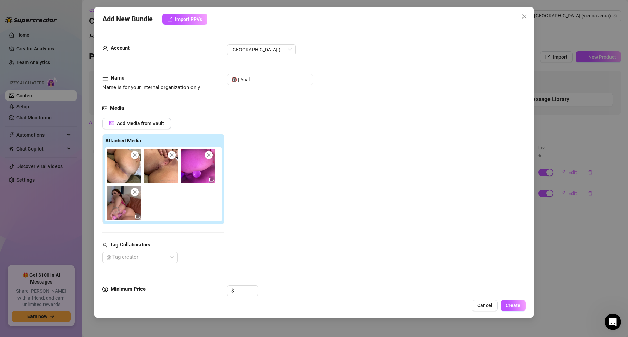
click at [137, 155] on icon "close" at bounding box center [134, 155] width 5 height 5
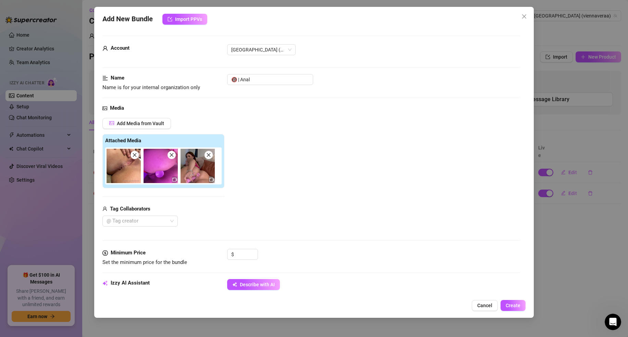
click at [173, 155] on icon "close" at bounding box center [171, 155] width 5 height 5
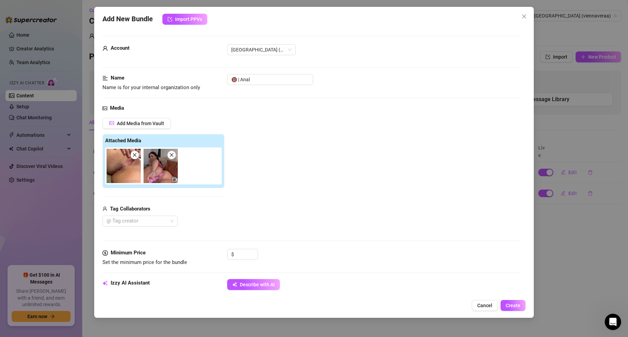
click at [173, 155] on icon "close" at bounding box center [171, 155] width 5 height 5
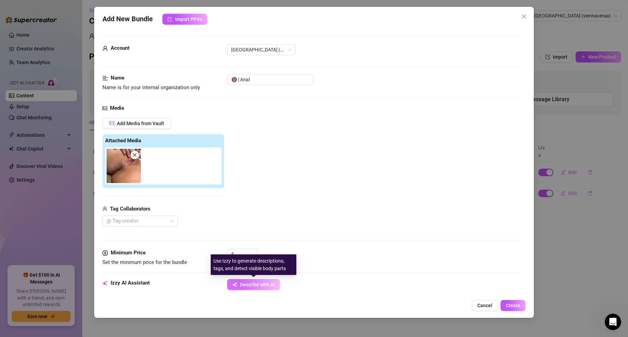
click at [269, 284] on span "Describe with AI" at bounding box center [257, 284] width 35 height 5
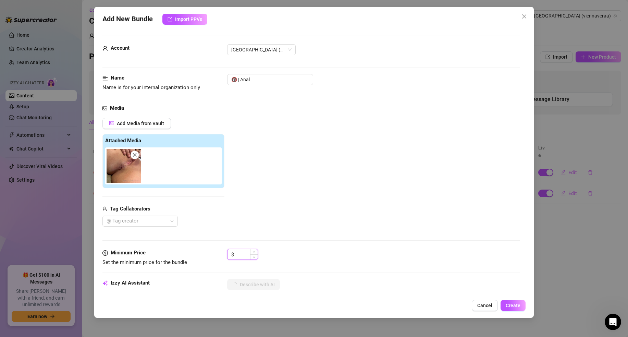
click at [240, 255] on input at bounding box center [247, 254] width 22 height 10
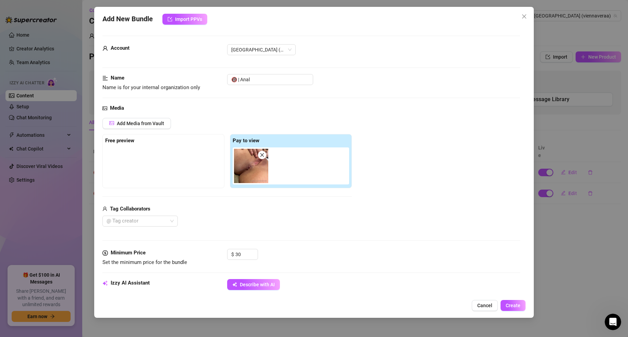
click at [336, 262] on div "$ 30" at bounding box center [373, 257] width 293 height 17
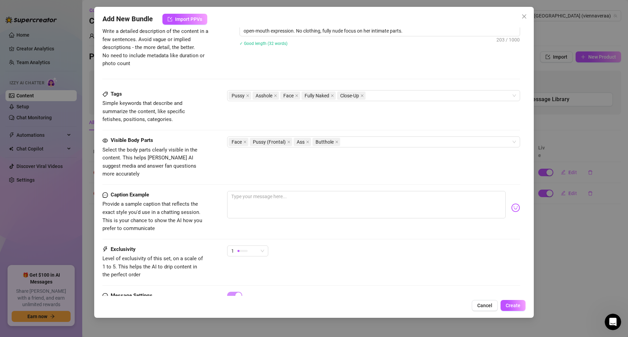
scroll to position [317, 0]
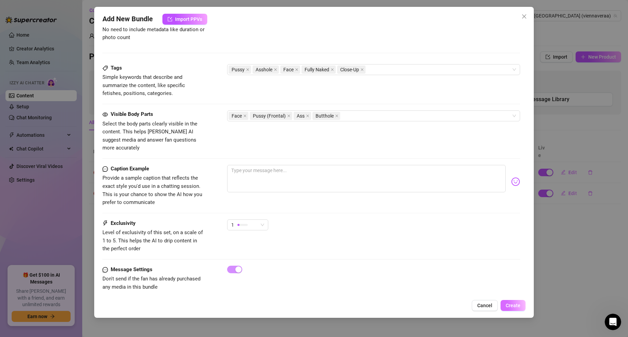
click at [515, 304] on span "Create" at bounding box center [513, 305] width 15 height 5
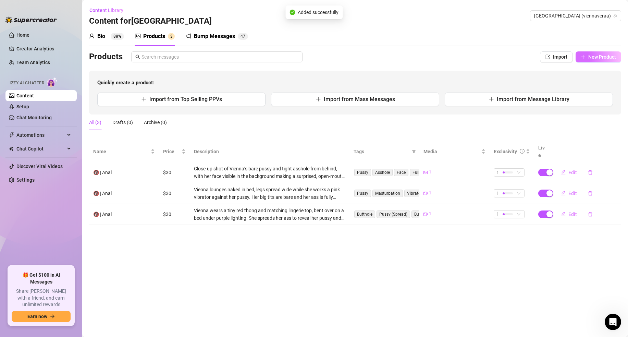
click at [601, 60] on button "New Product" at bounding box center [599, 56] width 46 height 11
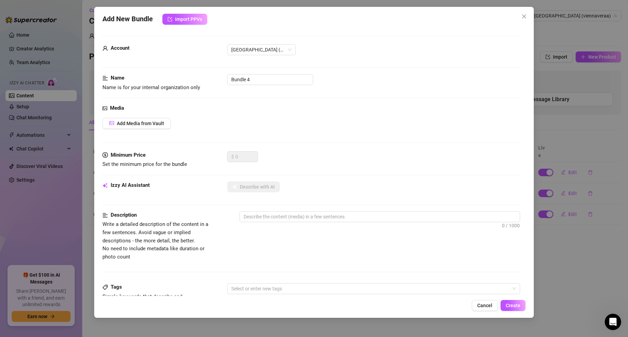
click at [557, 114] on div "Add New Bundle Import PPVs Account vienna (@viennaveraa) Name Name is for your …" at bounding box center [314, 168] width 628 height 337
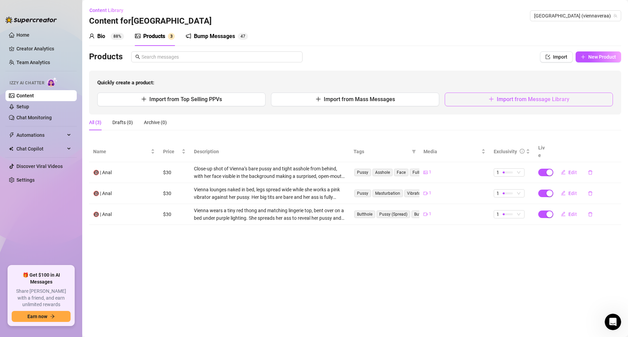
click at [553, 99] on span "Import from Message Library" at bounding box center [533, 99] width 73 height 7
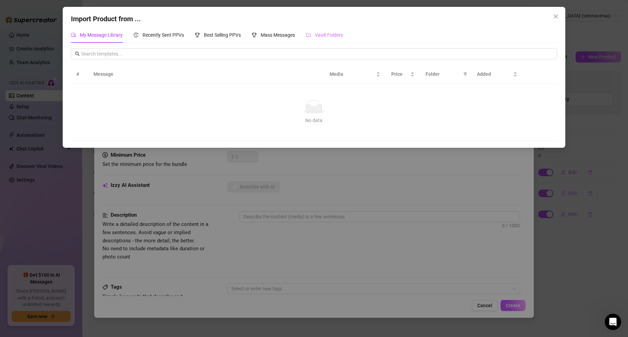
click at [339, 31] on div "Vault Folders" at bounding box center [324, 35] width 37 height 16
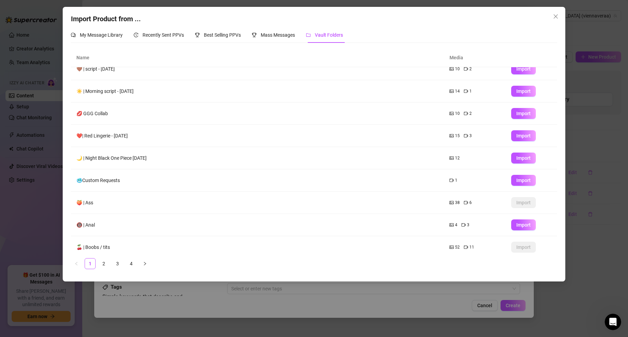
scroll to position [37, 0]
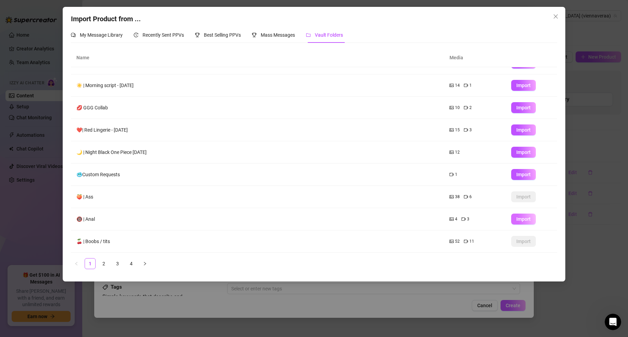
click at [523, 219] on span "Import" at bounding box center [524, 218] width 14 height 5
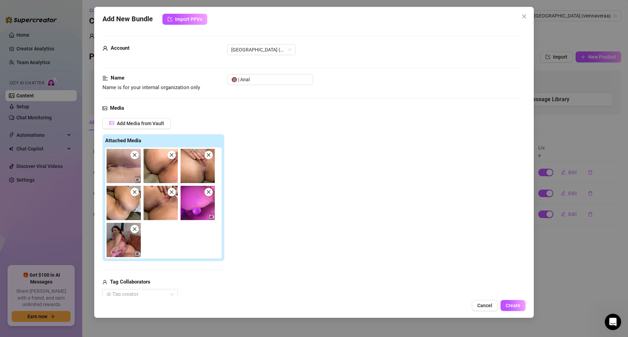
click at [136, 156] on icon "close" at bounding box center [135, 155] width 4 height 4
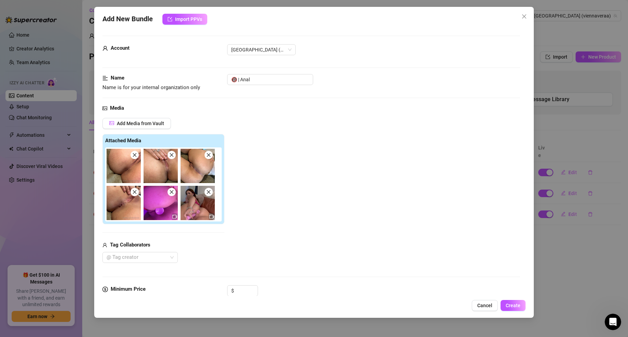
click at [207, 190] on icon "close" at bounding box center [208, 192] width 5 height 5
click at [172, 191] on icon "close" at bounding box center [171, 192] width 5 height 5
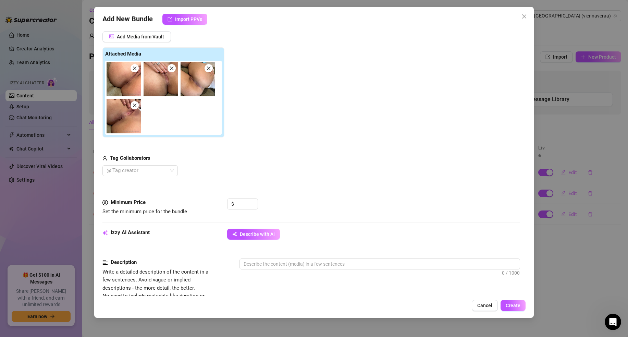
scroll to position [112, 0]
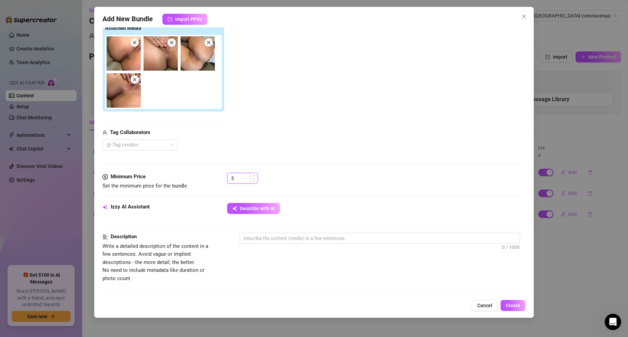
click at [239, 182] on input at bounding box center [247, 178] width 22 height 10
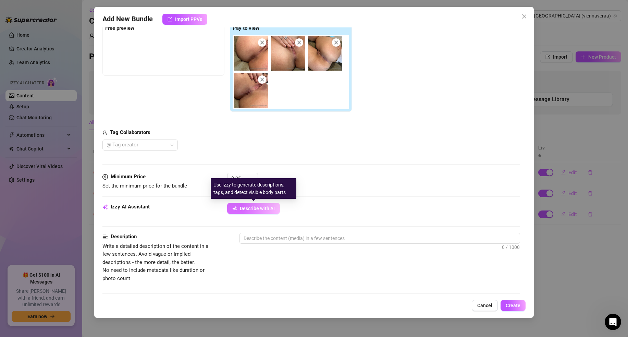
click at [260, 208] on span "Describe with AI" at bounding box center [257, 208] width 35 height 5
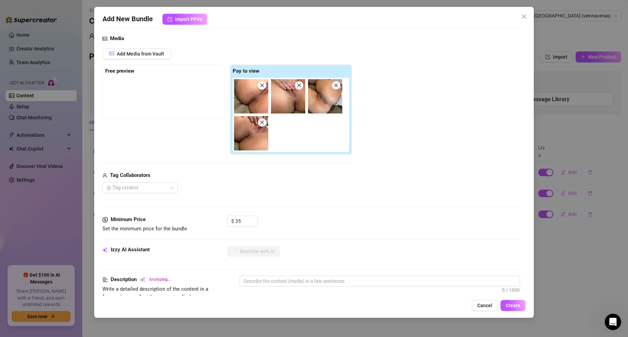
scroll to position [0, 0]
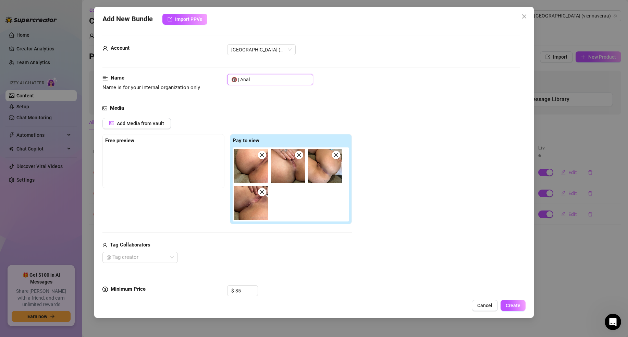
click at [262, 80] on input "🔞 | Anal" at bounding box center [270, 79] width 86 height 11
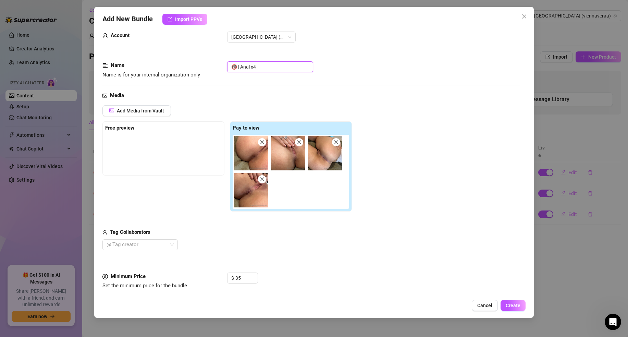
scroll to position [19, 0]
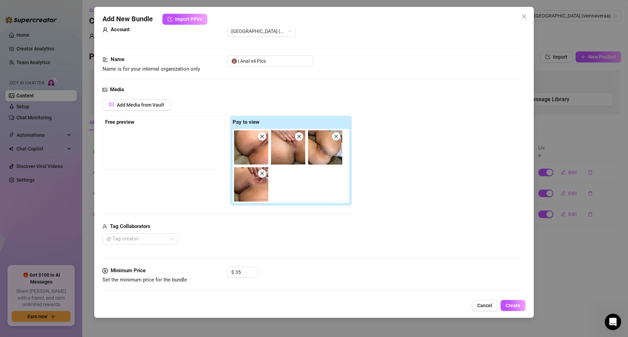
click at [388, 118] on div "Add Media from Vault Free preview Pay to view Tag Collaborators @ Tag creator" at bounding box center [312, 171] width 418 height 145
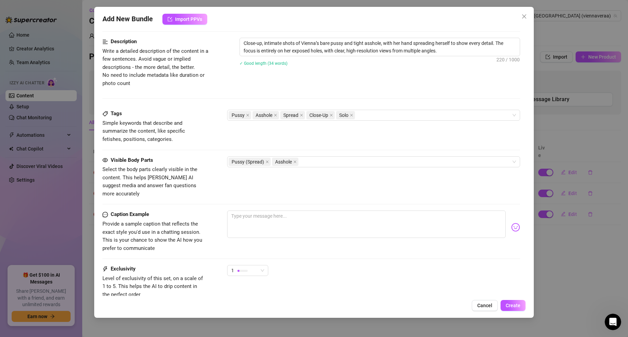
scroll to position [353, 0]
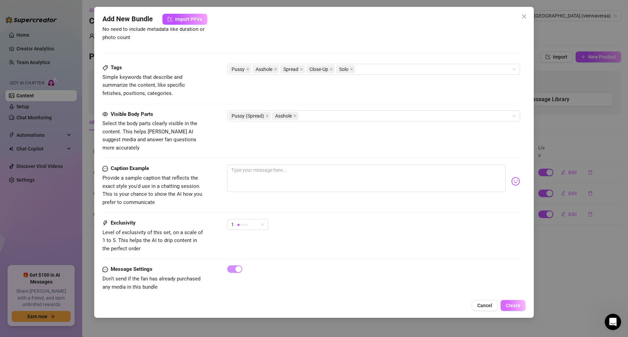
click at [517, 305] on span "Create" at bounding box center [513, 305] width 15 height 5
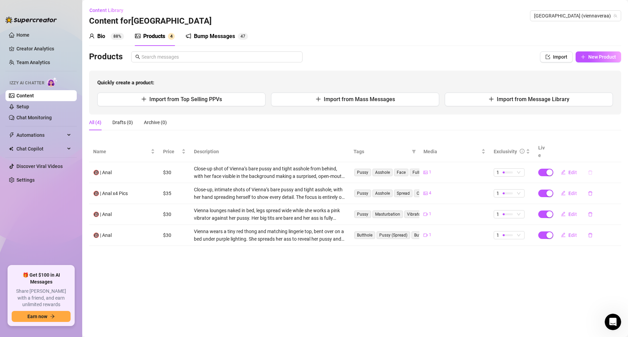
click at [590, 170] on icon "delete" at bounding box center [591, 172] width 4 height 4
click at [614, 149] on span "Yes" at bounding box center [617, 146] width 8 height 5
click at [592, 57] on span "New Product" at bounding box center [603, 56] width 28 height 5
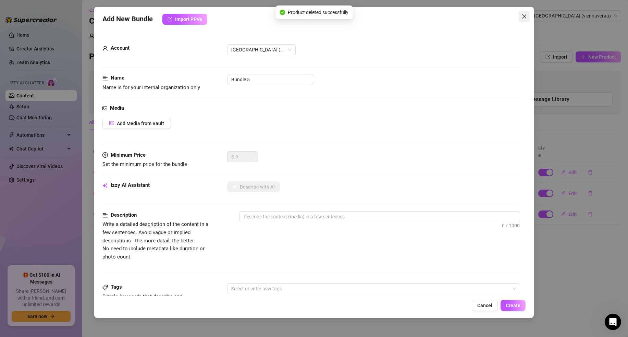
click at [529, 18] on span "Close" at bounding box center [524, 16] width 11 height 5
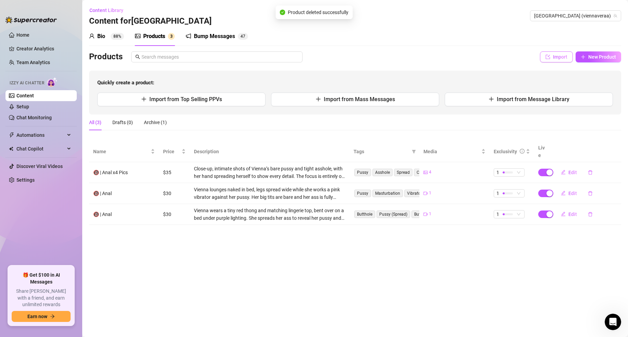
click at [559, 52] on button "Import" at bounding box center [556, 56] width 33 height 11
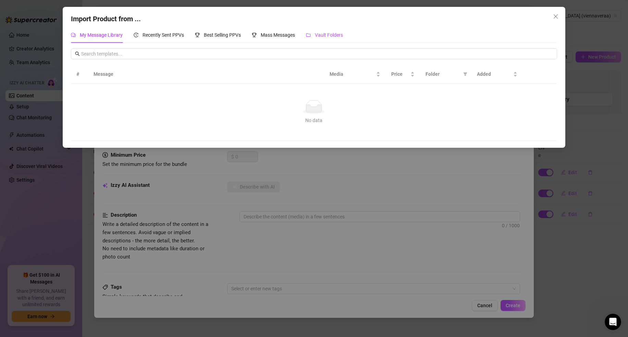
click at [330, 37] on span "Vault Folders" at bounding box center [329, 34] width 28 height 5
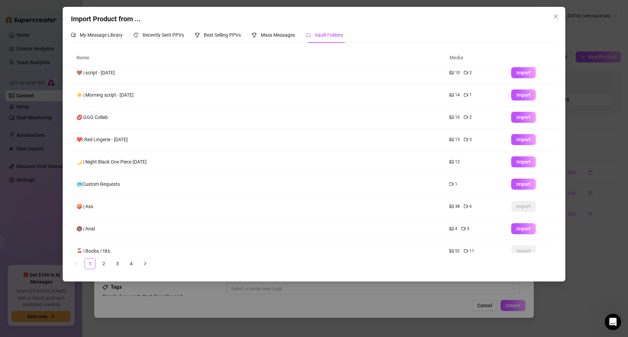
scroll to position [37, 0]
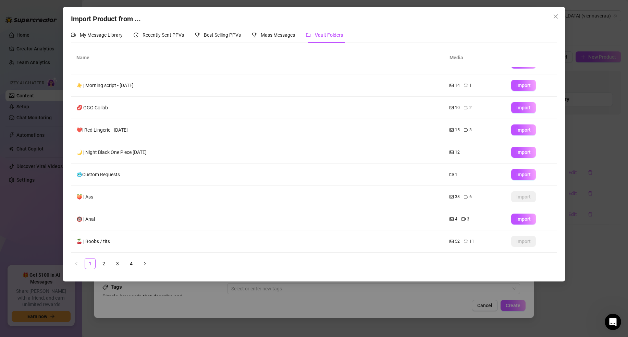
click at [520, 220] on span "Import" at bounding box center [524, 218] width 14 height 5
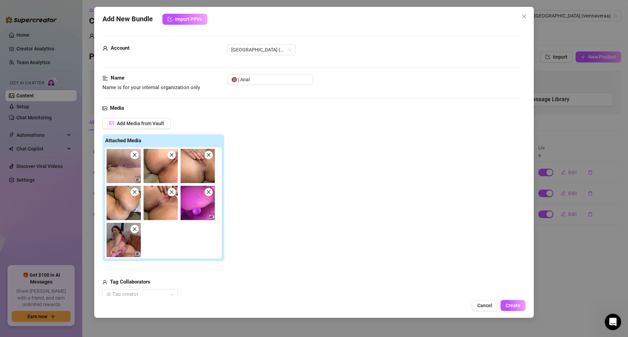
click at [138, 191] on span at bounding box center [135, 192] width 8 height 8
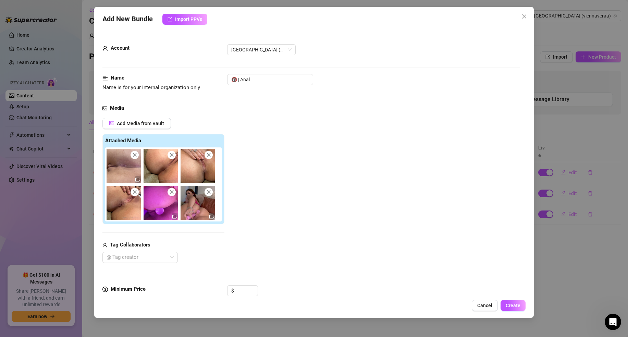
click at [138, 191] on span at bounding box center [135, 192] width 8 height 8
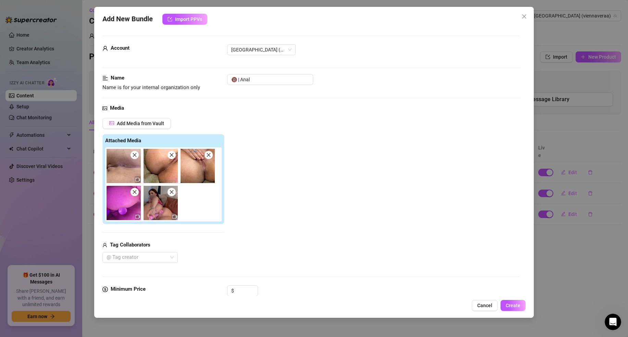
click at [138, 191] on span at bounding box center [135, 192] width 8 height 8
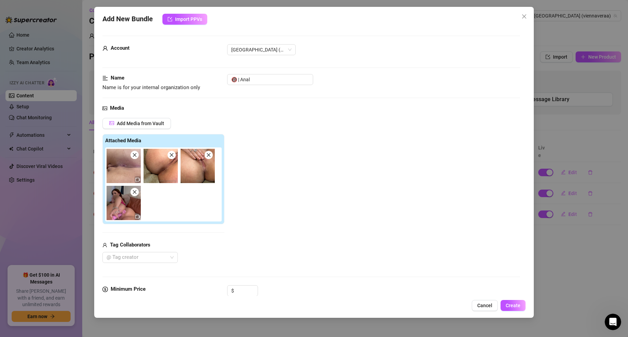
click at [138, 191] on span at bounding box center [135, 192] width 8 height 8
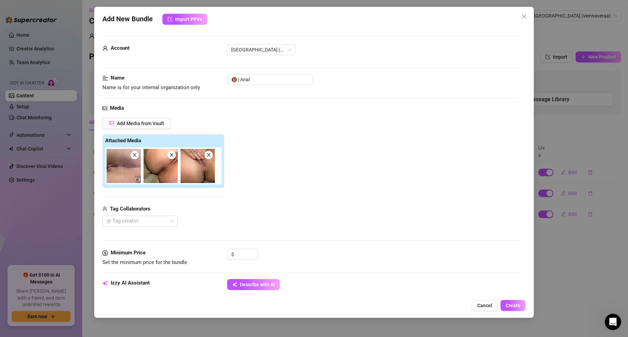
click at [171, 153] on icon "close" at bounding box center [171, 155] width 5 height 5
click at [172, 153] on icon "close" at bounding box center [171, 155] width 5 height 5
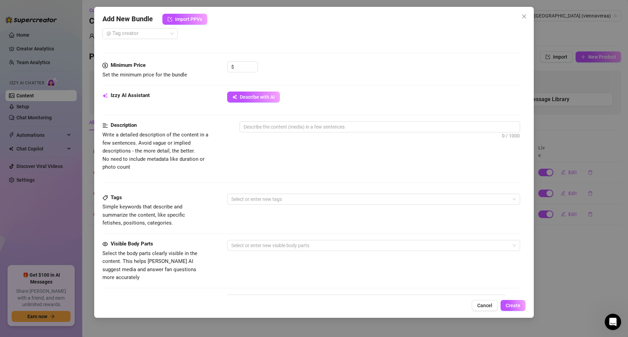
scroll to position [190, 0]
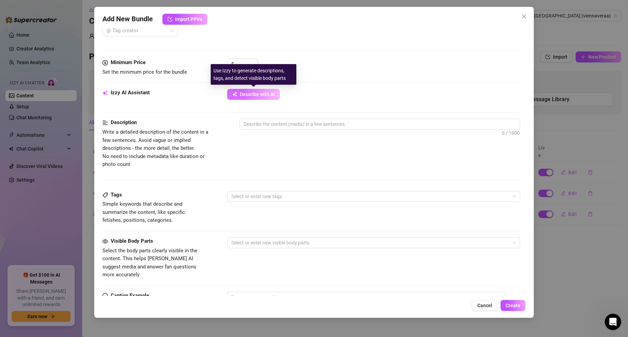
drag, startPoint x: 250, startPoint y: 96, endPoint x: 247, endPoint y: 91, distance: 5.4
click at [250, 95] on span "Describe with AI" at bounding box center [257, 94] width 35 height 5
click at [238, 68] on div "Use Izzy to generate descriptions, tags, and detect visible body parts" at bounding box center [254, 74] width 86 height 21
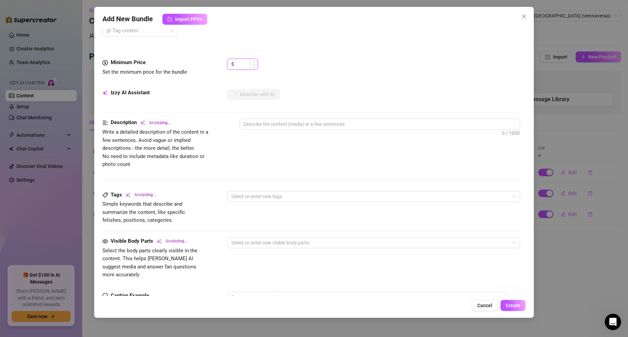
click at [239, 61] on input at bounding box center [247, 64] width 22 height 10
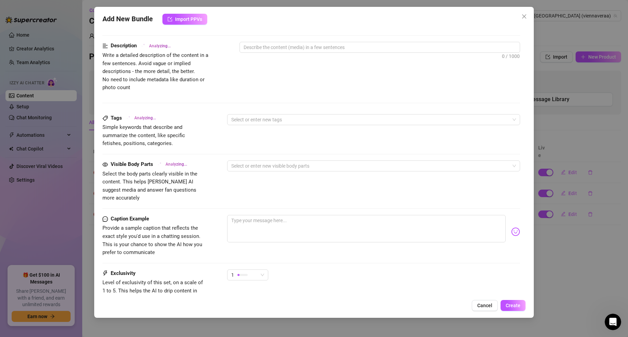
scroll to position [317, 0]
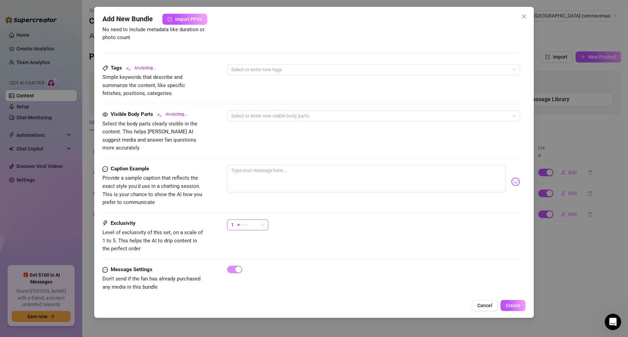
click at [239, 220] on div "1" at bounding box center [244, 225] width 27 height 10
click at [249, 256] on div "3" at bounding box center [265, 252] width 73 height 11
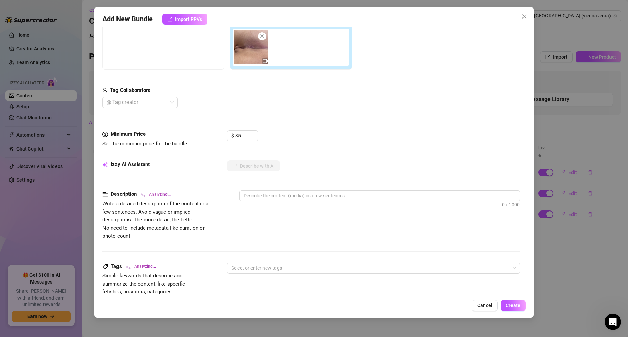
scroll to position [0, 0]
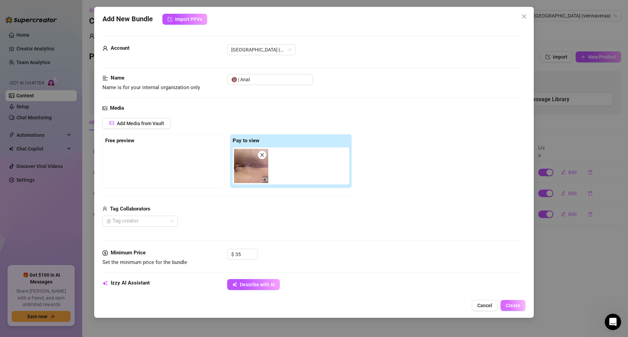
click at [521, 303] on button "Create" at bounding box center [513, 305] width 25 height 11
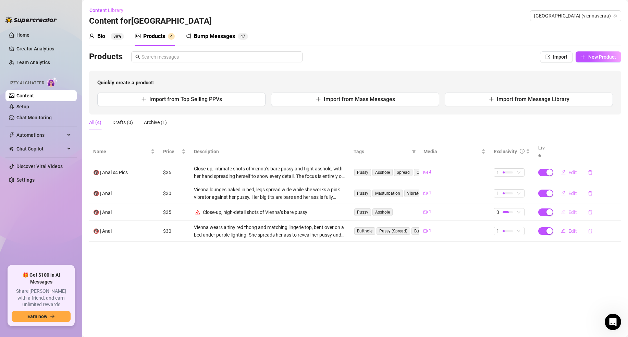
click at [569, 209] on span "Edit" at bounding box center [573, 211] width 9 height 5
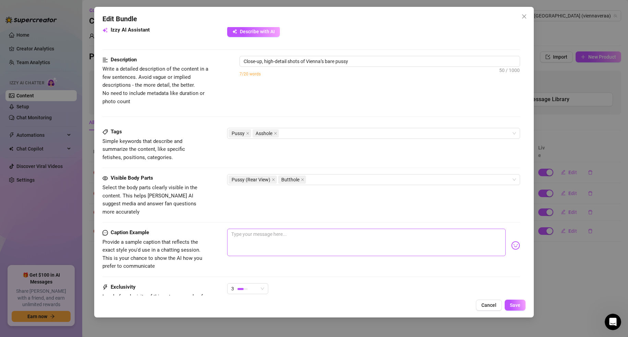
scroll to position [242, 0]
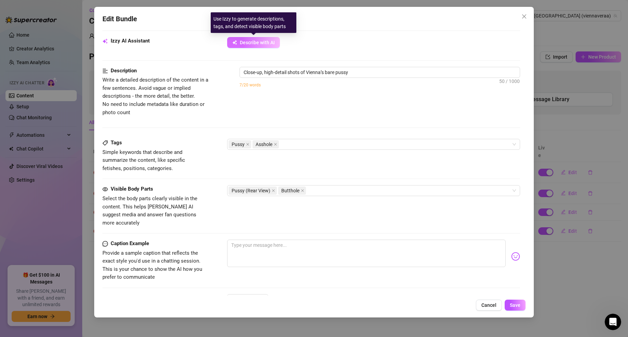
click at [269, 45] on span "Describe with AI" at bounding box center [257, 42] width 35 height 5
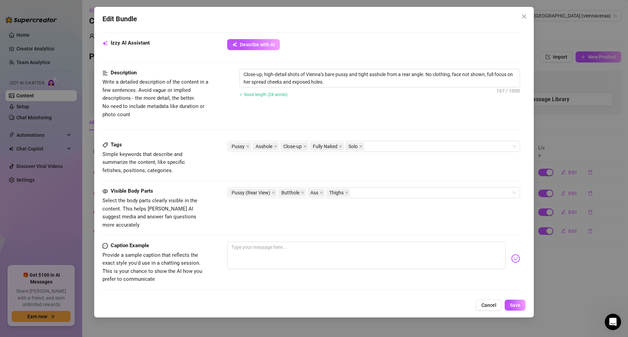
scroll to position [317, 0]
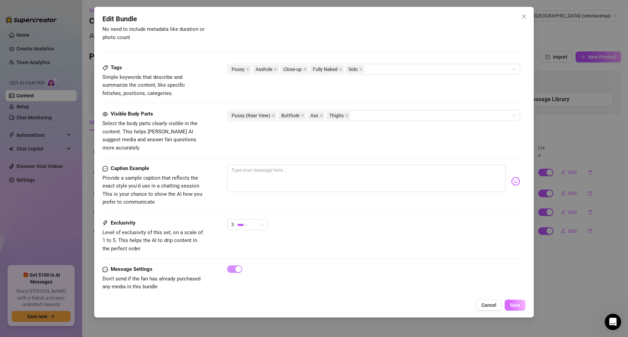
click at [507, 302] on button "Save" at bounding box center [515, 305] width 21 height 11
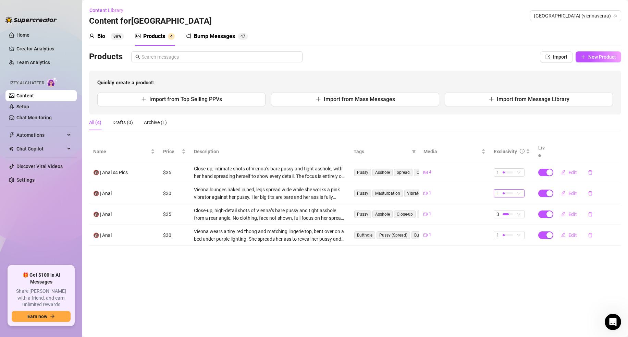
click at [509, 192] on div at bounding box center [508, 193] width 10 height 2
click at [508, 222] on span "3" at bounding box center [522, 220] width 45 height 8
click at [503, 232] on div at bounding box center [508, 235] width 10 height 7
click at [470, 258] on main "Content Library Content for vienna vienna (viennaveraa) Bio 88% Products 4 Bump…" at bounding box center [355, 168] width 546 height 337
click at [506, 232] on div at bounding box center [508, 235] width 10 height 7
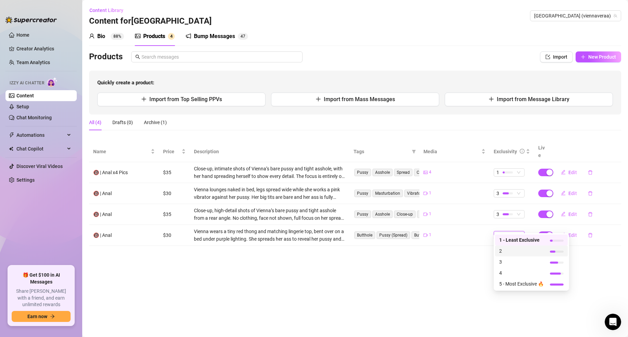
click at [503, 249] on span "2" at bounding box center [522, 251] width 45 height 8
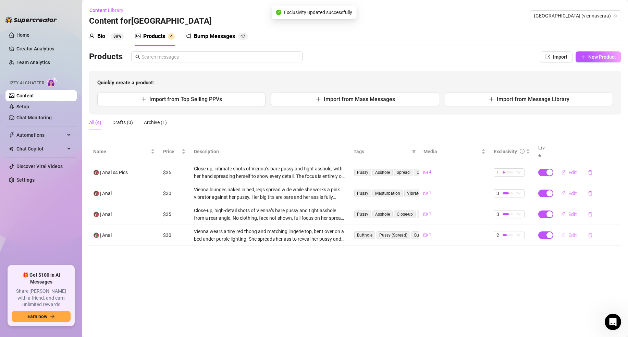
click at [573, 232] on span "Edit" at bounding box center [573, 234] width 9 height 5
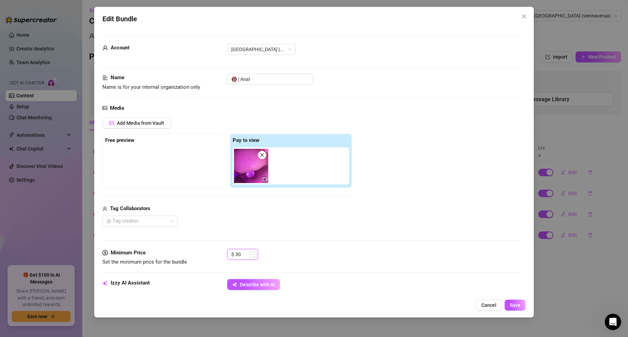
click at [243, 254] on input "30" at bounding box center [247, 254] width 22 height 10
click at [507, 308] on button "Save" at bounding box center [515, 305] width 21 height 11
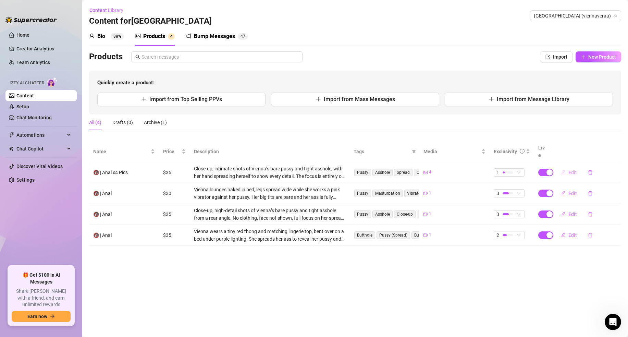
click at [567, 167] on button "Edit" at bounding box center [569, 172] width 27 height 11
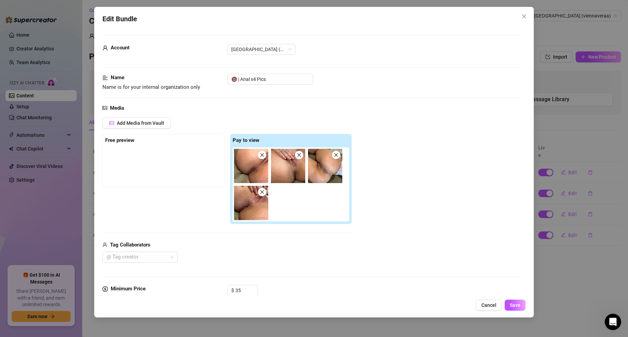
scroll to position [3, 0]
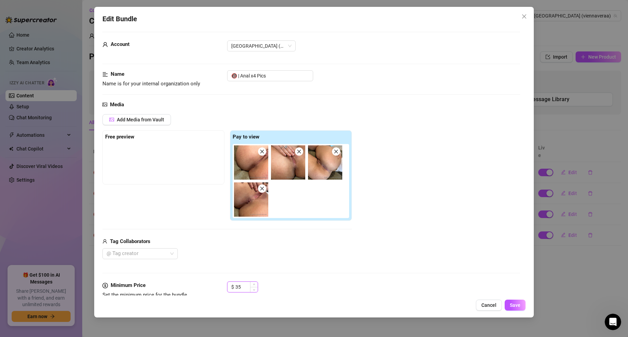
click at [244, 287] on input "35" at bounding box center [247, 287] width 22 height 10
click at [512, 304] on span "Save" at bounding box center [515, 304] width 11 height 5
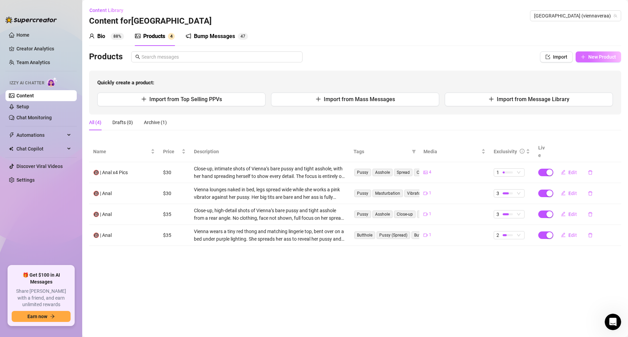
click at [589, 59] on span "New Product" at bounding box center [603, 56] width 28 height 5
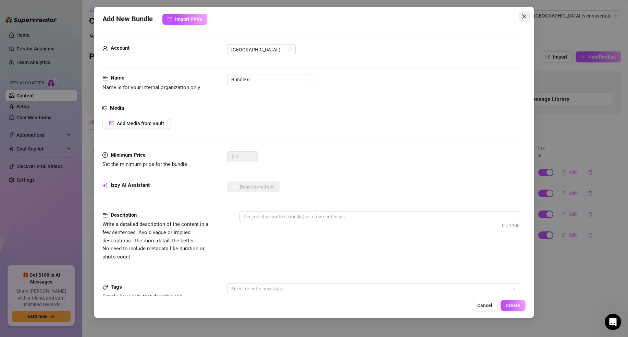
drag, startPoint x: 517, startPoint y: 16, endPoint x: 522, endPoint y: 16, distance: 5.2
click at [520, 16] on div "Add New Bundle Import PPVs Account vienna (@viennaveraa) Name Name is for your …" at bounding box center [314, 162] width 440 height 311
click at [522, 16] on icon "close" at bounding box center [524, 16] width 5 height 5
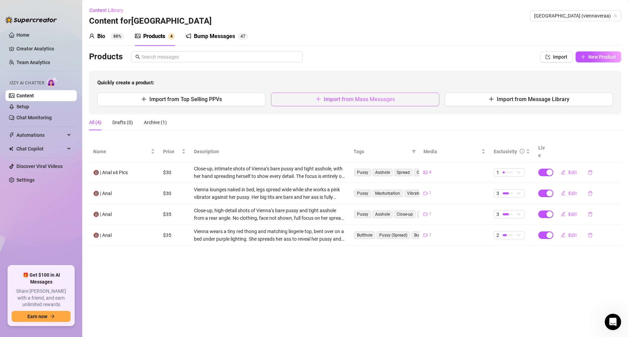
click at [322, 104] on button "Import from Mass Messages" at bounding box center [355, 100] width 168 height 14
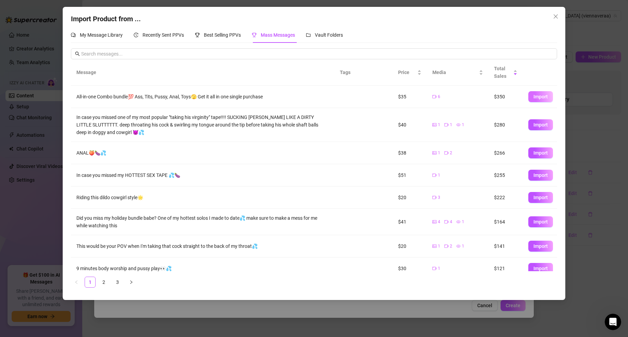
click at [535, 97] on span "Import" at bounding box center [541, 96] width 14 height 5
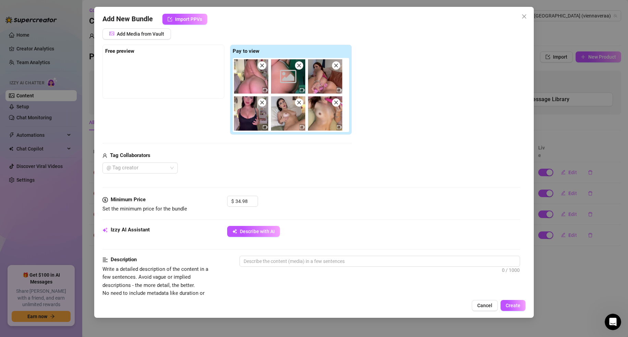
scroll to position [88, 0]
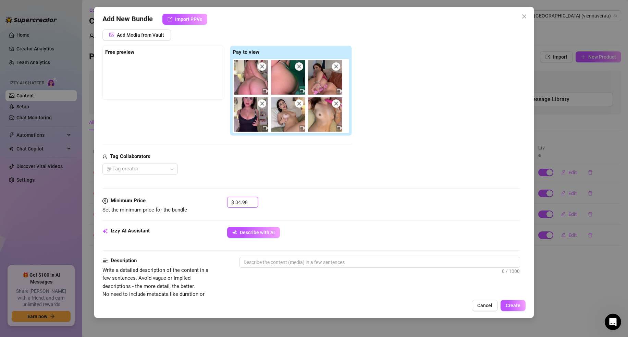
drag, startPoint x: 248, startPoint y: 205, endPoint x: 227, endPoint y: 203, distance: 21.0
click at [226, 203] on div "Minimum Price Set the minimum price for the bundle $ 34.98" at bounding box center [312, 205] width 418 height 17
click at [348, 212] on div "$ 59.99" at bounding box center [373, 205] width 293 height 17
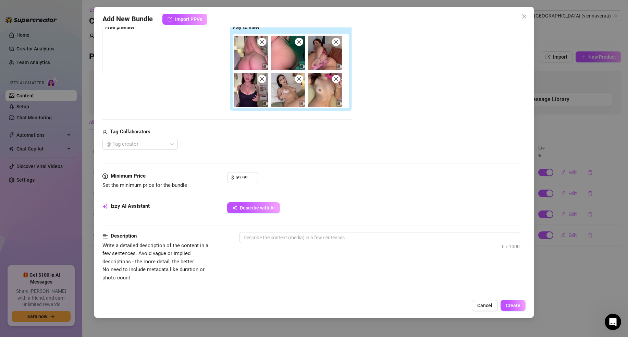
scroll to position [121, 0]
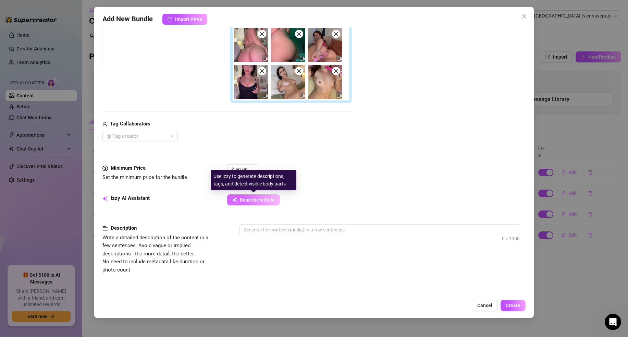
click at [278, 197] on button "Describe with AI" at bounding box center [253, 199] width 53 height 11
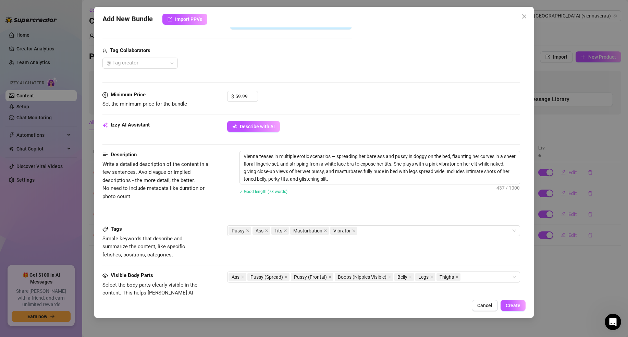
scroll to position [0, 0]
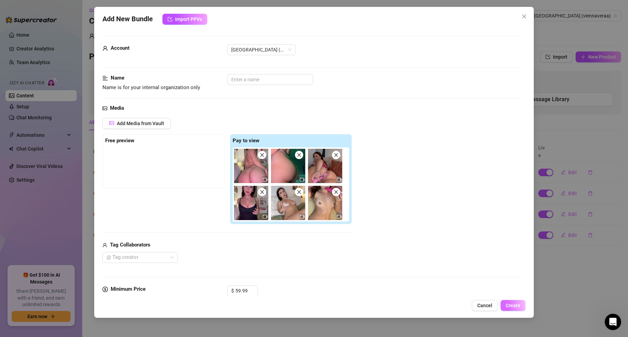
click at [512, 303] on span "Create" at bounding box center [513, 305] width 15 height 5
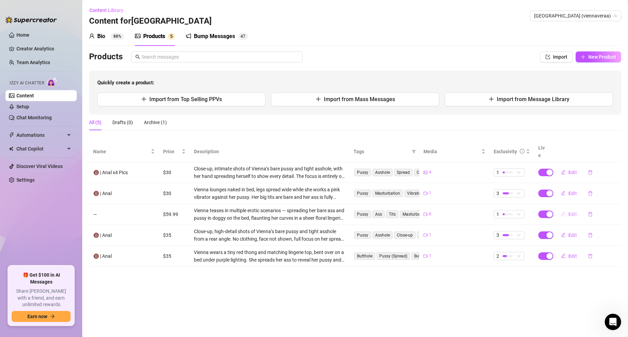
click at [568, 209] on button "Edit" at bounding box center [569, 214] width 27 height 11
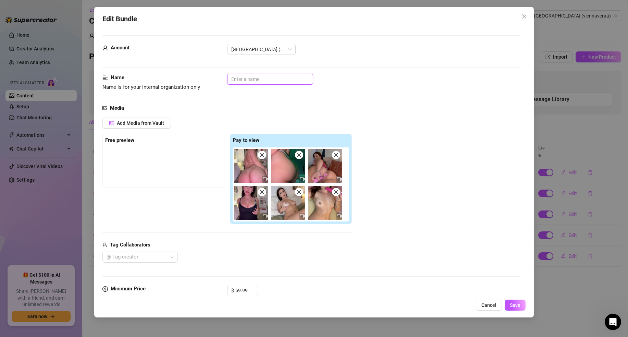
click at [247, 78] on input "text" at bounding box center [270, 79] width 86 height 11
click at [513, 304] on span "Save" at bounding box center [515, 304] width 11 height 5
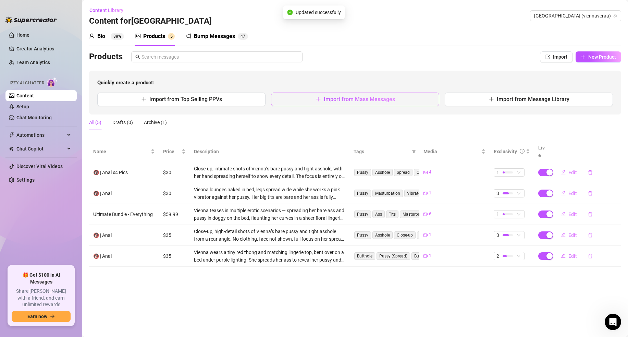
click at [395, 100] on button "Import from Mass Messages" at bounding box center [355, 100] width 168 height 14
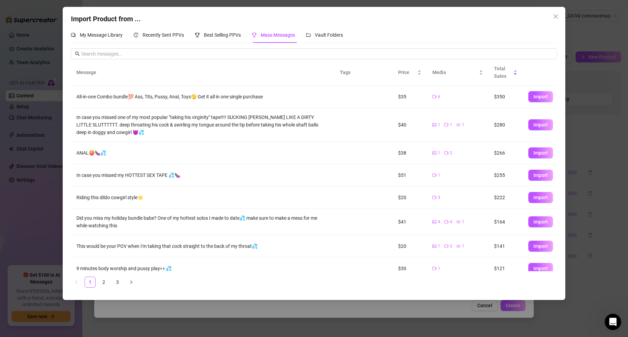
click at [475, 130] on td "1 1 1" at bounding box center [458, 125] width 62 height 34
click at [540, 127] on span "Import" at bounding box center [541, 124] width 14 height 5
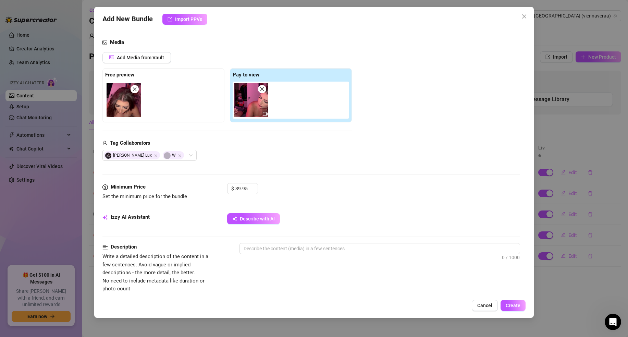
scroll to position [67, 0]
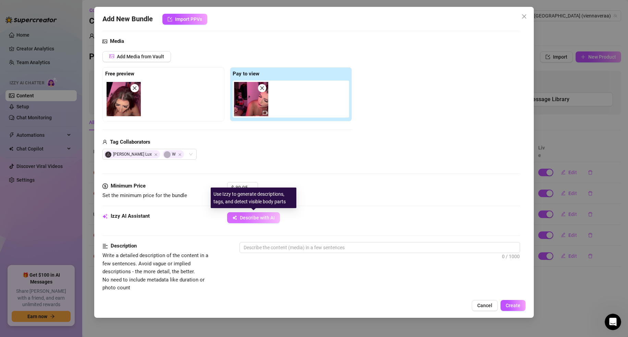
click at [254, 215] on span "Describe with AI" at bounding box center [257, 217] width 35 height 5
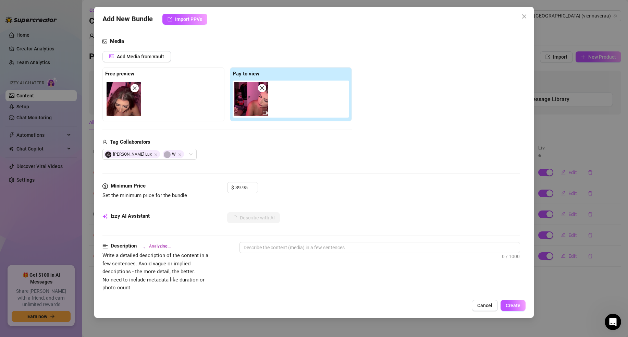
scroll to position [0, 0]
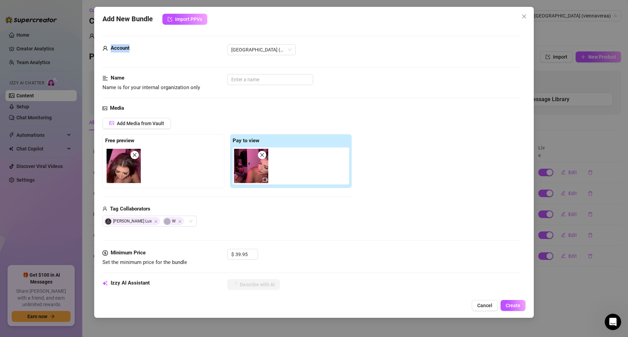
drag, startPoint x: 234, startPoint y: 19, endPoint x: 271, endPoint y: 65, distance: 58.5
click at [272, 63] on div "Add New Bundle Import PPVs Account vienna (@viennaveraa) Name Name is for your …" at bounding box center [314, 162] width 440 height 311
click at [252, 80] on input "text" at bounding box center [270, 79] width 86 height 11
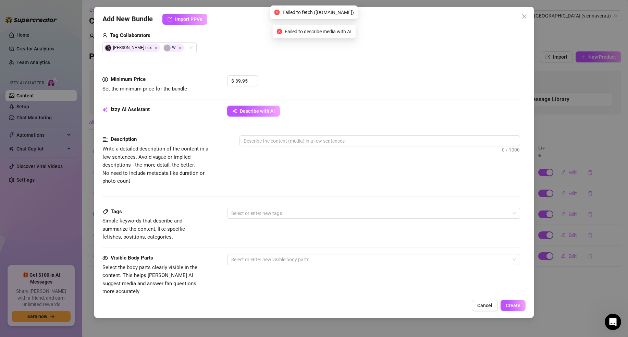
scroll to position [174, 0]
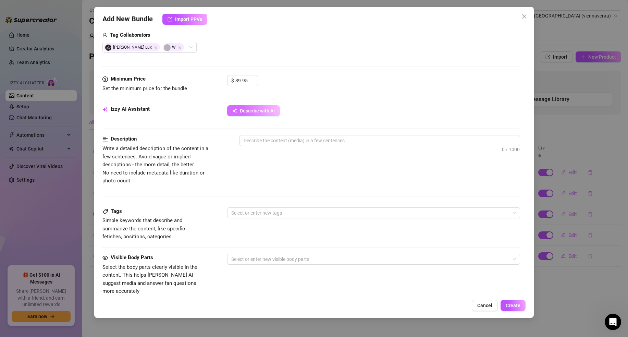
click at [245, 106] on button "Describe with AI" at bounding box center [253, 110] width 53 height 11
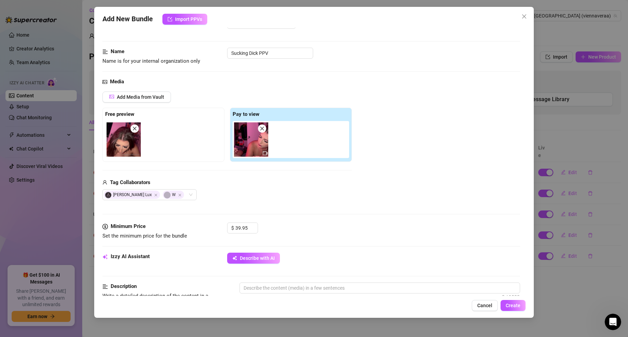
scroll to position [28, 0]
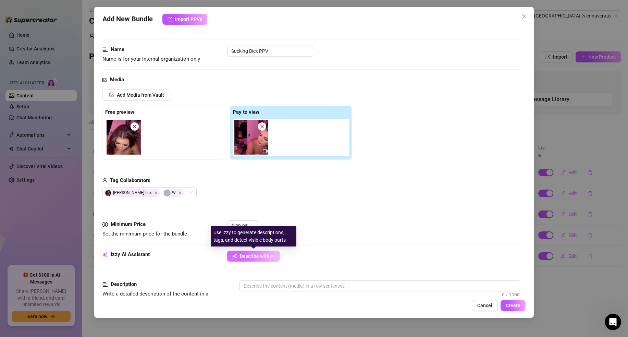
click at [258, 255] on span "Describe with AI" at bounding box center [257, 255] width 35 height 5
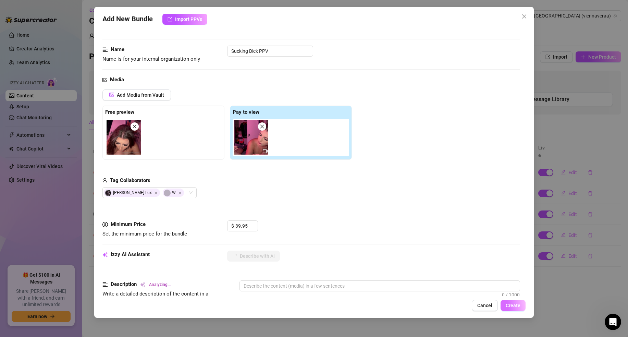
click at [504, 303] on button "Create" at bounding box center [513, 305] width 25 height 11
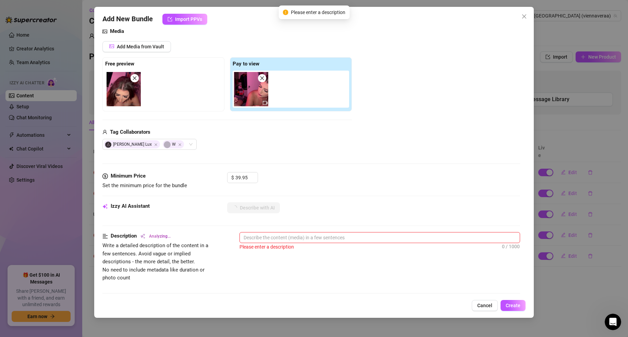
scroll to position [80, 0]
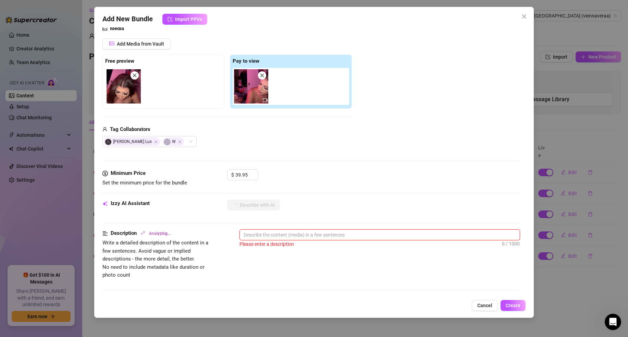
click at [309, 233] on textarea at bounding box center [380, 235] width 280 height 10
click at [480, 300] on button "Cancel" at bounding box center [485, 305] width 26 height 11
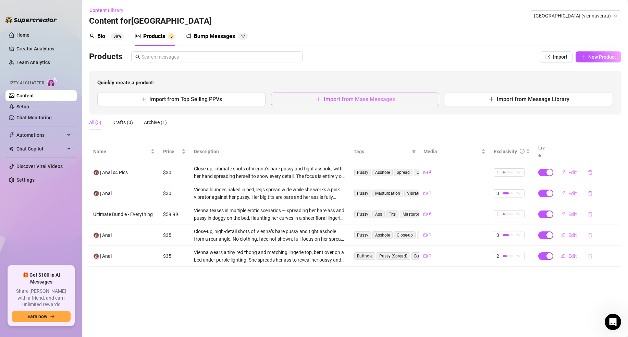
click at [363, 103] on button "Import from Mass Messages" at bounding box center [355, 100] width 168 height 14
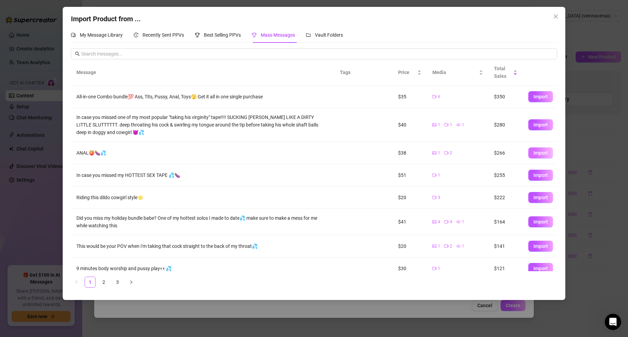
click at [537, 154] on span "Import" at bounding box center [541, 152] width 14 height 5
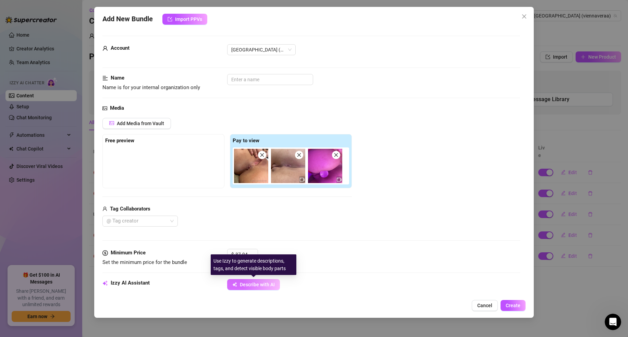
click at [255, 284] on span "Describe with AI" at bounding box center [257, 284] width 35 height 5
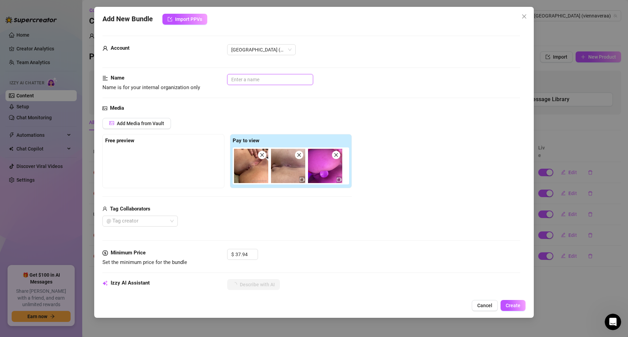
click at [248, 77] on input "text" at bounding box center [270, 79] width 86 height 11
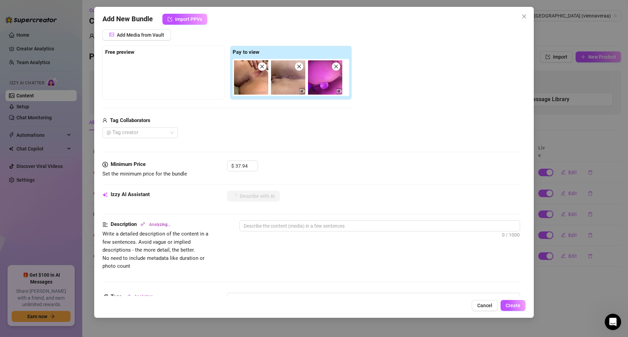
scroll to position [96, 0]
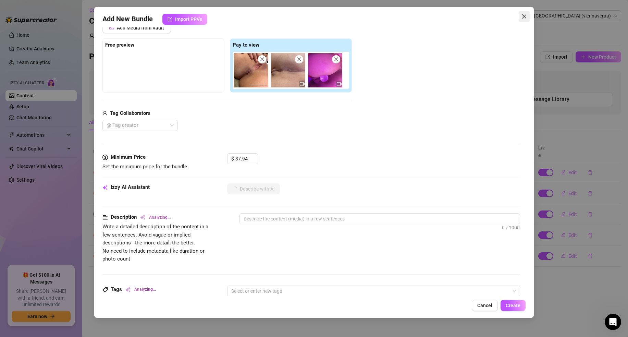
click at [527, 19] on icon "close" at bounding box center [524, 16] width 5 height 5
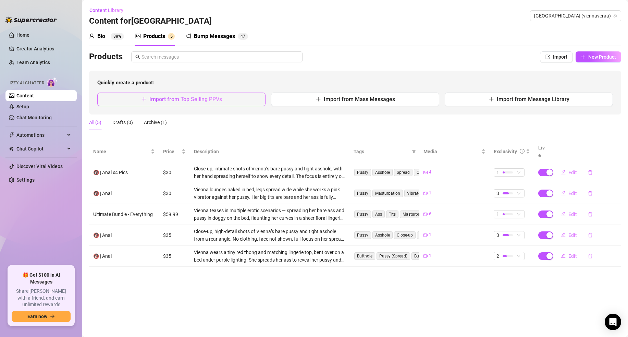
click at [239, 99] on button "Import from Top Selling PPVs" at bounding box center [181, 100] width 168 height 14
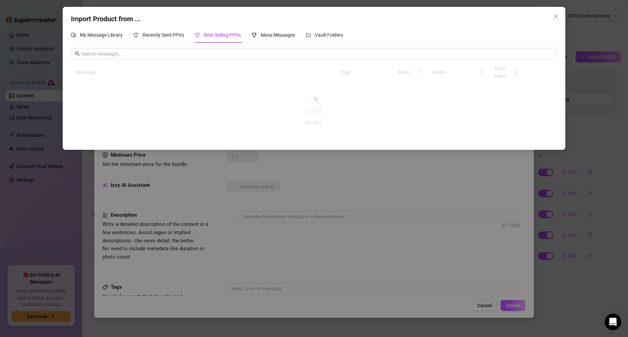
drag, startPoint x: 395, startPoint y: 167, endPoint x: 398, endPoint y: 165, distance: 3.7
click at [395, 167] on div "Import Product from ... My Message Library Recently Sent PPVs Best Selling PPVs…" at bounding box center [314, 168] width 628 height 337
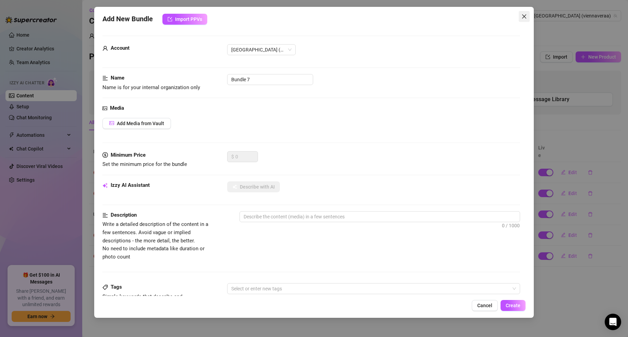
click at [523, 17] on icon "close" at bounding box center [524, 16] width 5 height 5
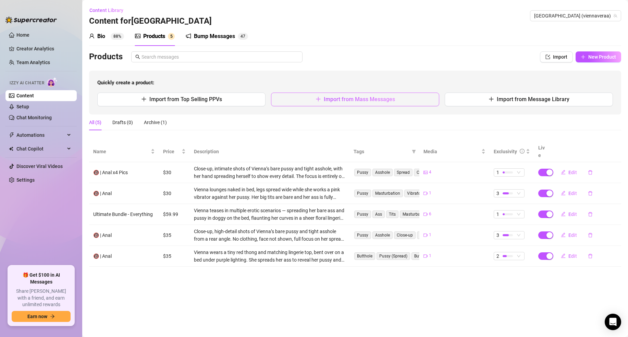
click at [307, 102] on button "Import from Mass Messages" at bounding box center [355, 100] width 168 height 14
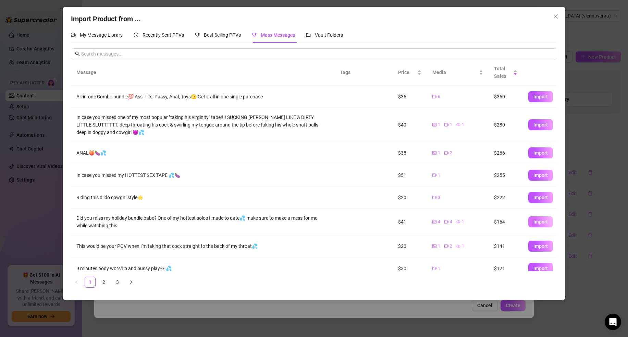
click at [532, 223] on button "Import" at bounding box center [541, 221] width 25 height 11
type textarea "Did you miss my holiday bundle babe? One of my hottest solos I made to date💦 ma…"
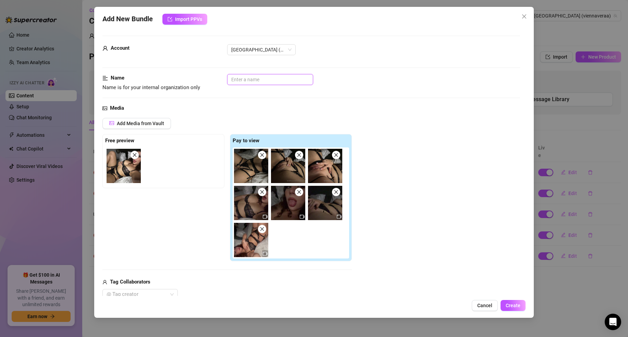
click at [244, 79] on input "text" at bounding box center [270, 79] width 86 height 11
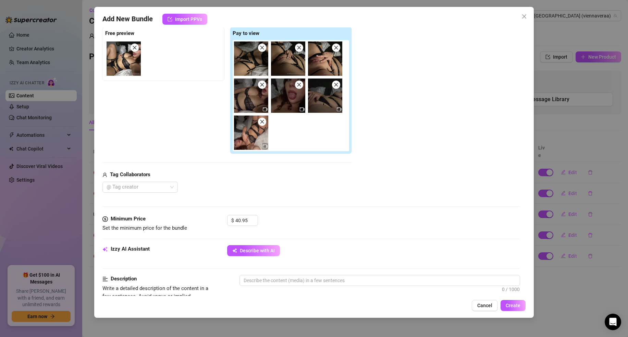
scroll to position [110, 0]
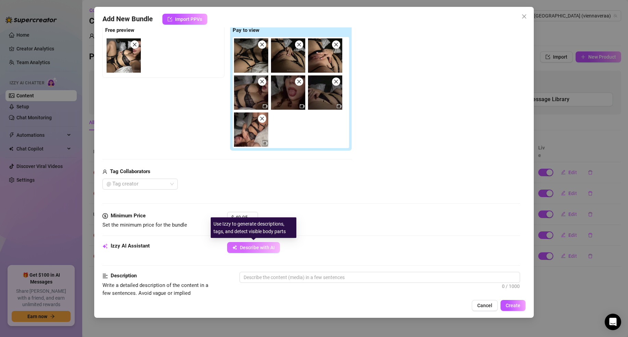
type input "Black Underwear Bundle"
click at [259, 247] on span "Describe with AI" at bounding box center [257, 247] width 35 height 5
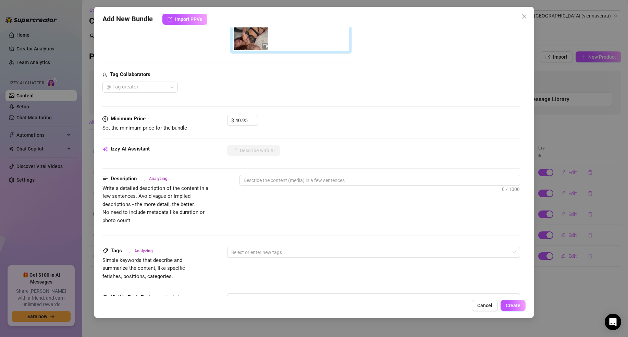
scroll to position [209, 0]
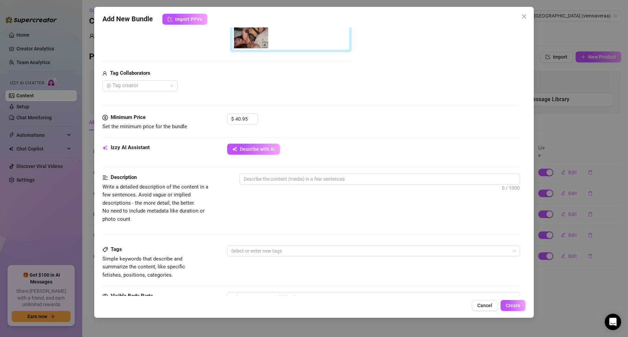
click at [501, 300] on div "Cancel Create" at bounding box center [314, 305] width 423 height 11
click at [502, 301] on button "Create" at bounding box center [513, 305] width 25 height 11
click at [519, 16] on span "Close" at bounding box center [524, 16] width 11 height 5
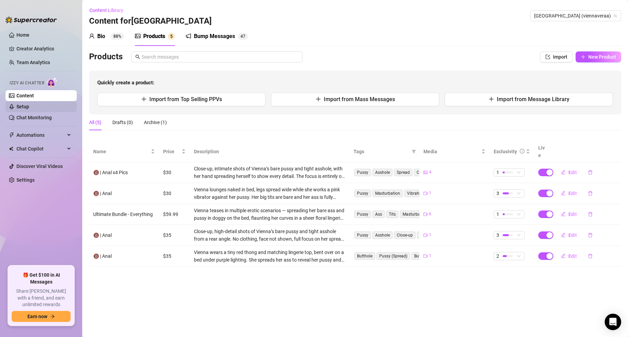
click at [29, 109] on link "Setup" at bounding box center [22, 106] width 13 height 5
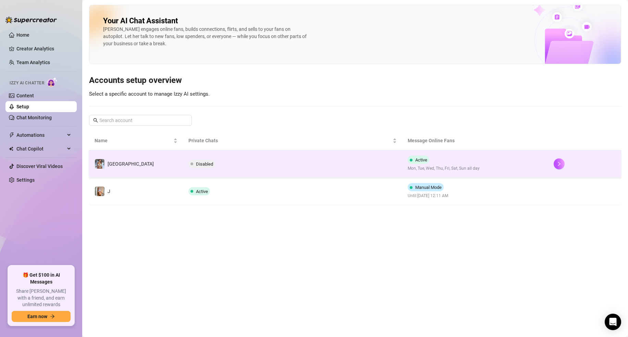
click at [230, 166] on td "Disabled" at bounding box center [292, 163] width 219 height 27
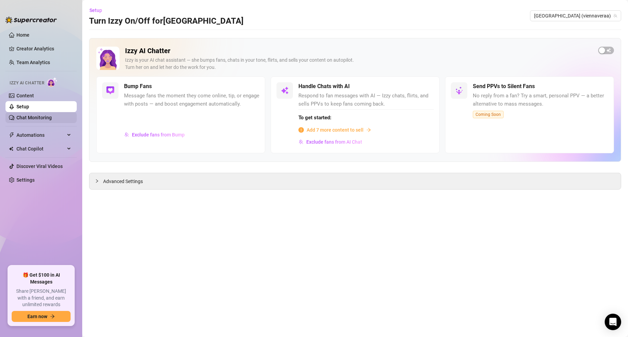
click at [44, 119] on link "Chat Monitoring" at bounding box center [33, 117] width 35 height 5
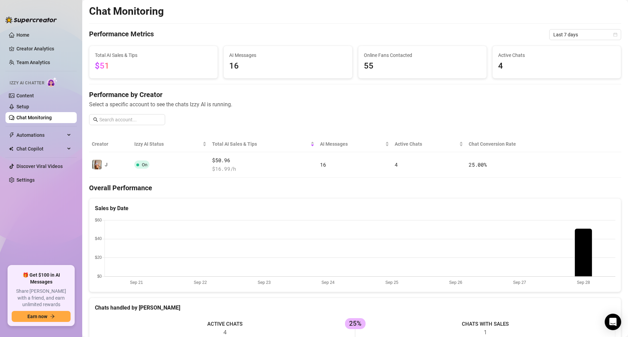
click at [134, 68] on span "$51" at bounding box center [153, 66] width 117 height 13
drag, startPoint x: 134, startPoint y: 68, endPoint x: 109, endPoint y: 66, distance: 25.8
click at [106, 65] on span "$51" at bounding box center [153, 66] width 117 height 13
click at [143, 73] on div "Total AI Sales & Tips $51" at bounding box center [153, 62] width 128 height 32
drag, startPoint x: 114, startPoint y: 68, endPoint x: 97, endPoint y: 64, distance: 17.1
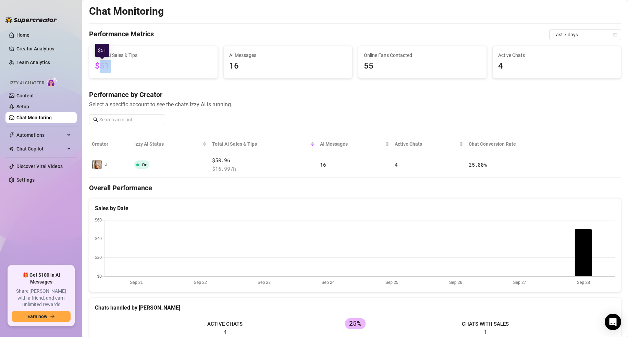
click at [97, 64] on span "$51" at bounding box center [153, 66] width 117 height 13
click at [141, 69] on span "$51" at bounding box center [153, 66] width 117 height 13
drag, startPoint x: 227, startPoint y: 64, endPoint x: 233, endPoint y: 65, distance: 6.3
click at [219, 65] on div "Total AI Sales & Tips $51 AI Messages 16 Online Fans Contacted 55 Active Chats 4" at bounding box center [355, 62] width 538 height 33
click at [311, 68] on span "16" at bounding box center [287, 66] width 117 height 13
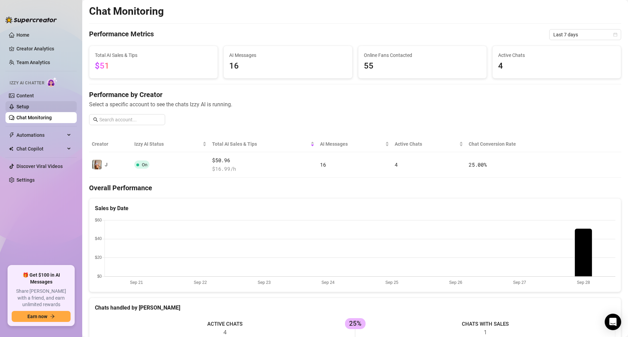
click at [29, 108] on link "Setup" at bounding box center [22, 106] width 13 height 5
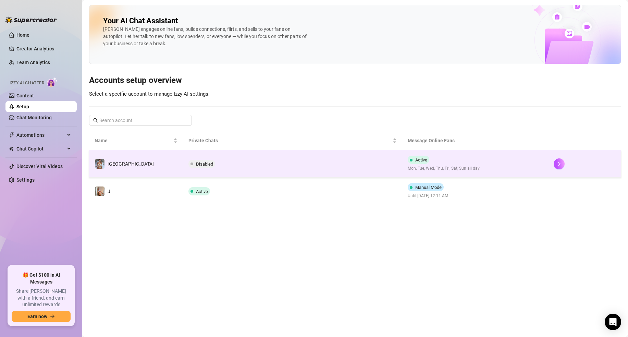
click at [254, 165] on td "Disabled" at bounding box center [292, 163] width 219 height 27
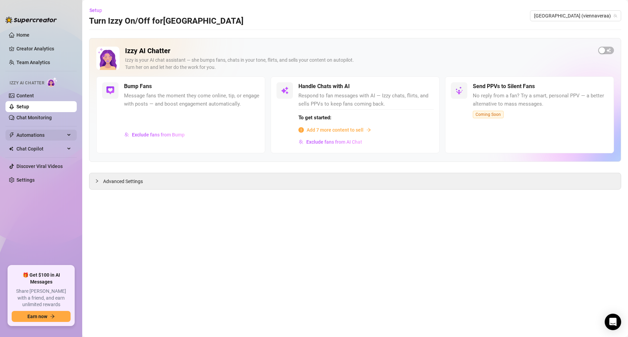
click at [57, 137] on span "Automations" at bounding box center [40, 135] width 49 height 11
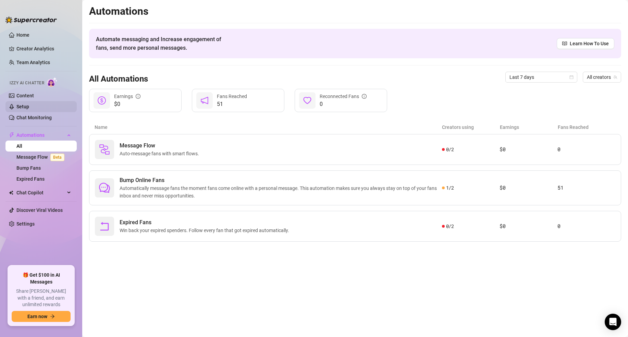
click at [29, 105] on link "Setup" at bounding box center [22, 106] width 13 height 5
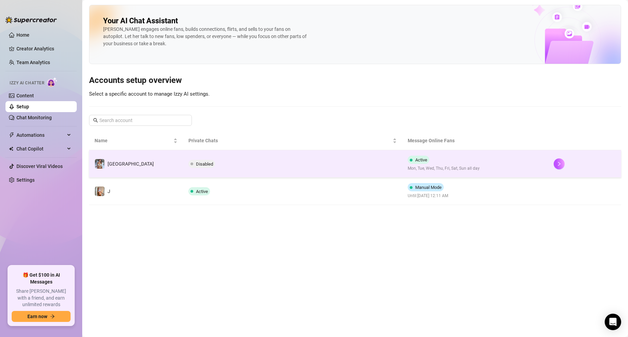
click at [250, 169] on td "Disabled" at bounding box center [292, 163] width 219 height 27
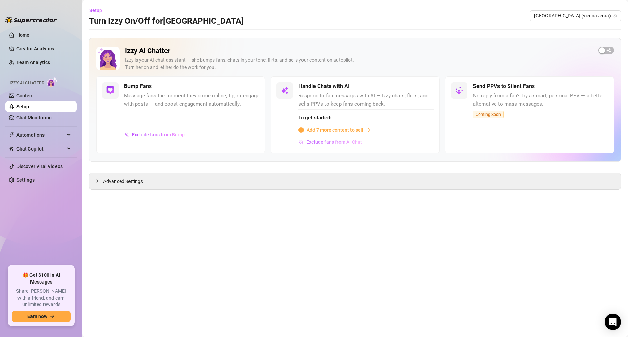
click at [346, 142] on span "Exclude fans from AI Chat" at bounding box center [335, 141] width 56 height 5
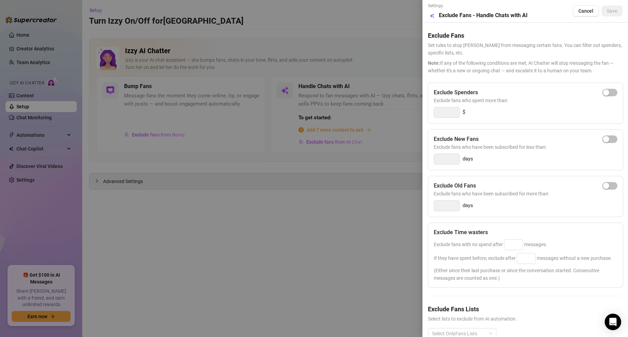
click at [339, 141] on div at bounding box center [314, 168] width 628 height 337
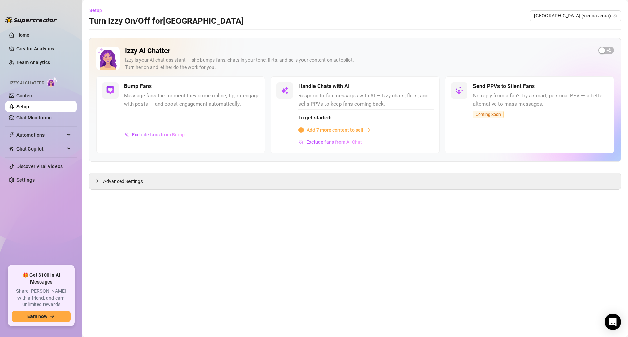
click at [393, 100] on span "Respond to fan messages with AI — Izzy chats, flirts, and sells PPVs to keep fa…" at bounding box center [366, 100] width 135 height 16
click at [34, 95] on link "Content" at bounding box center [24, 95] width 17 height 5
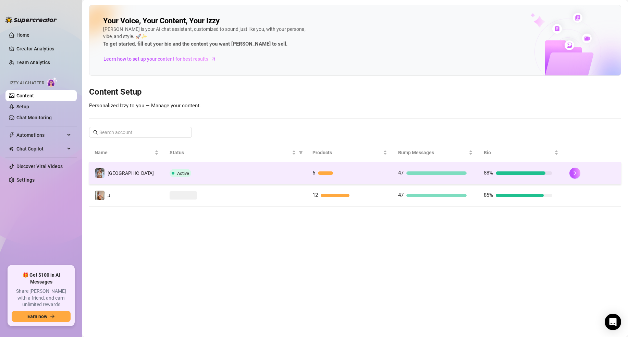
click at [145, 166] on td "[GEOGRAPHIC_DATA]" at bounding box center [126, 173] width 75 height 22
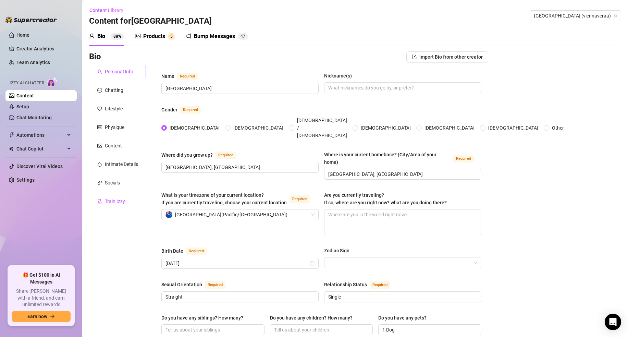
click at [118, 202] on div "Train Izzy" at bounding box center [115, 201] width 20 height 8
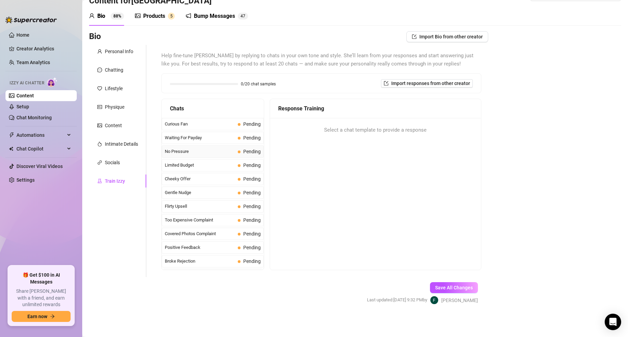
click at [199, 154] on span "No Pressure" at bounding box center [200, 151] width 70 height 7
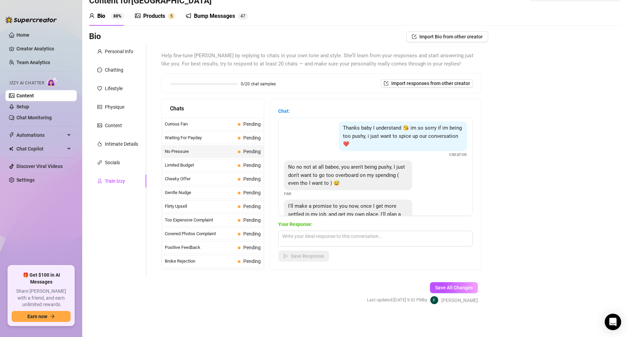
scroll to position [31, 0]
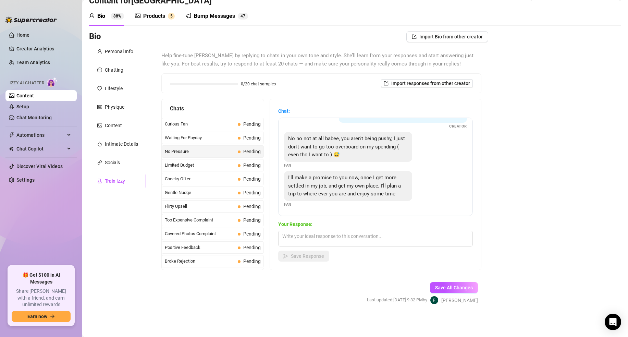
click at [272, 176] on div "Chat: Thanks baby I understand 😘 im so sorry if im being too pushy, i just want…" at bounding box center [375, 184] width 211 height 171
click at [418, 84] on span "Import responses from other creator" at bounding box center [431, 83] width 79 height 5
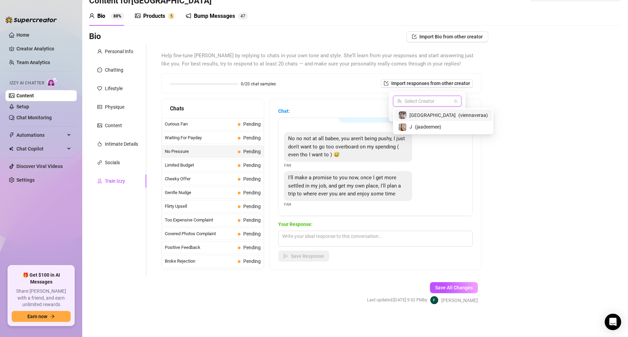
click at [432, 104] on input "search" at bounding box center [424, 101] width 54 height 10
click at [431, 129] on span "( jaadeemee )" at bounding box center [428, 127] width 26 height 8
click at [453, 115] on span "Import" at bounding box center [452, 113] width 14 height 5
click at [455, 113] on span "Import" at bounding box center [452, 113] width 14 height 5
click at [446, 116] on span "Import" at bounding box center [452, 113] width 14 height 5
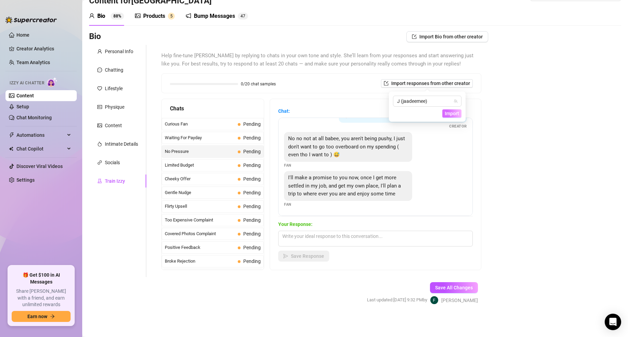
click at [446, 116] on span "Import" at bounding box center [452, 113] width 14 height 5
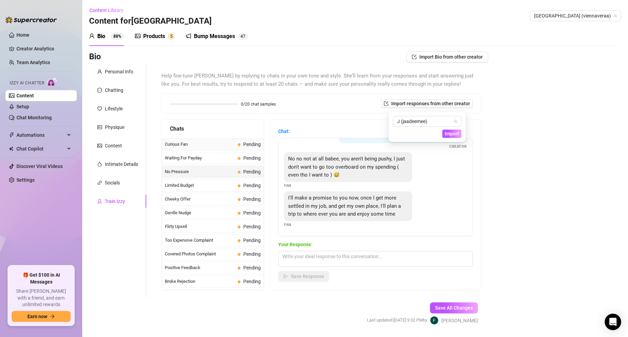
click at [237, 147] on div "Curious Fan Pending" at bounding box center [213, 144] width 102 height 12
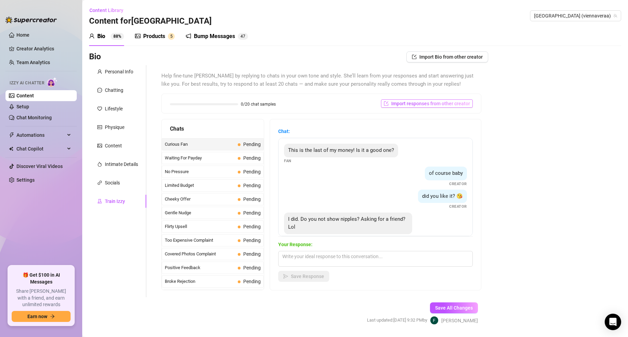
click at [440, 103] on span "Import responses from other creator" at bounding box center [431, 103] width 79 height 5
click at [456, 135] on span "Import" at bounding box center [452, 133] width 14 height 5
click at [458, 122] on div "J (jaadeemee)" at bounding box center [427, 121] width 69 height 11
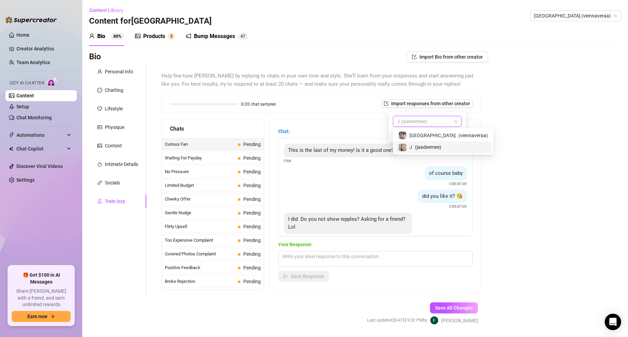
click at [434, 144] on span "( jaadeemee )" at bounding box center [428, 147] width 26 height 8
click at [448, 131] on span "Import" at bounding box center [452, 133] width 14 height 5
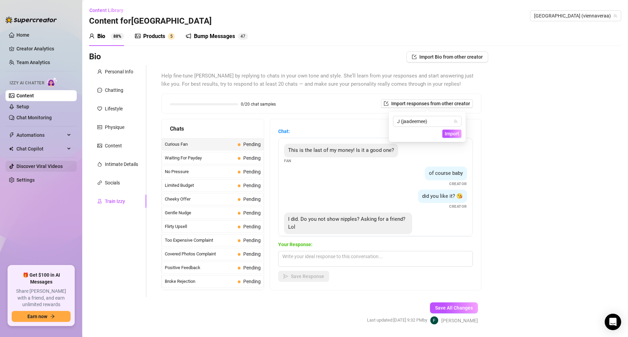
click at [51, 166] on link "Discover Viral Videos" at bounding box center [39, 166] width 46 height 5
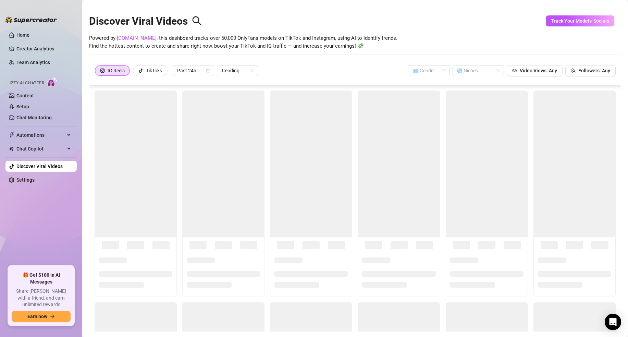
click at [535, 76] on div "IG Reels TikToks Past 24h Trending 👥 Gender 🌎 Niches Video Views: Any Followers…" at bounding box center [355, 74] width 532 height 22
click at [536, 76] on div "IG Reels TikToks Past 24h Trending 👥 Gender 🌎 Niches Video Views: Any Followers…" at bounding box center [355, 74] width 532 height 22
click at [537, 74] on button "Video Views: Any" at bounding box center [535, 70] width 56 height 11
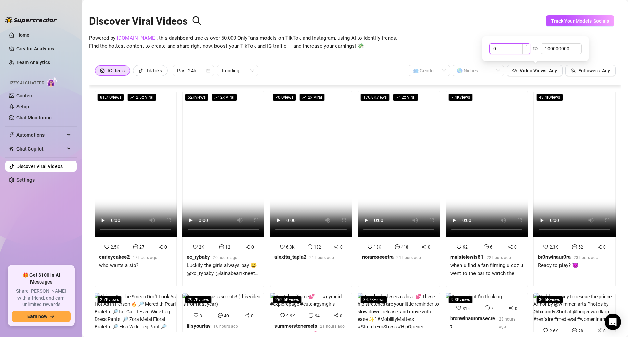
click at [502, 52] on input "0" at bounding box center [510, 49] width 40 height 10
click at [157, 182] on video at bounding box center [136, 164] width 82 height 146
click at [229, 157] on video at bounding box center [223, 164] width 82 height 146
click at [303, 159] on video at bounding box center [311, 164] width 82 height 146
click at [388, 158] on video at bounding box center [399, 164] width 82 height 146
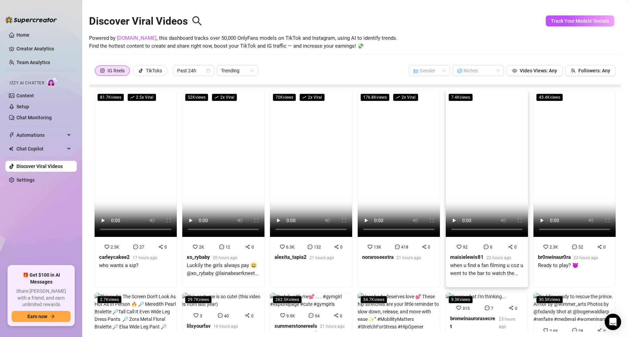
click at [477, 163] on video at bounding box center [487, 164] width 82 height 146
click at [560, 153] on video at bounding box center [575, 164] width 82 height 146
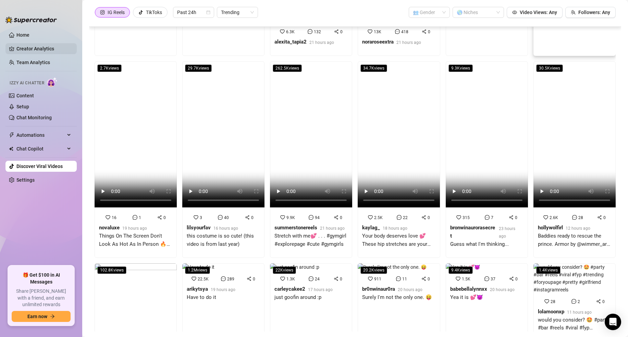
scroll to position [185, 0]
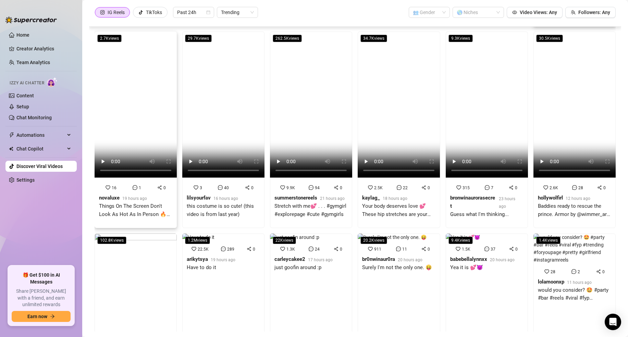
click at [145, 120] on video at bounding box center [136, 105] width 82 height 146
click at [245, 116] on video at bounding box center [223, 105] width 82 height 146
click at [296, 97] on video at bounding box center [311, 105] width 82 height 146
click at [317, 138] on video at bounding box center [311, 105] width 82 height 146
click at [392, 140] on video at bounding box center [399, 105] width 82 height 146
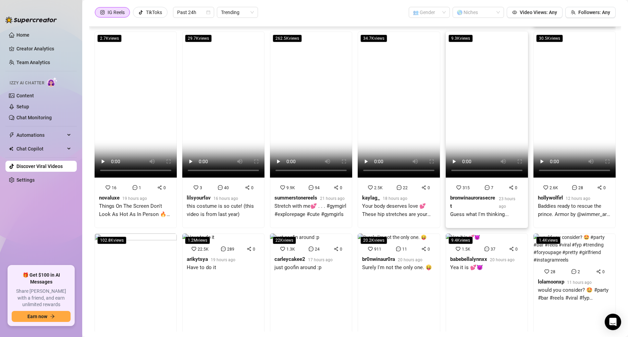
click at [472, 138] on video at bounding box center [487, 105] width 82 height 146
click at [558, 133] on video at bounding box center [575, 105] width 82 height 146
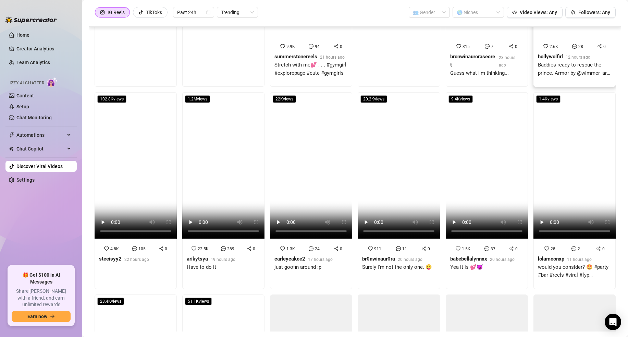
scroll to position [326, 0]
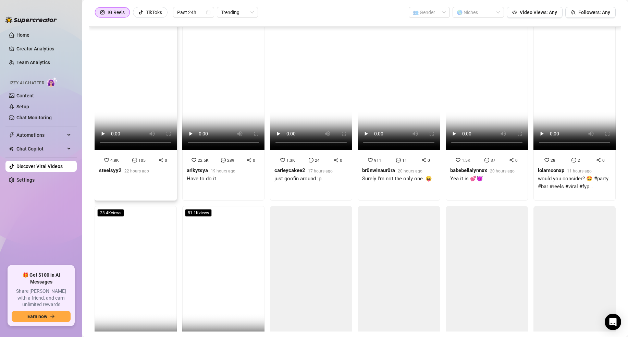
click at [133, 116] on video at bounding box center [136, 77] width 82 height 146
click at [201, 113] on video at bounding box center [223, 77] width 82 height 146
click at [324, 106] on video at bounding box center [311, 77] width 82 height 146
click at [317, 111] on video at bounding box center [311, 77] width 82 height 146
click at [399, 110] on video at bounding box center [399, 77] width 82 height 146
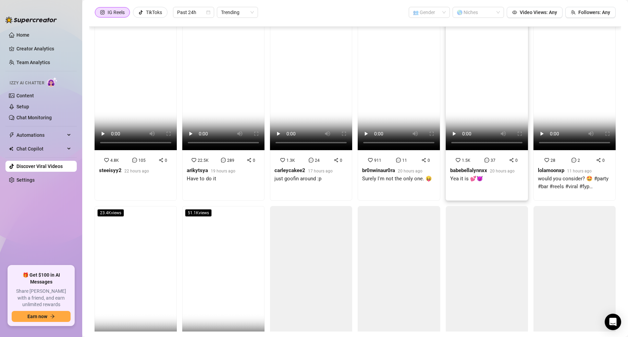
click at [484, 117] on video at bounding box center [487, 77] width 82 height 146
